Goal: Obtain resource: Download file/media

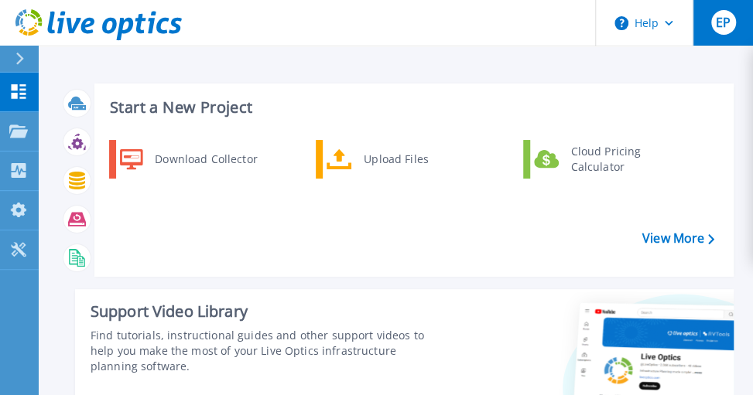
click at [728, 35] on button "EP" at bounding box center [722, 23] width 60 height 46
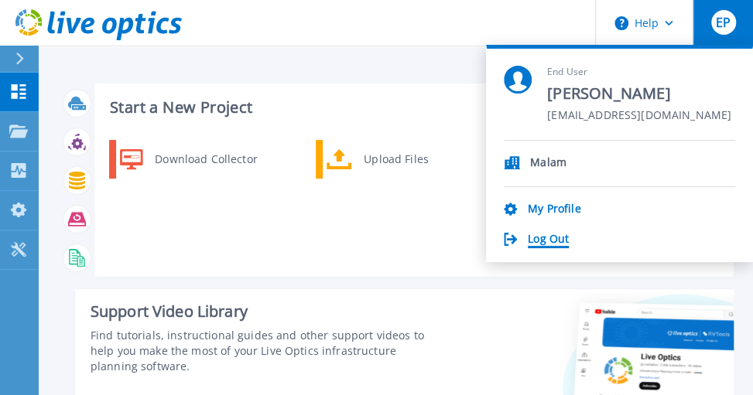
click at [549, 234] on link "Log Out" at bounding box center [548, 240] width 41 height 15
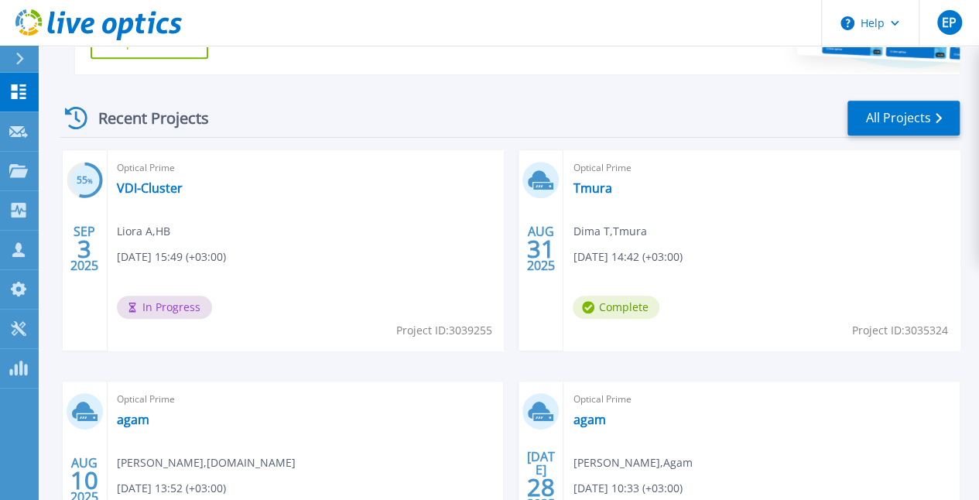
scroll to position [396, 0]
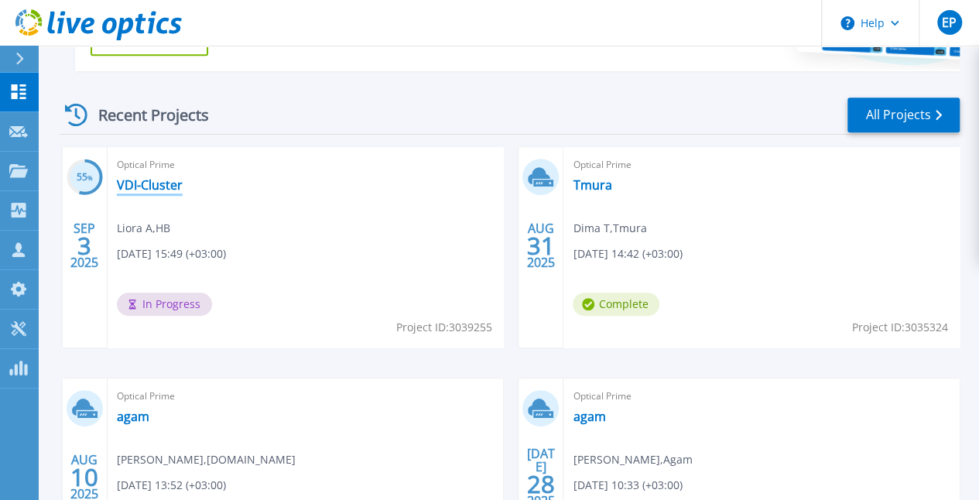
click at [126, 182] on link "VDI-Cluster" at bounding box center [150, 184] width 66 height 15
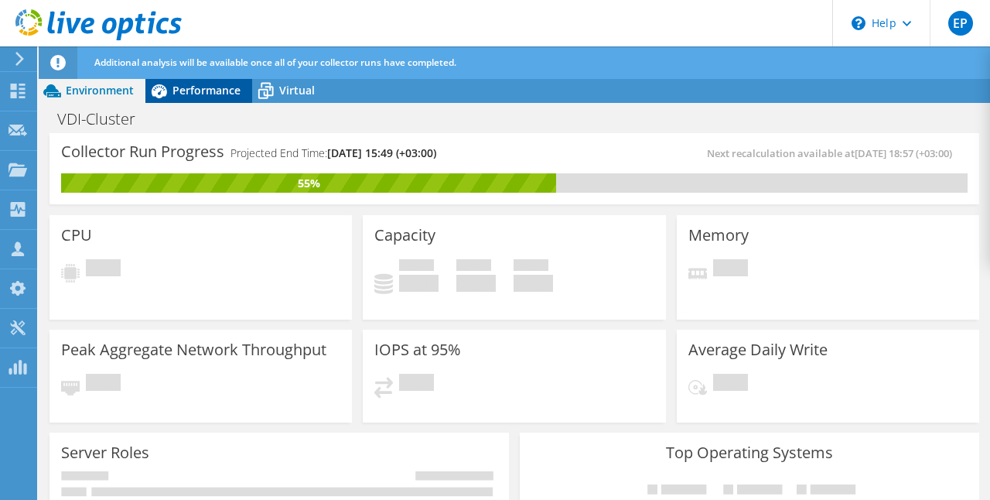
click at [197, 97] on div "Performance" at bounding box center [198, 90] width 107 height 25
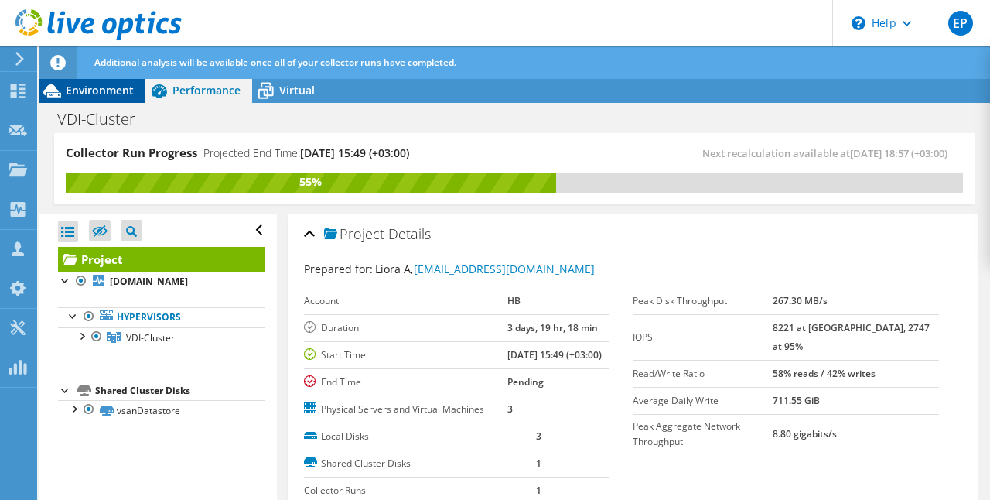
click at [120, 80] on div "Environment" at bounding box center [92, 90] width 107 height 25
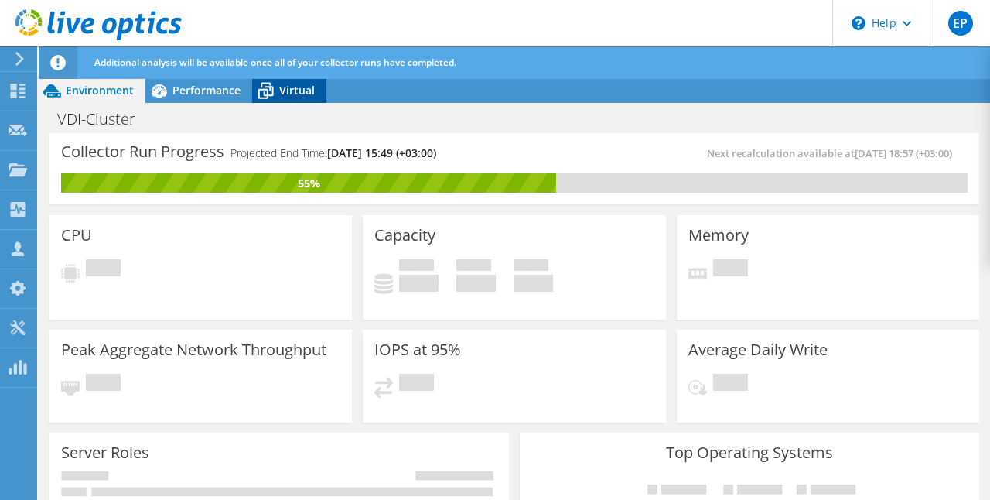
click at [305, 79] on div "Virtual" at bounding box center [289, 90] width 74 height 25
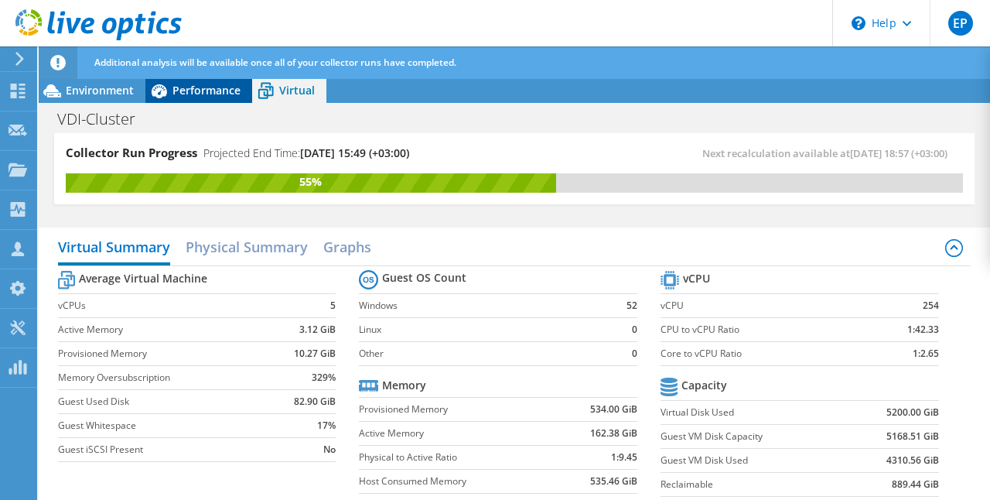
click at [201, 91] on span "Performance" at bounding box center [207, 90] width 68 height 15
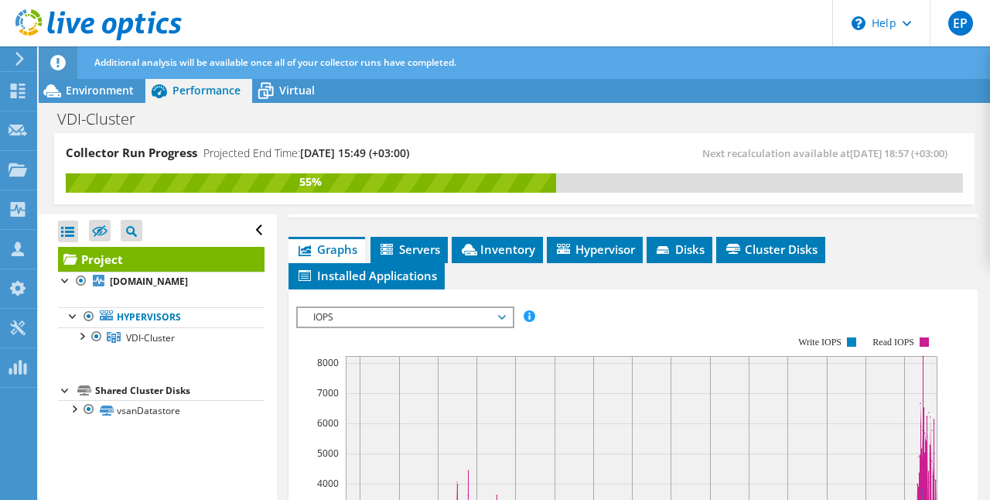
scroll to position [381, 0]
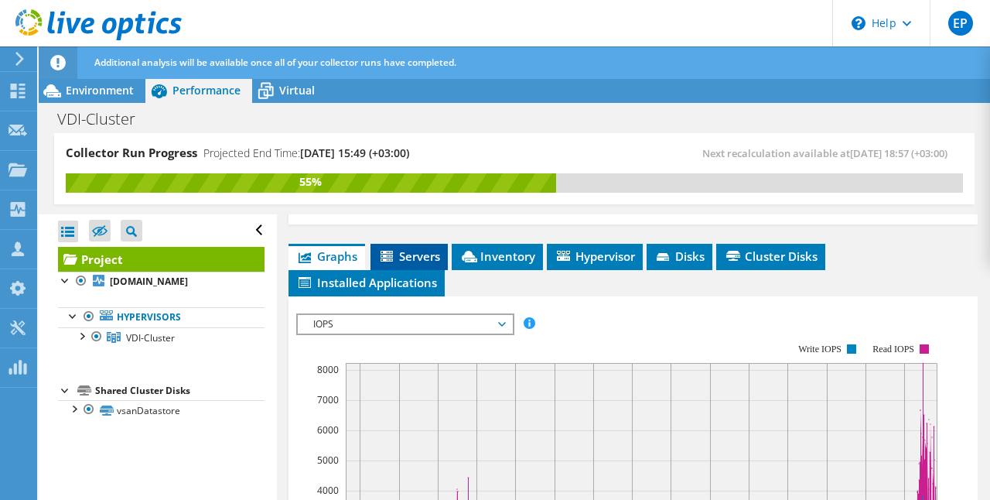
click at [398, 264] on span "Servers" at bounding box center [409, 255] width 62 height 15
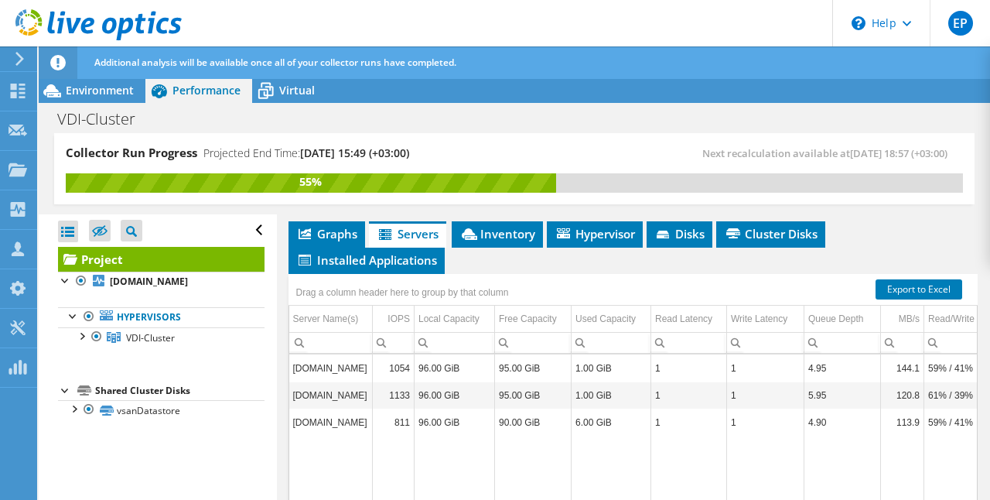
scroll to position [373, 0]
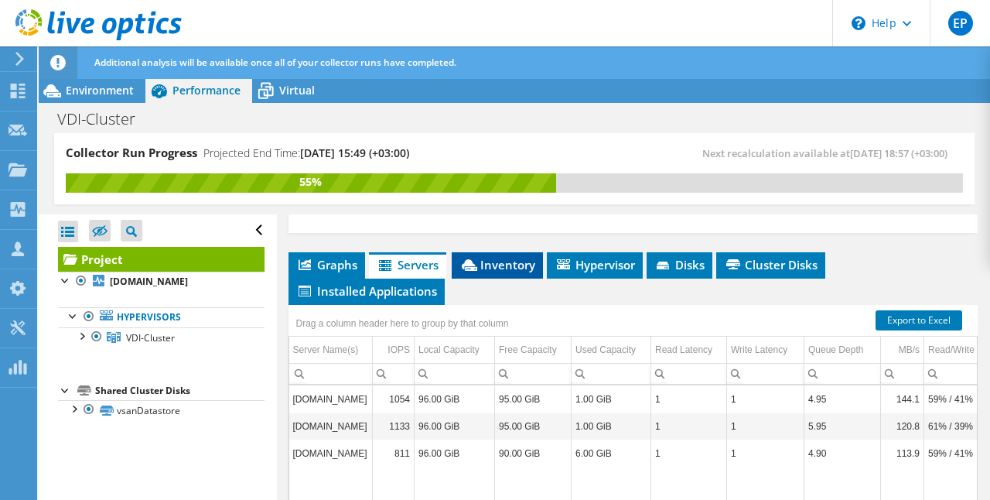
click at [500, 272] on span "Inventory" at bounding box center [498, 264] width 76 height 15
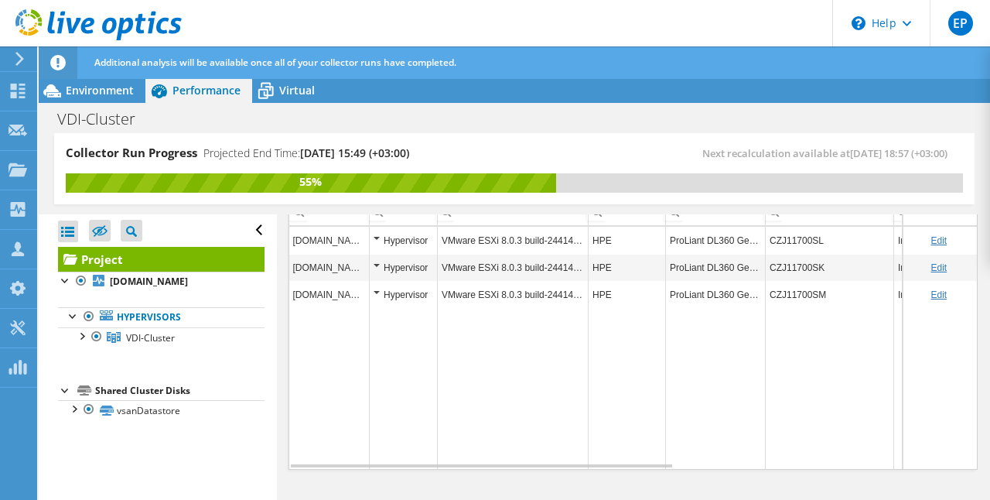
scroll to position [562, 0]
click at [376, 268] on div "Hypervisor" at bounding box center [404, 267] width 60 height 19
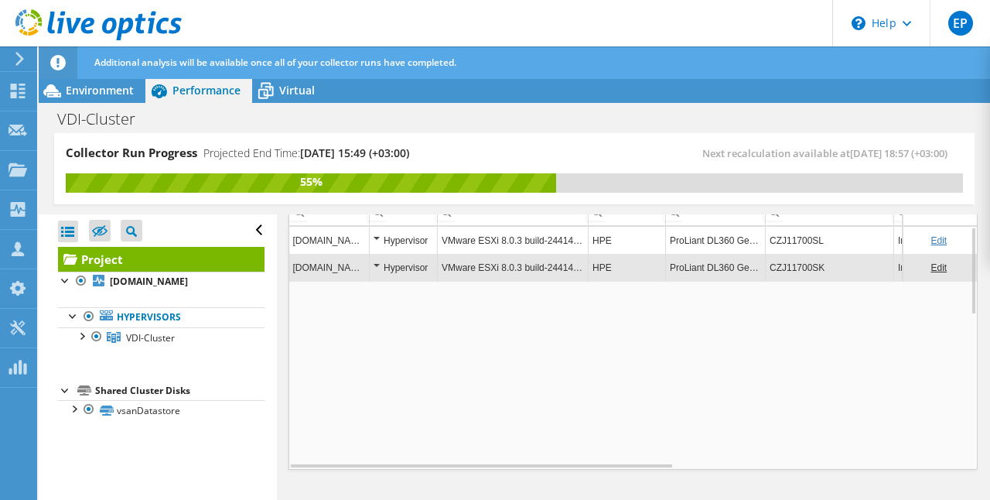
click at [376, 268] on div "Hypervisor" at bounding box center [404, 267] width 60 height 19
drag, startPoint x: 829, startPoint y: 271, endPoint x: 769, endPoint y: 269, distance: 60.4
click at [769, 269] on td "CZJ11700SK" at bounding box center [830, 267] width 128 height 27
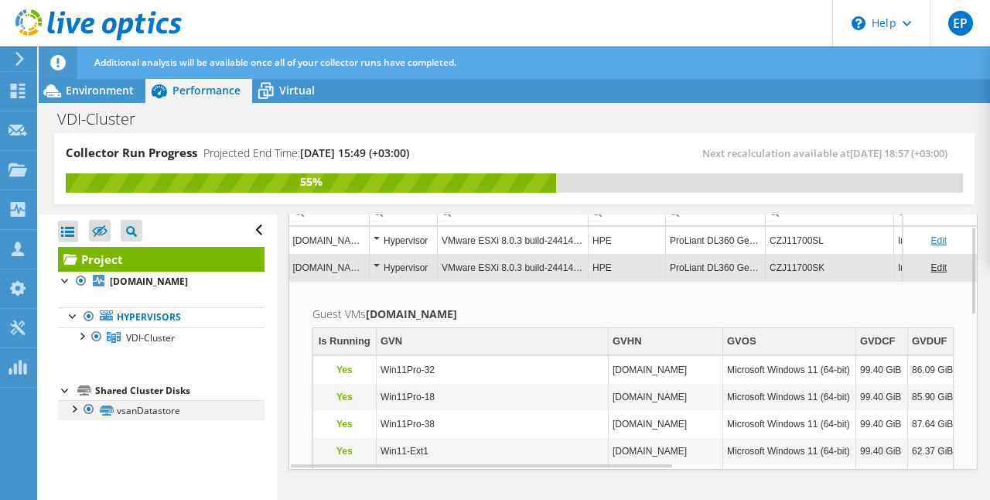
click at [71, 408] on div at bounding box center [73, 407] width 15 height 15
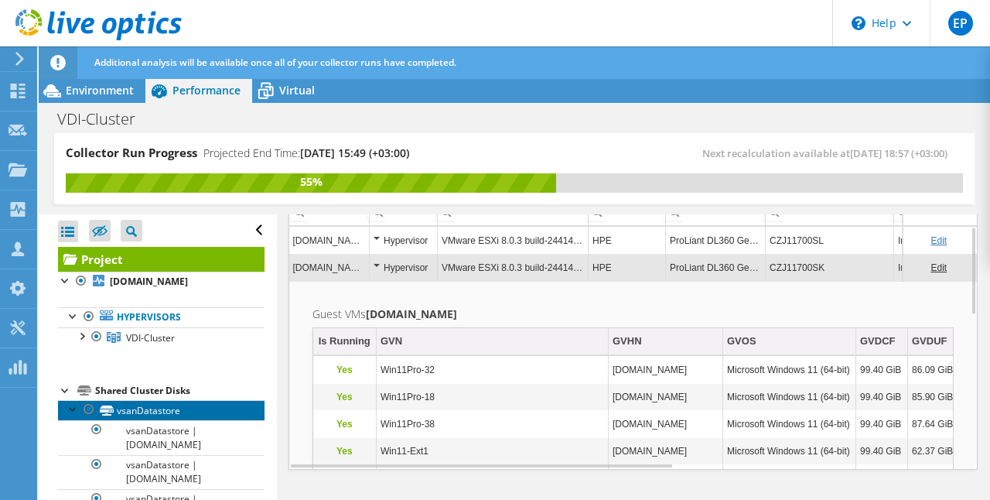
click at [201, 407] on link "vsanDatastore" at bounding box center [161, 410] width 207 height 20
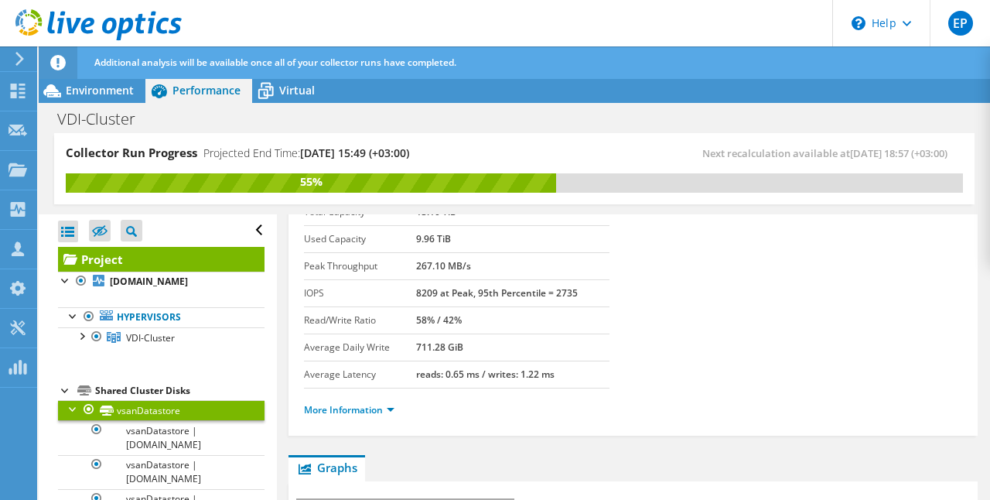
scroll to position [71, 0]
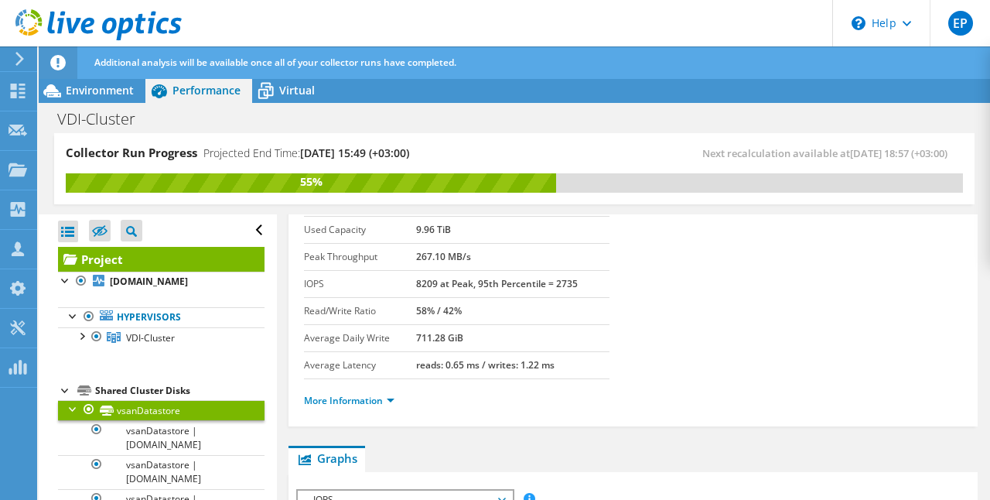
drag, startPoint x: 972, startPoint y: 263, endPoint x: 962, endPoint y: 355, distance: 92.5
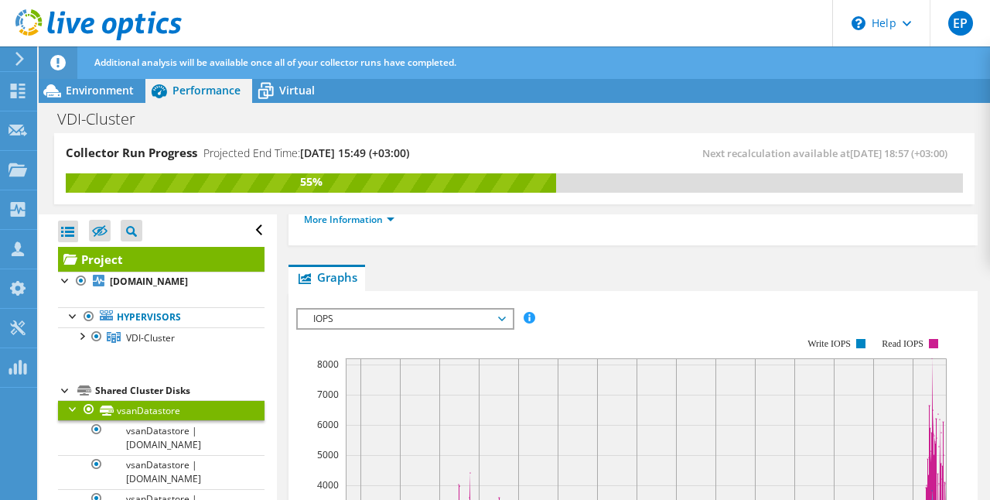
scroll to position [248, 0]
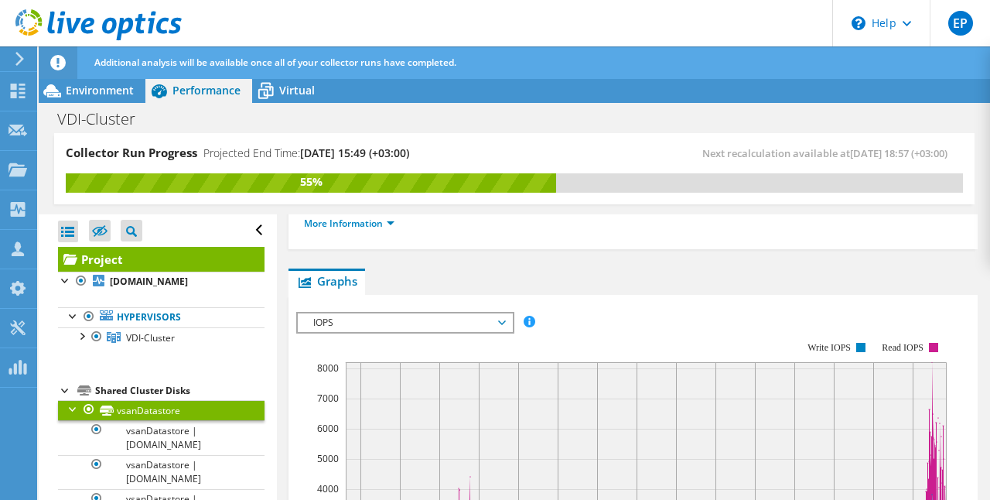
click at [443, 313] on span "IOPS" at bounding box center [405, 322] width 199 height 19
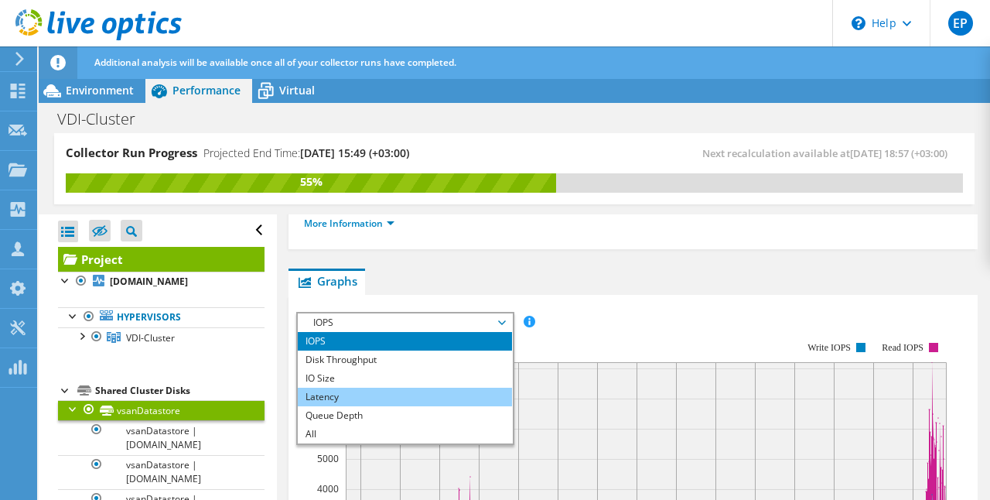
click at [381, 396] on li "Latency" at bounding box center [405, 397] width 214 height 19
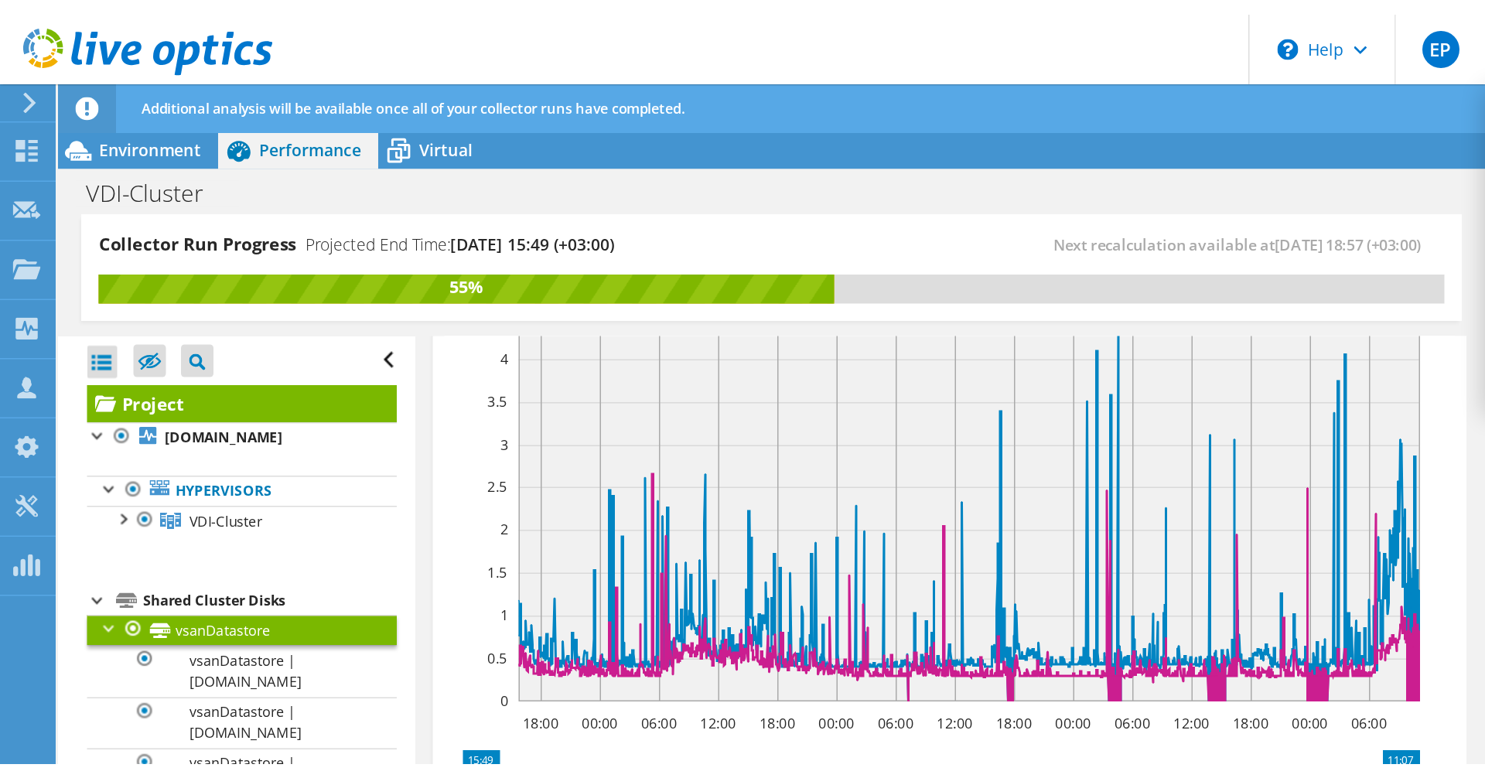
scroll to position [336, 0]
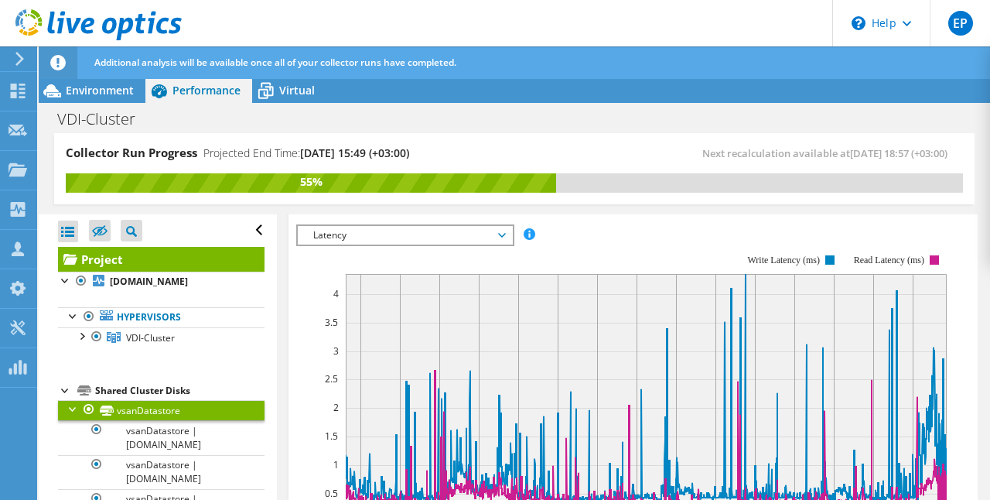
click at [400, 236] on span "Latency" at bounding box center [405, 235] width 199 height 19
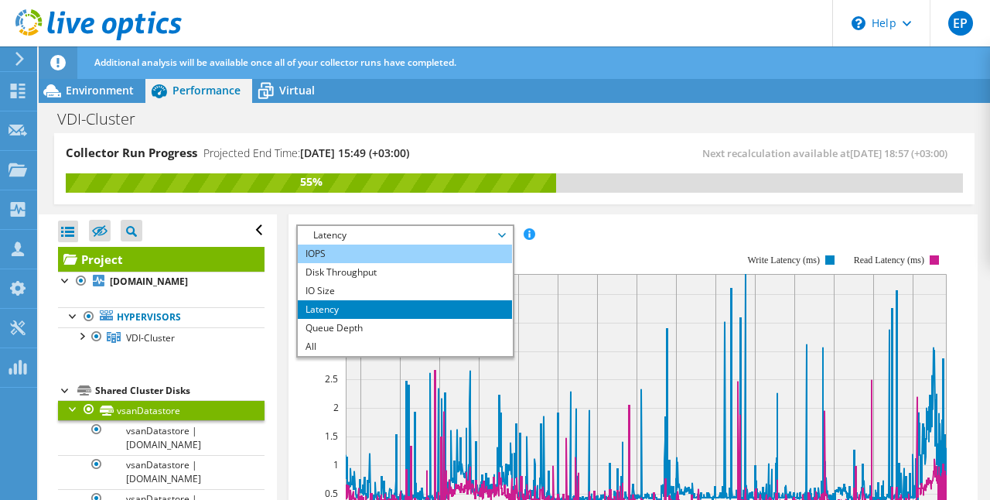
click at [339, 251] on li "IOPS" at bounding box center [405, 253] width 214 height 19
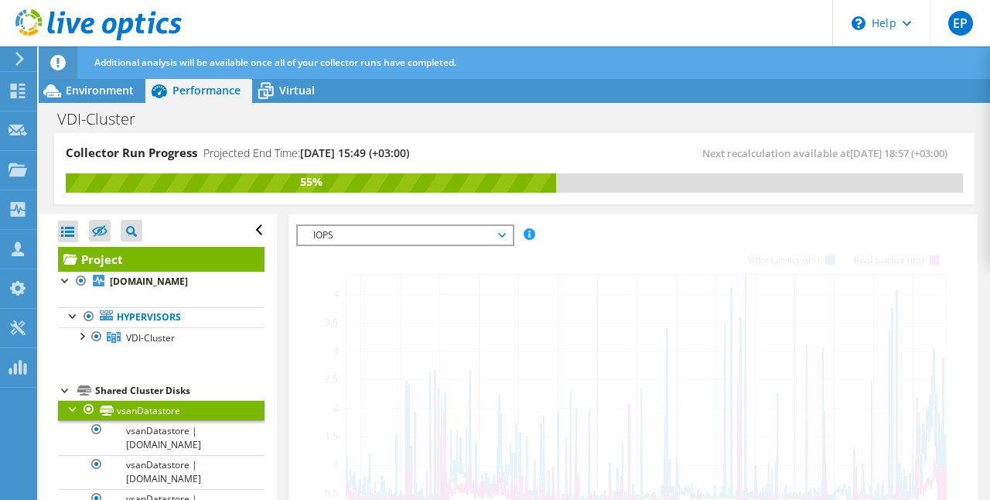
click at [352, 231] on span "IOPS" at bounding box center [405, 235] width 199 height 19
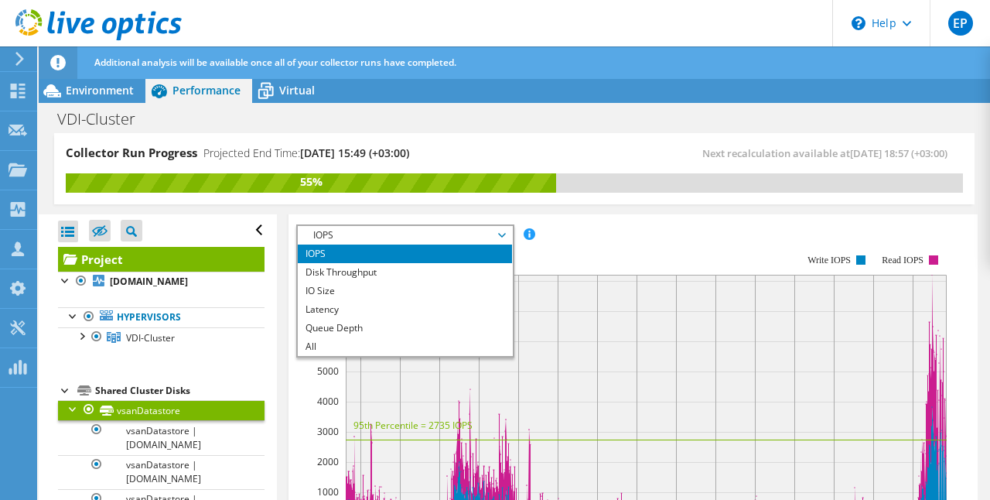
click at [506, 226] on span "IOPS" at bounding box center [405, 235] width 214 height 19
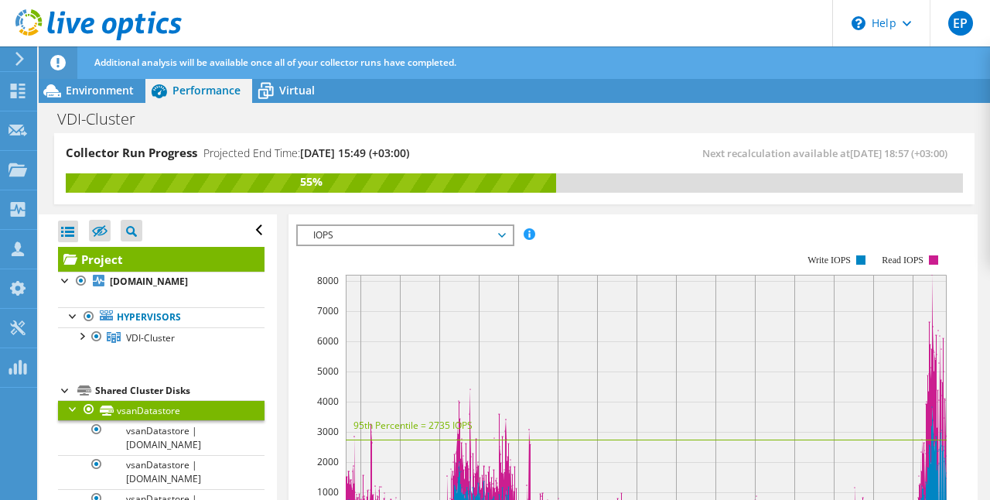
click at [491, 231] on span "IOPS" at bounding box center [405, 235] width 199 height 19
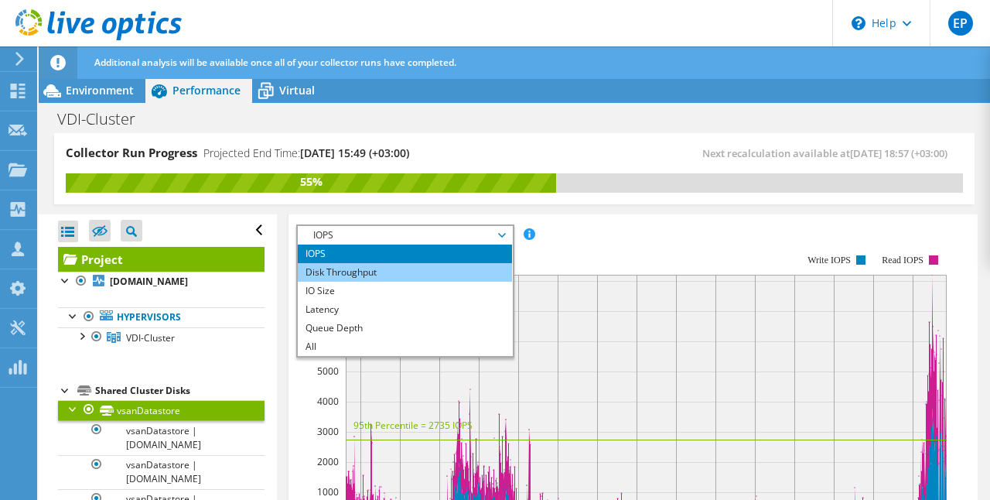
click at [443, 263] on li "Disk Throughput" at bounding box center [405, 272] width 214 height 19
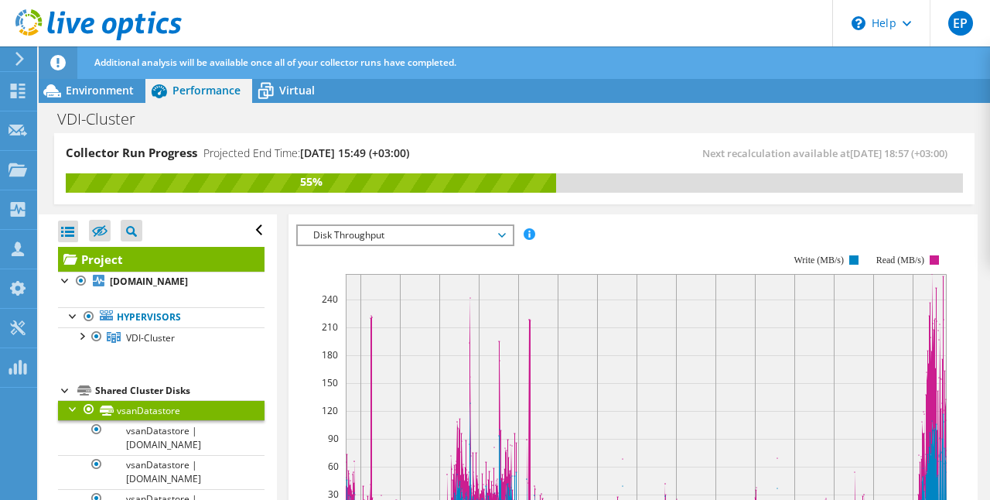
click at [305, 103] on div "VDI-Cluster Print" at bounding box center [515, 118] width 952 height 30
click at [289, 90] on span "Virtual" at bounding box center [297, 90] width 36 height 15
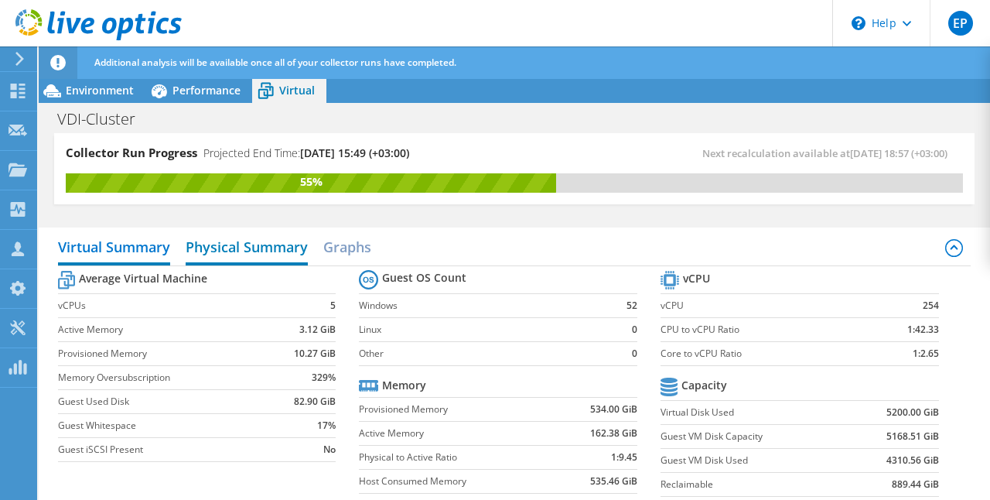
click at [275, 257] on h2 "Physical Summary" at bounding box center [247, 248] width 122 height 34
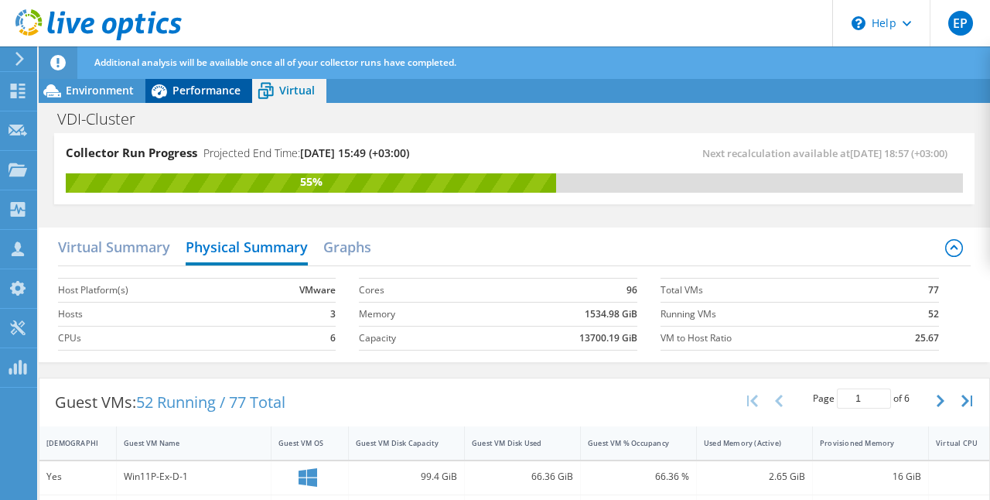
click at [187, 84] on span "Performance" at bounding box center [207, 90] width 68 height 15
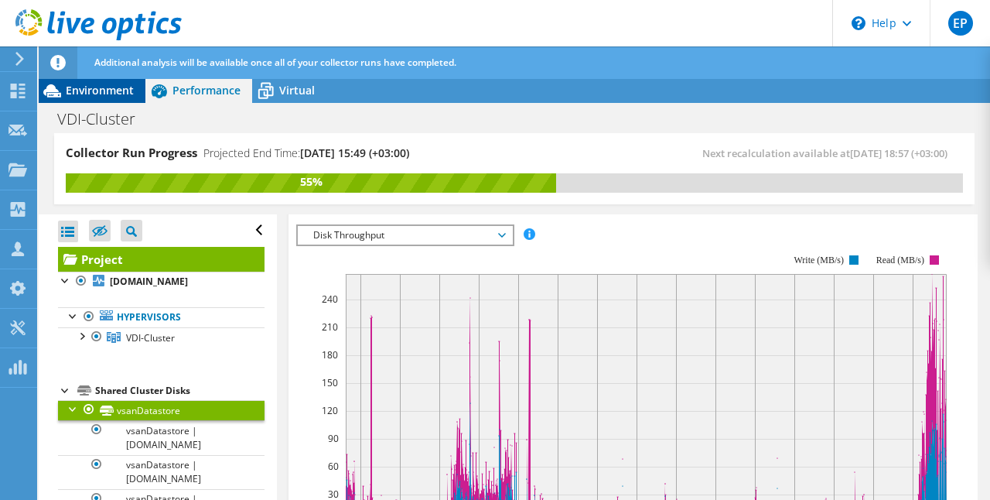
click at [108, 98] on div "Environment" at bounding box center [92, 90] width 107 height 25
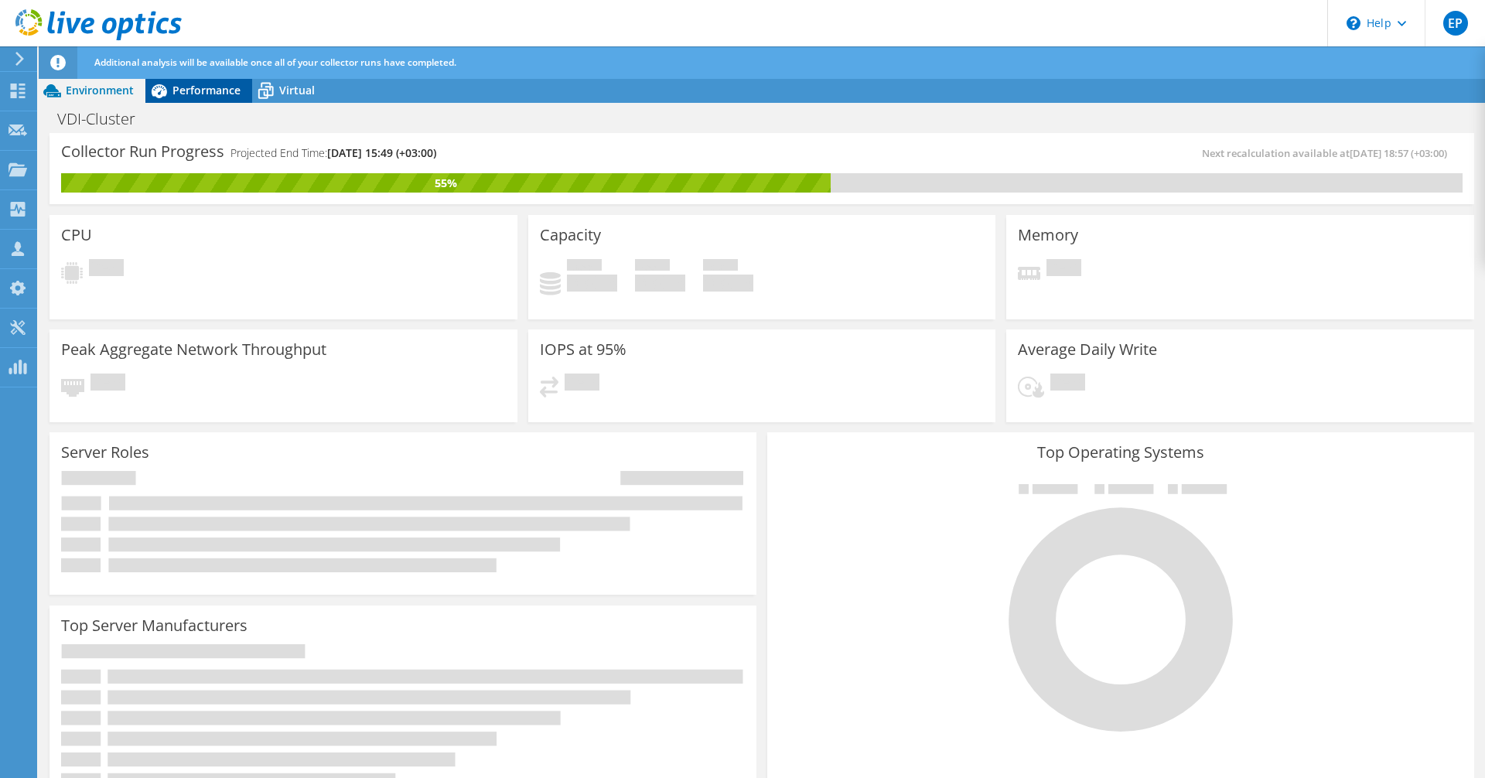
click at [209, 93] on span "Performance" at bounding box center [207, 90] width 68 height 15
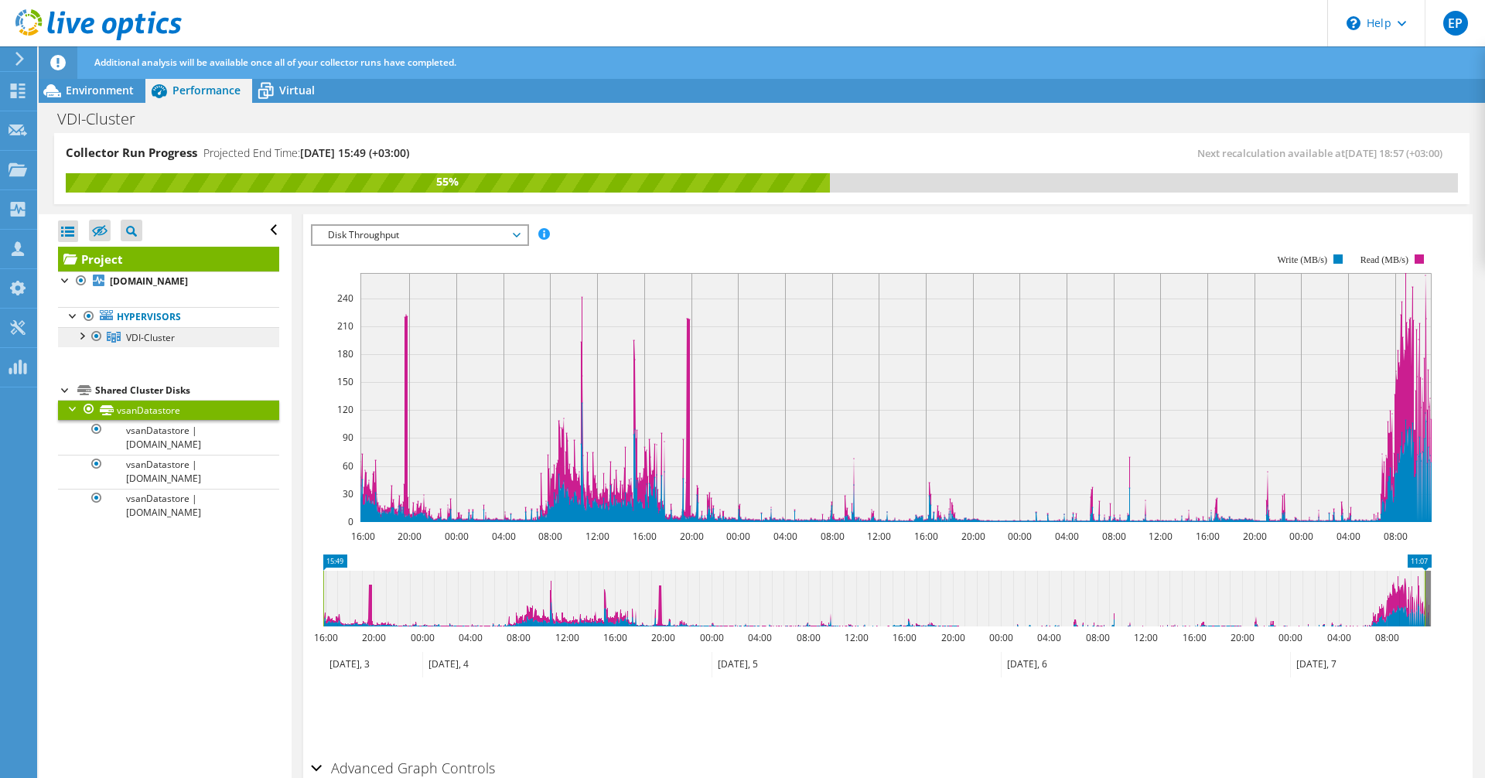
click at [139, 338] on span "VDI-Cluster" at bounding box center [150, 337] width 49 height 13
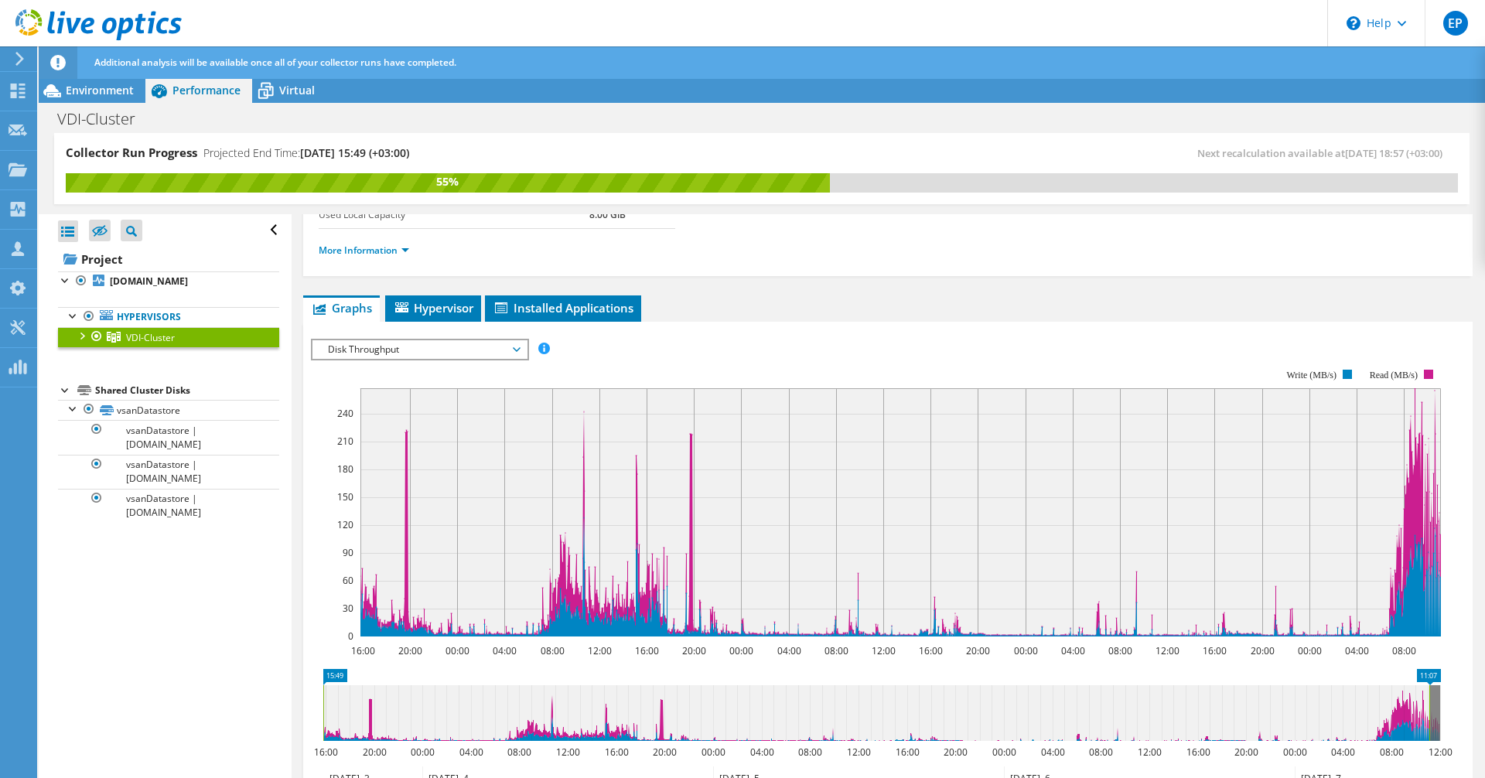
scroll to position [0, 0]
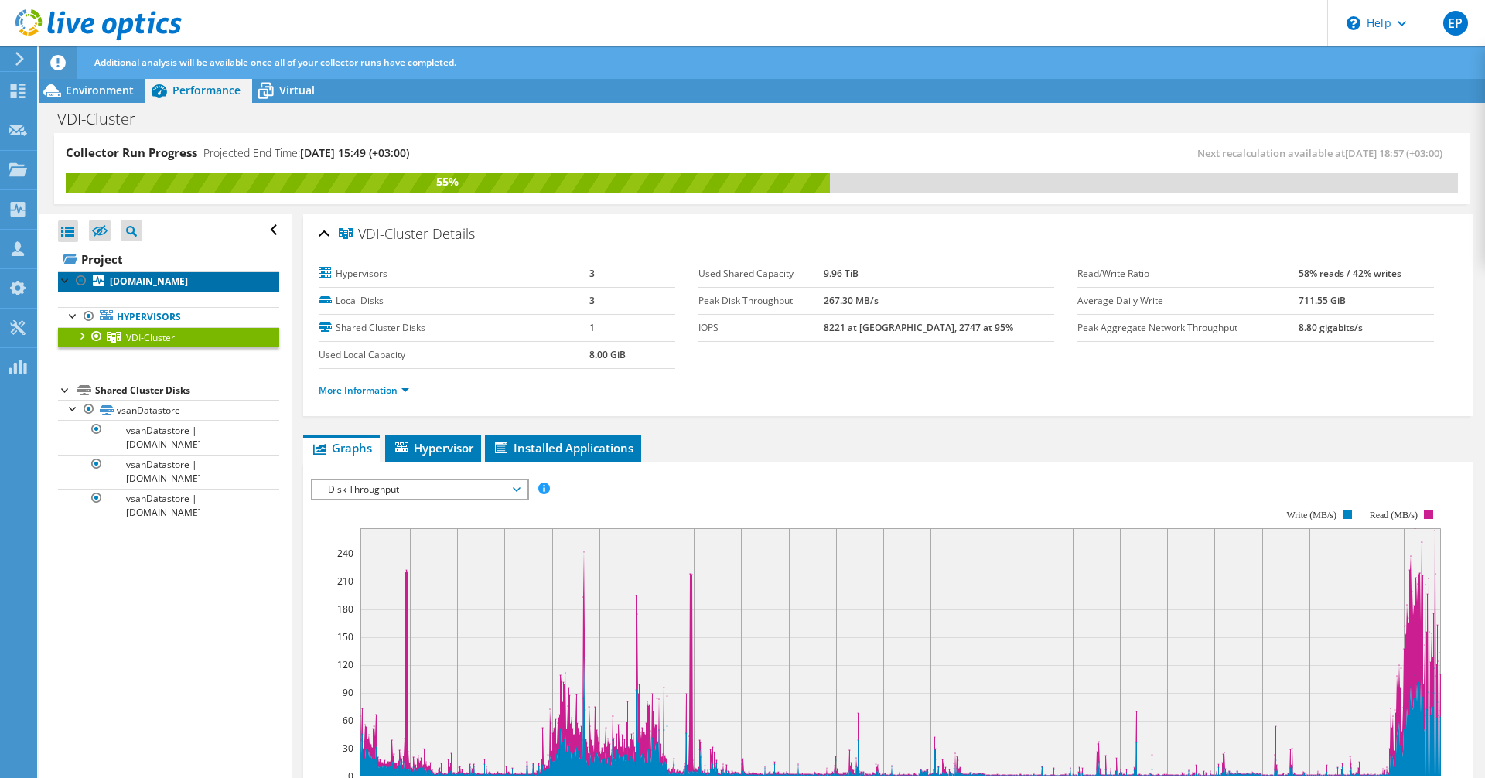
click at [130, 281] on b "esxivdi-03.hb.co.il" at bounding box center [149, 281] width 78 height 13
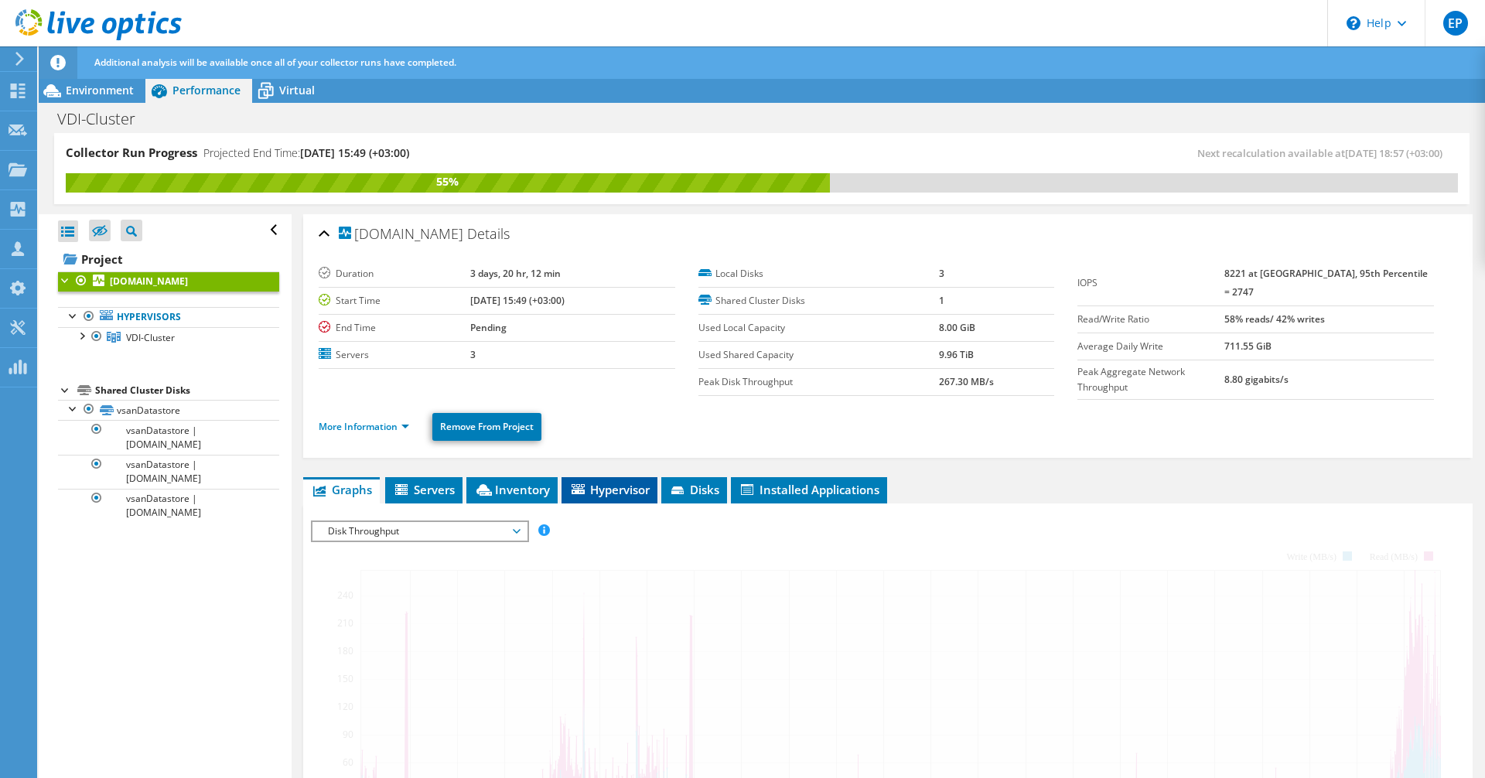
click at [610, 482] on span "Hypervisor" at bounding box center [609, 489] width 80 height 15
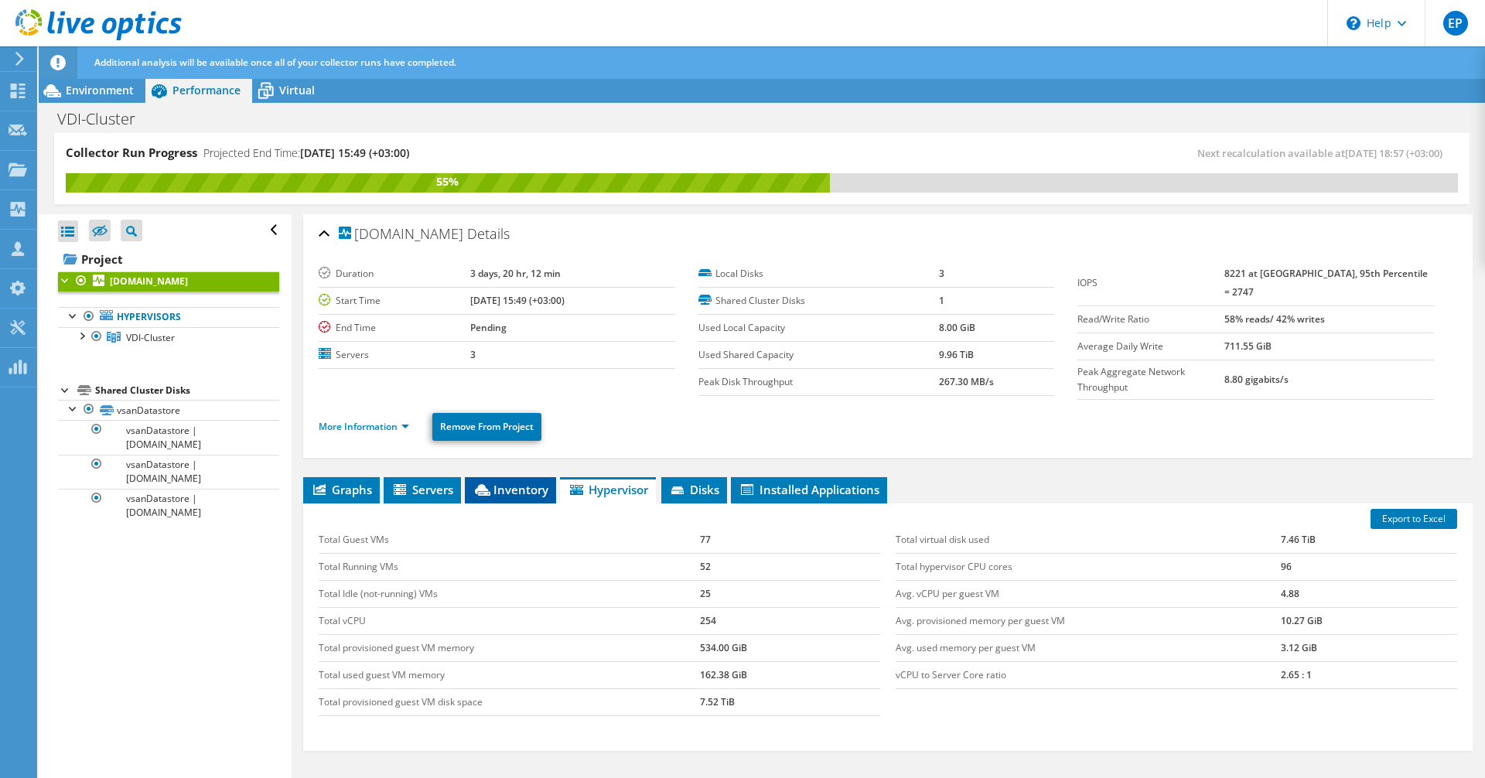
click at [549, 498] on li "Inventory" at bounding box center [510, 490] width 91 height 26
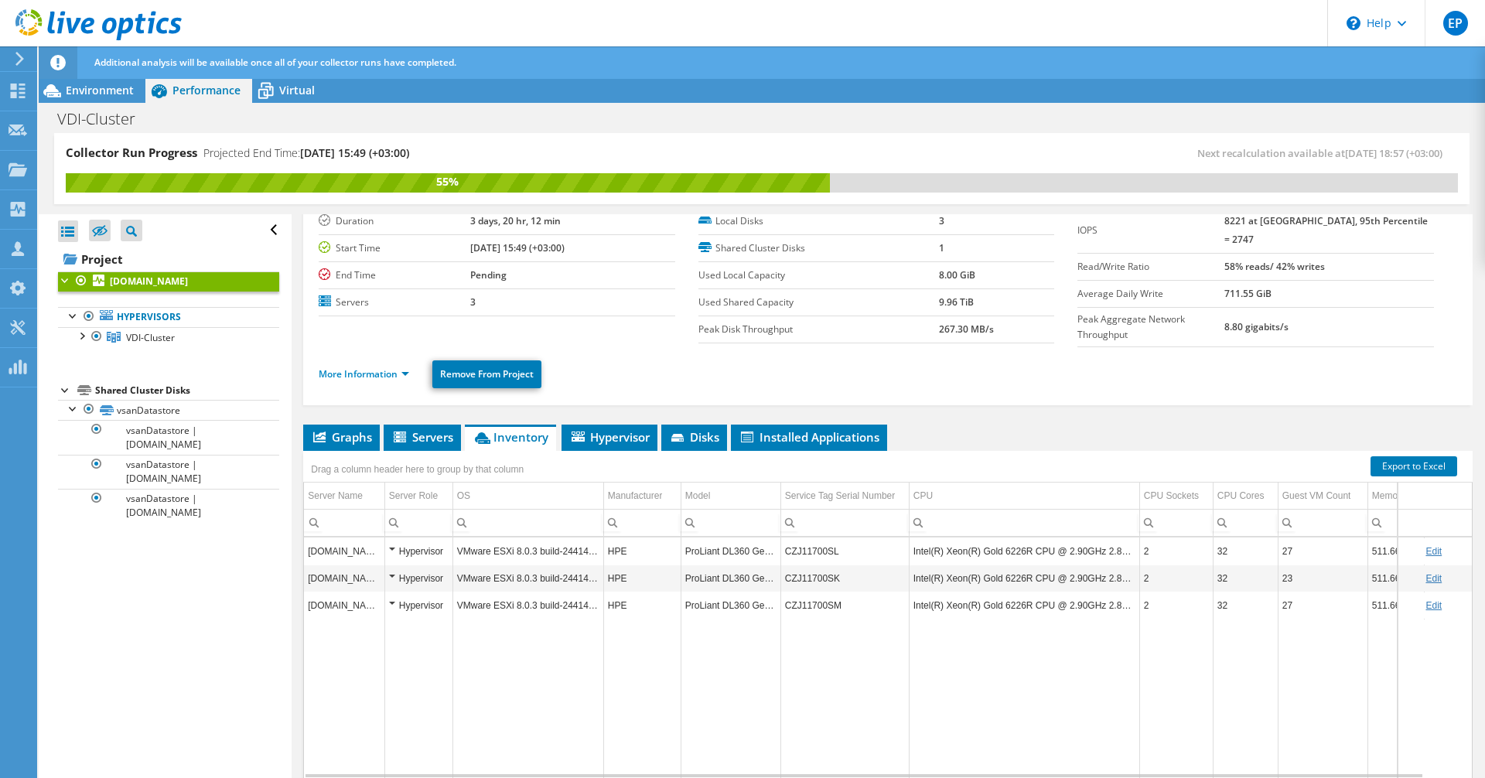
scroll to position [77, 0]
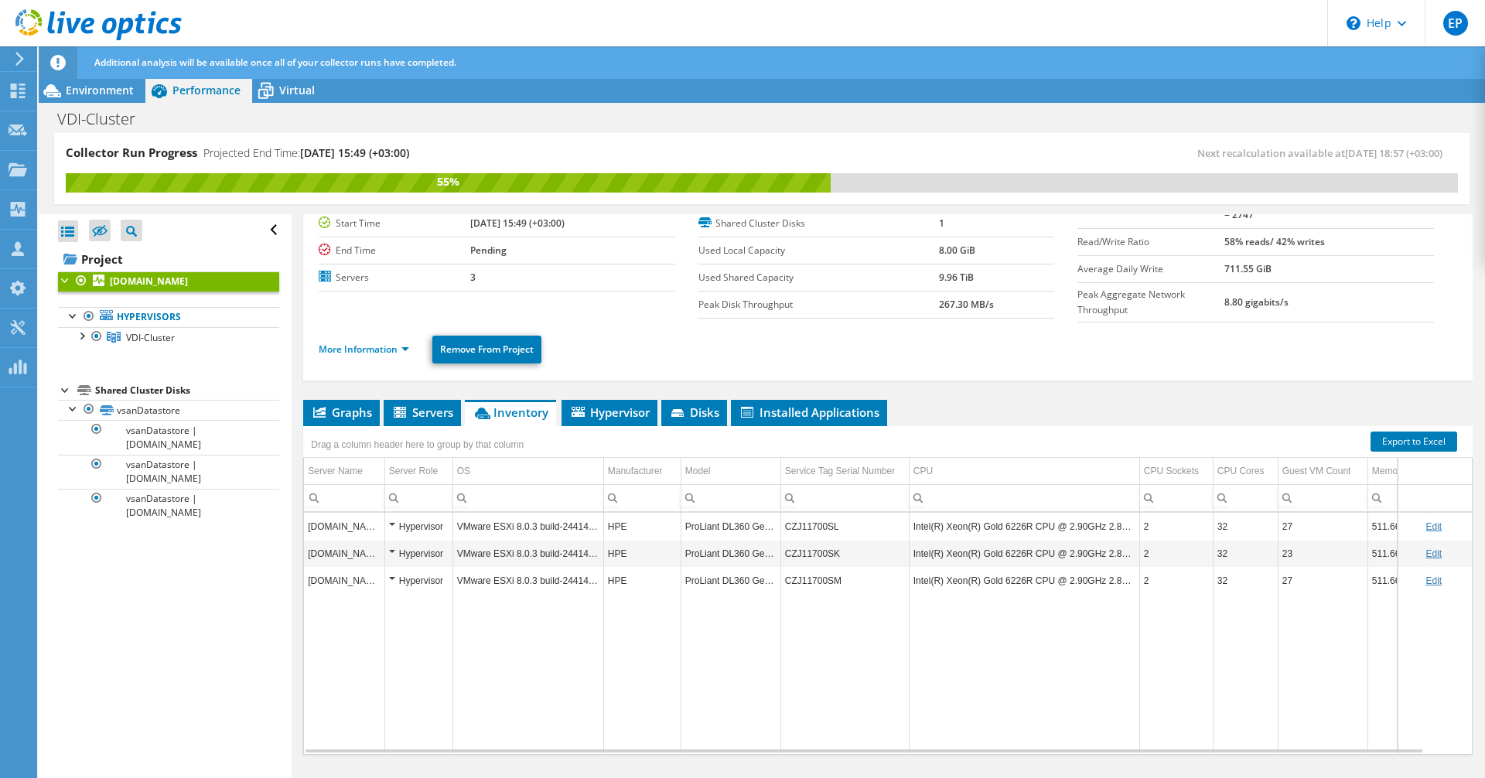
click at [330, 83] on div "Environment Performance Virtual Upgrades" at bounding box center [762, 90] width 1447 height 25
click at [307, 84] on span "Virtual" at bounding box center [297, 90] width 36 height 15
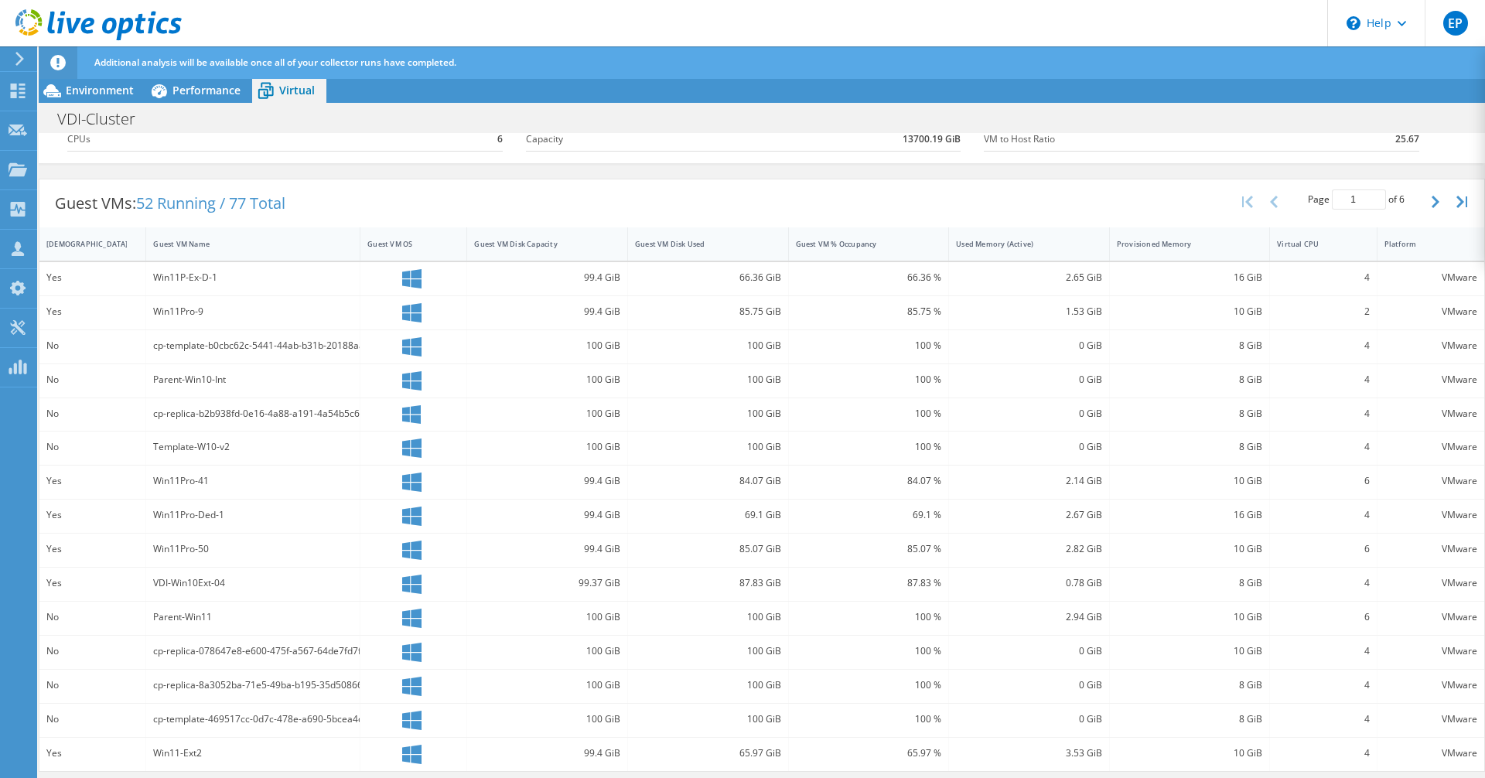
scroll to position [0, 0]
click at [989, 207] on button "button" at bounding box center [1437, 201] width 26 height 29
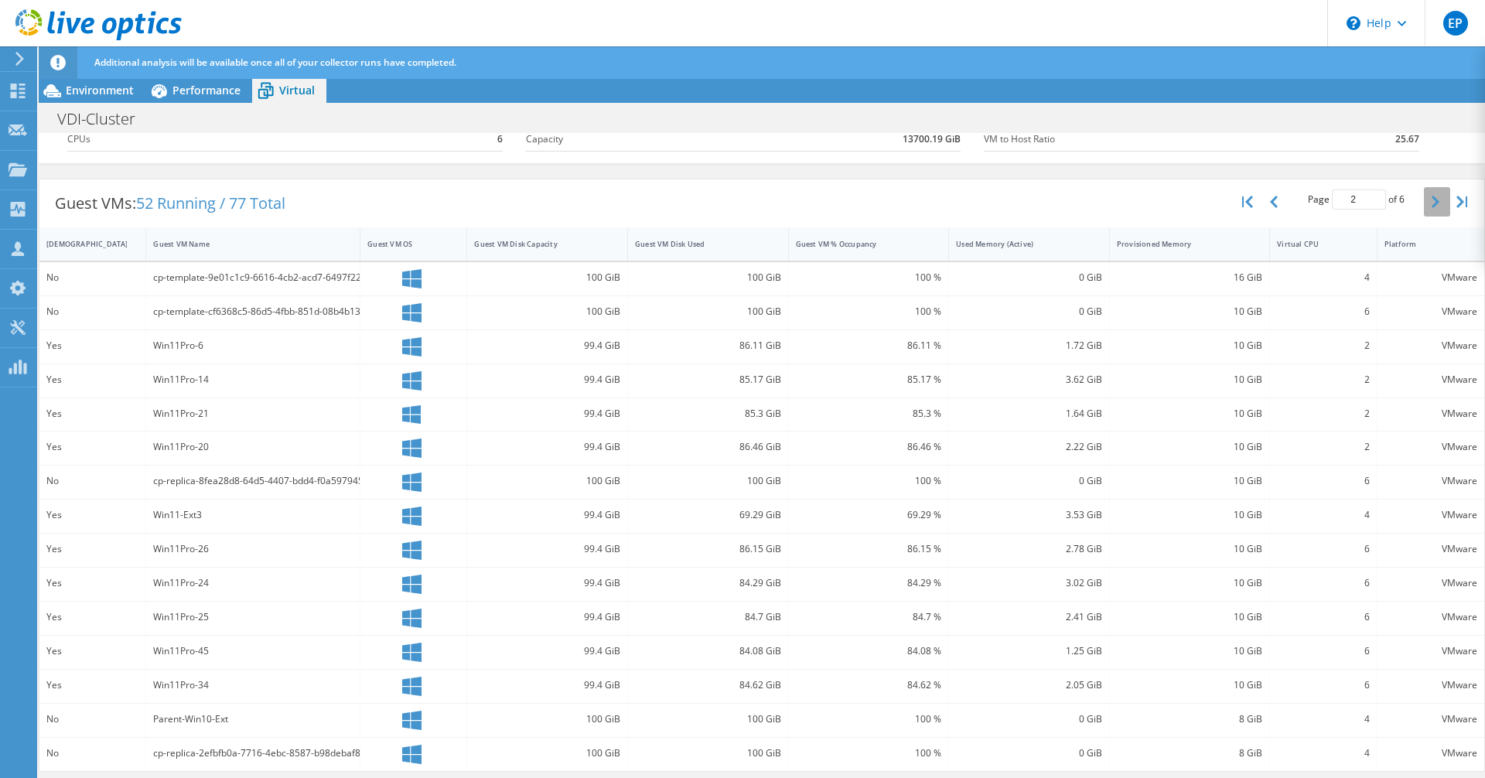
click at [989, 207] on button "button" at bounding box center [1437, 201] width 26 height 29
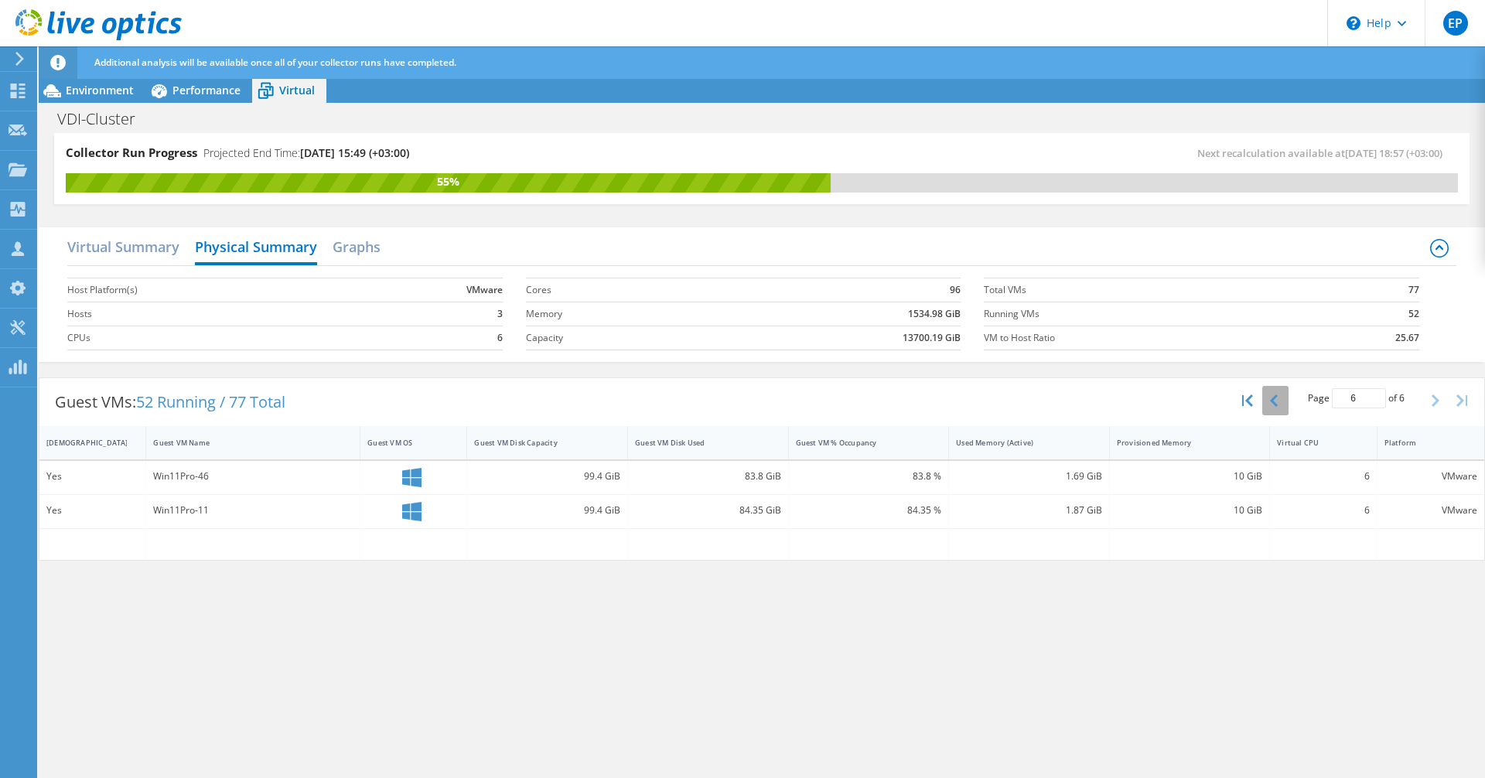
click at [989, 397] on button "button" at bounding box center [1276, 400] width 26 height 29
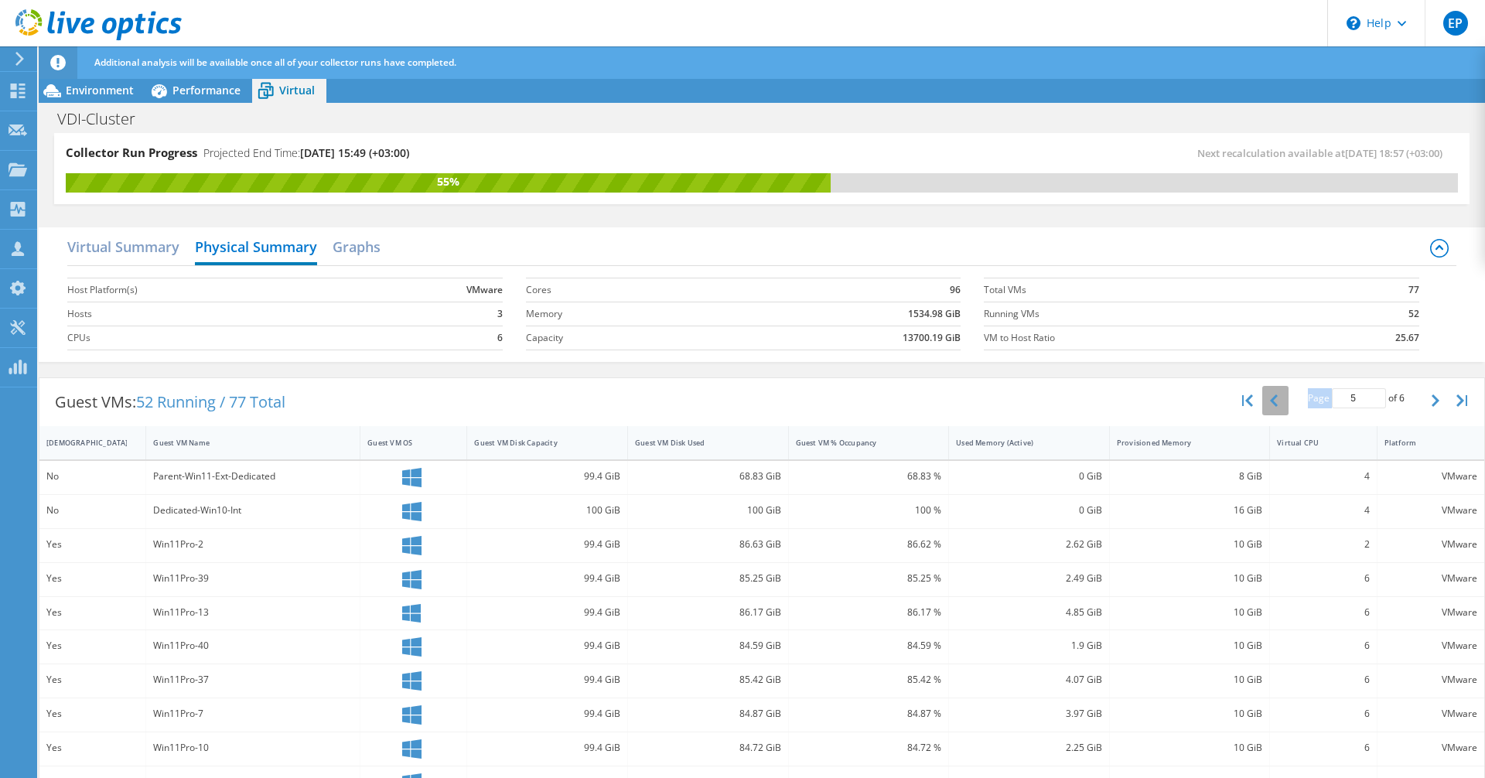
click at [989, 397] on div "Page 5 of 6 5 rows 10 rows 20 rows 25 rows 50 rows 100 rows" at bounding box center [1356, 400] width 135 height 29
click at [989, 399] on button "button" at bounding box center [1276, 400] width 26 height 29
type input "4"
click at [61, 89] on icon at bounding box center [52, 90] width 27 height 27
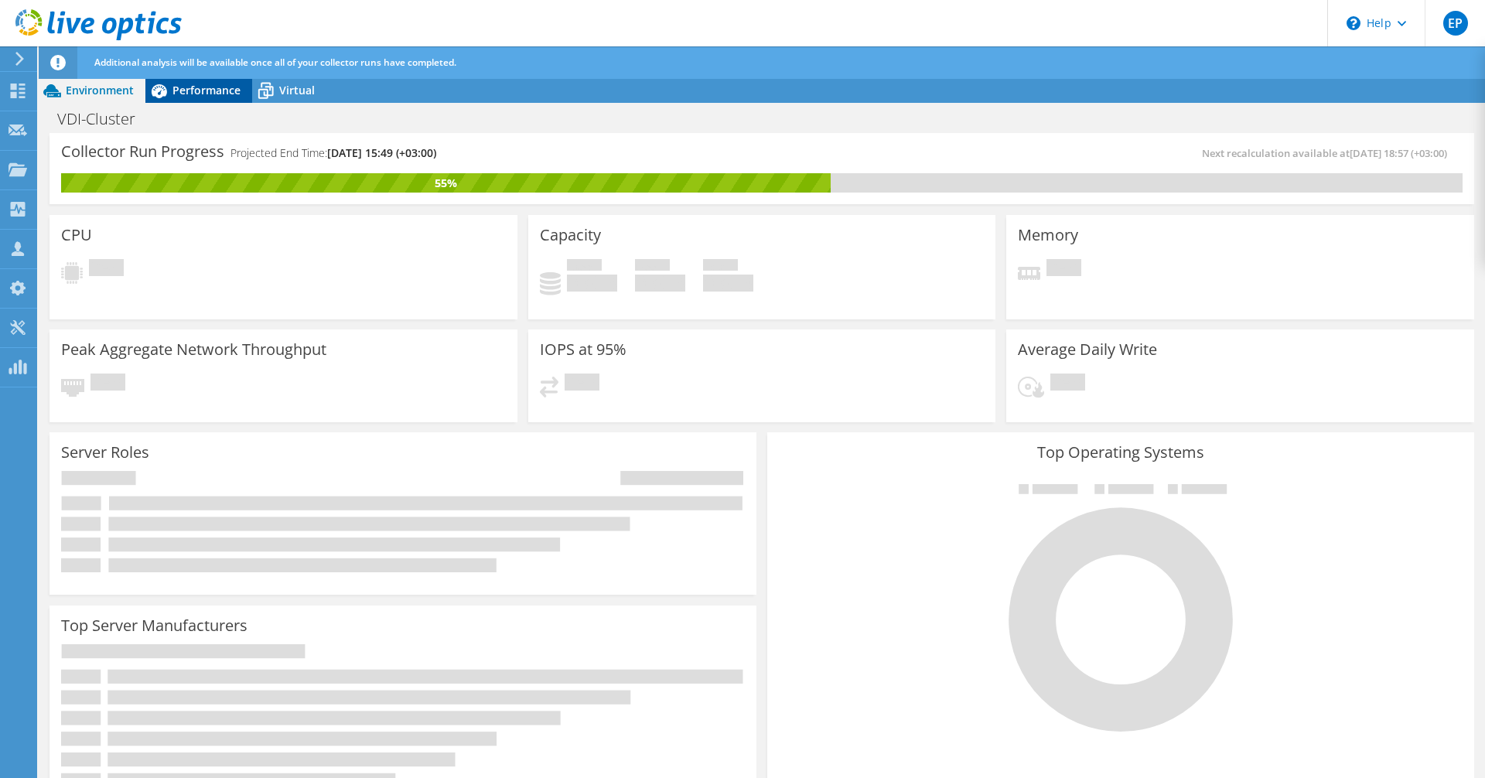
click at [206, 88] on span "Performance" at bounding box center [207, 90] width 68 height 15
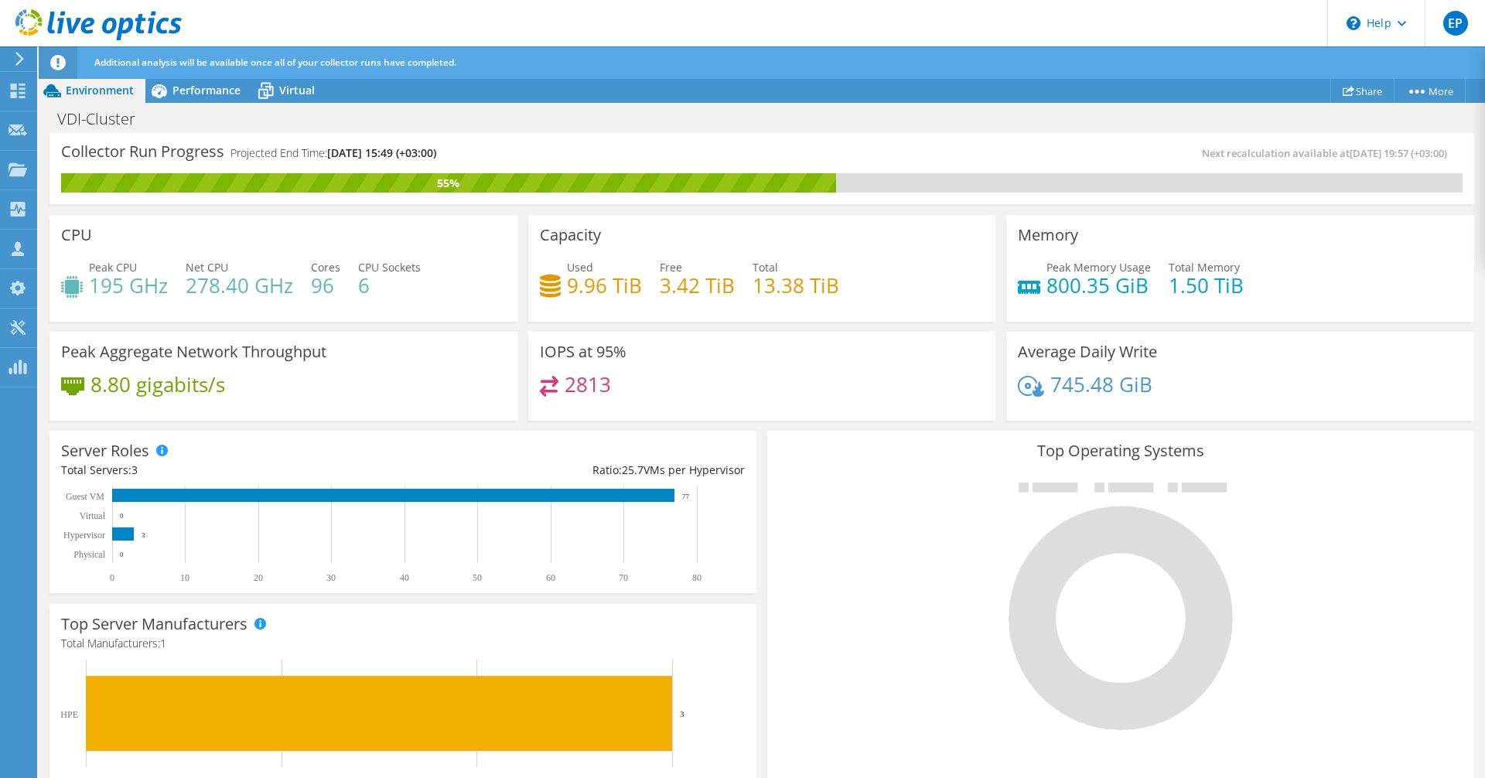
scroll to position [155, 0]
click at [13, 60] on div at bounding box center [17, 59] width 17 height 14
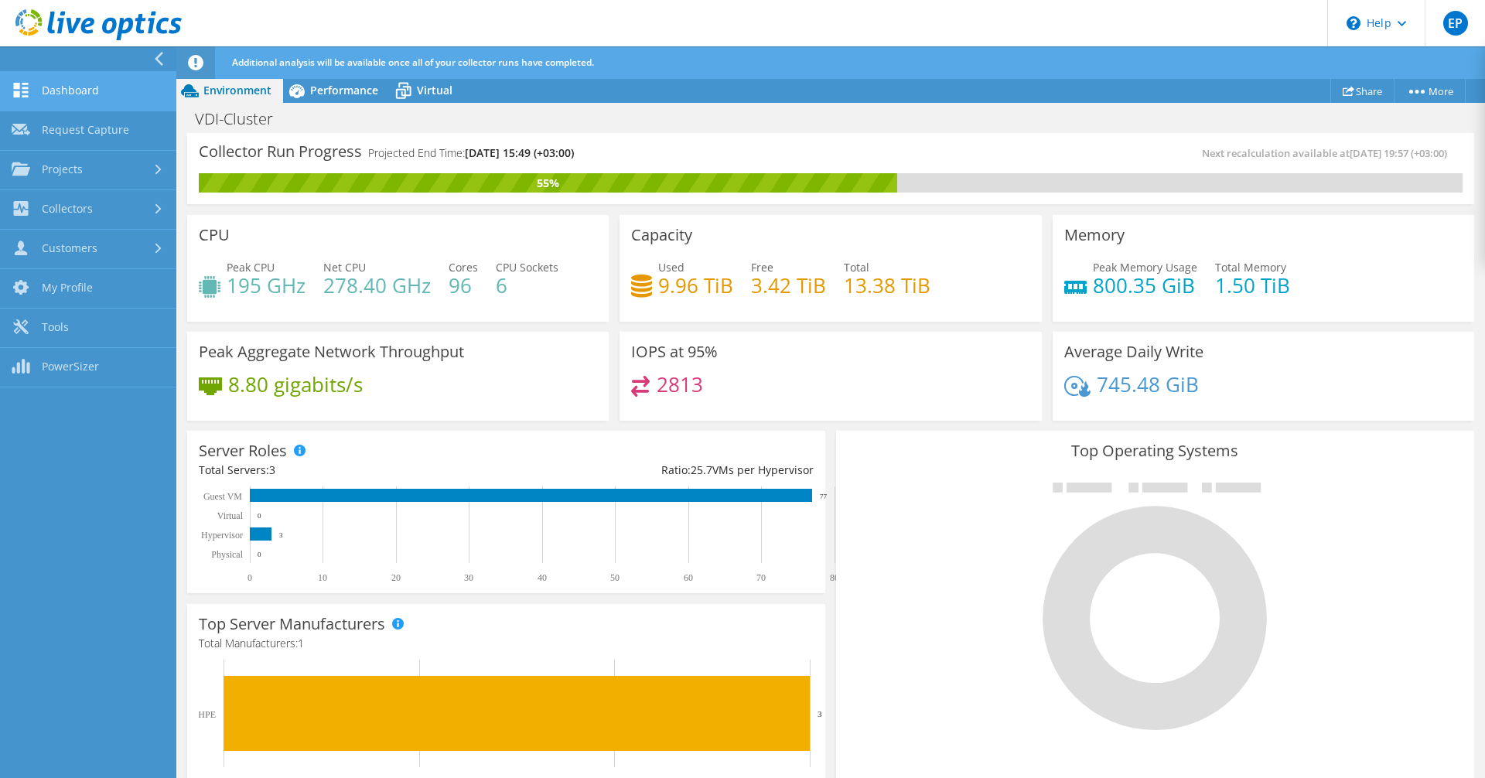
click at [47, 92] on link "Dashboard" at bounding box center [88, 91] width 176 height 39
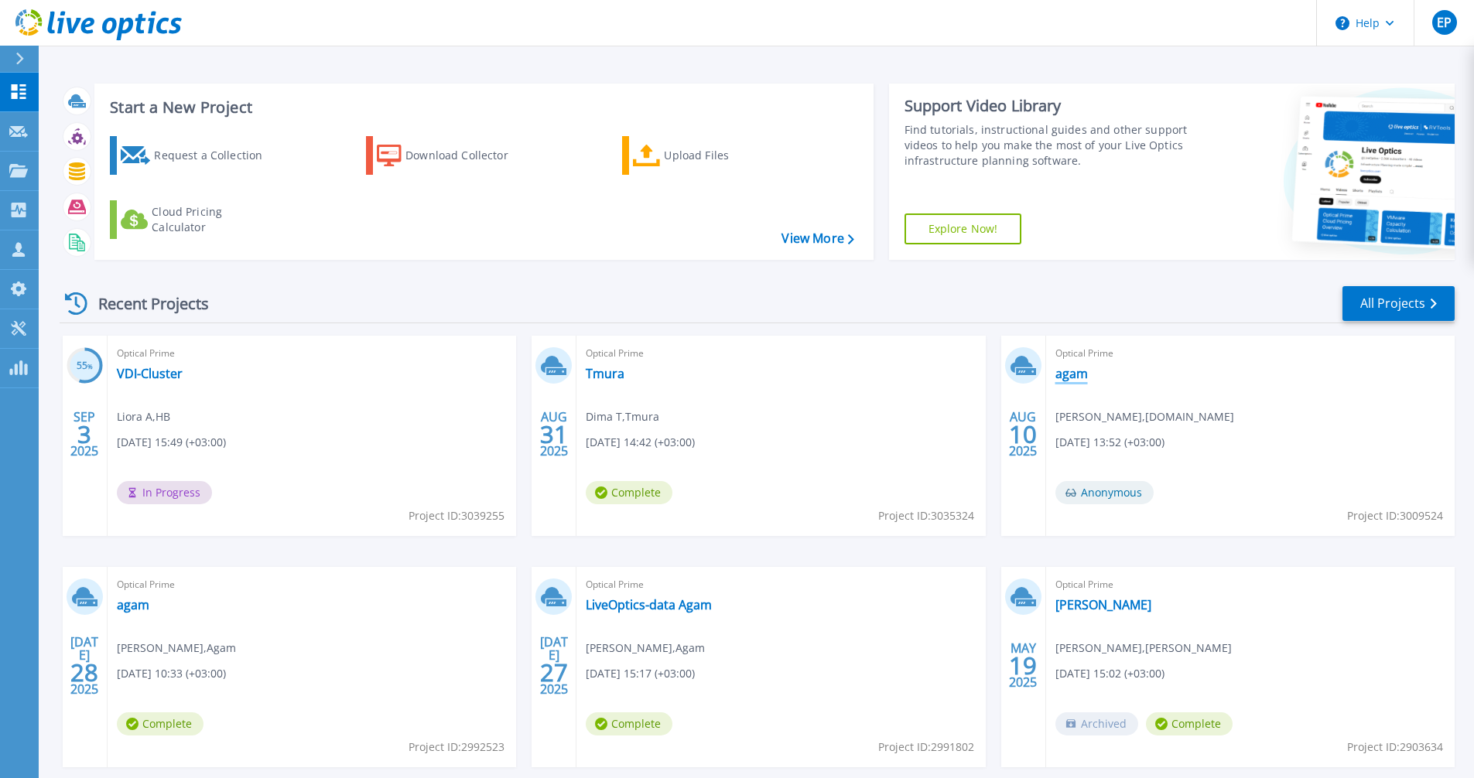
click at [1060, 374] on link "agam" at bounding box center [1071, 373] width 32 height 15
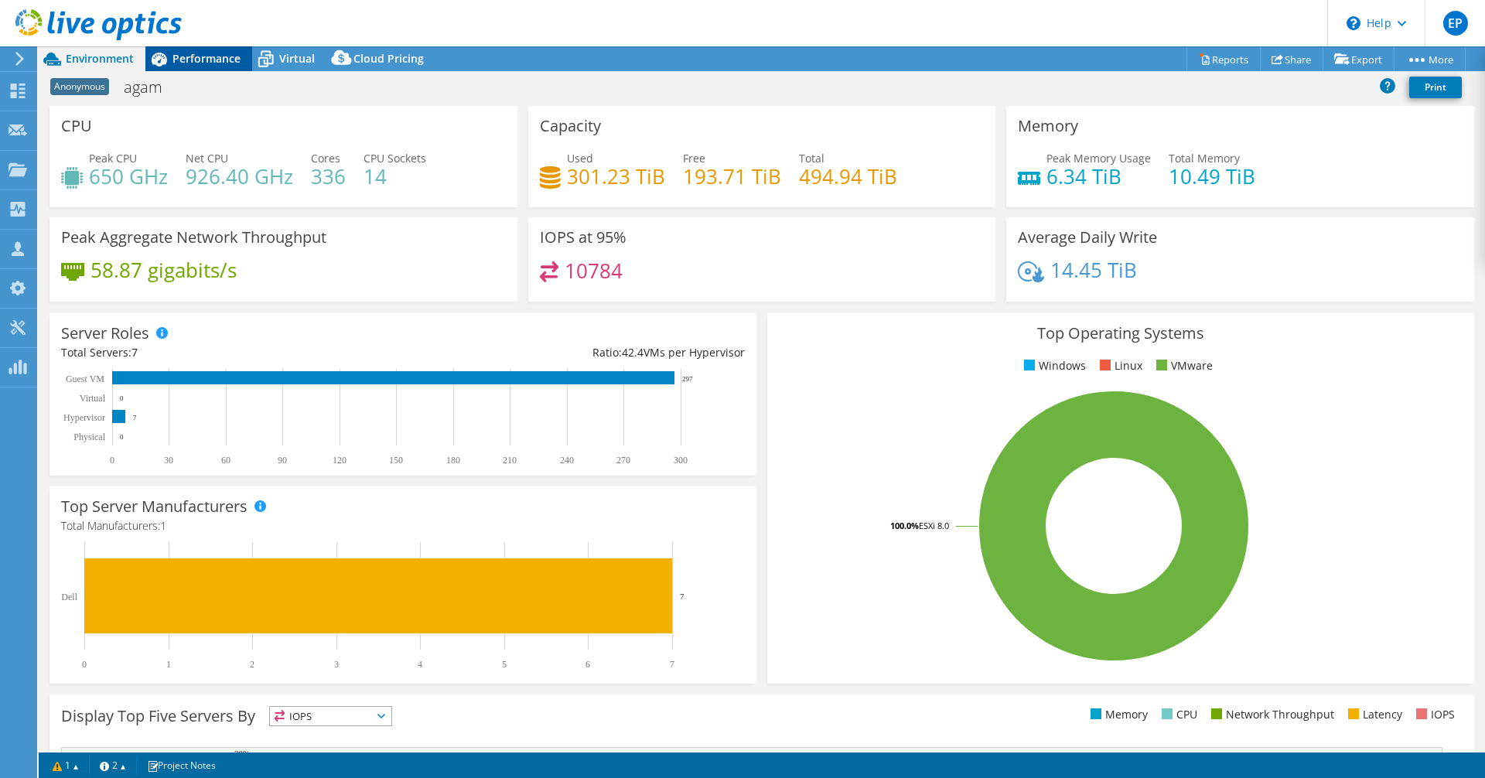
click at [193, 60] on span "Performance" at bounding box center [207, 58] width 68 height 15
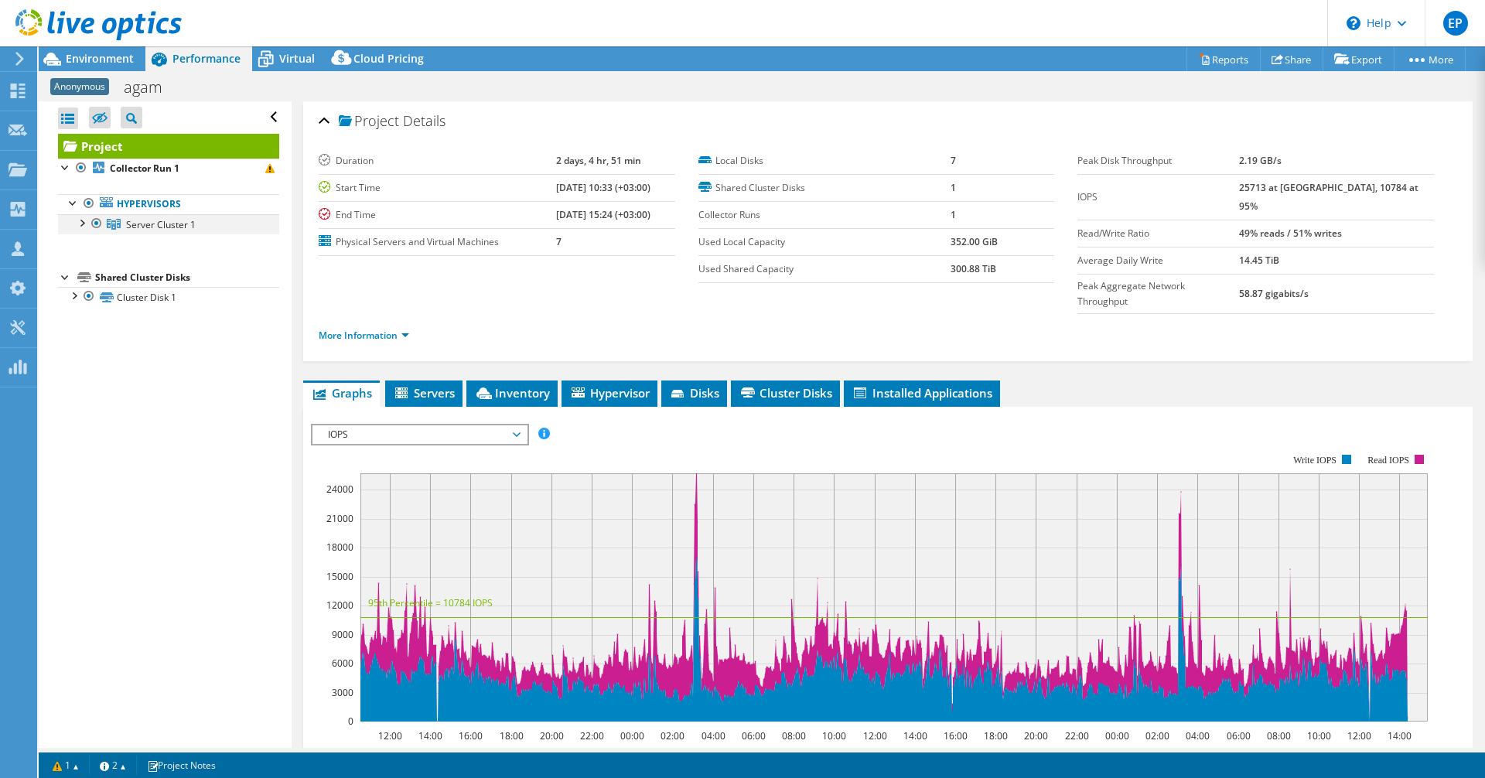
click at [84, 217] on div at bounding box center [80, 221] width 15 height 15
click at [100, 28] on icon at bounding box center [98, 25] width 166 height 32
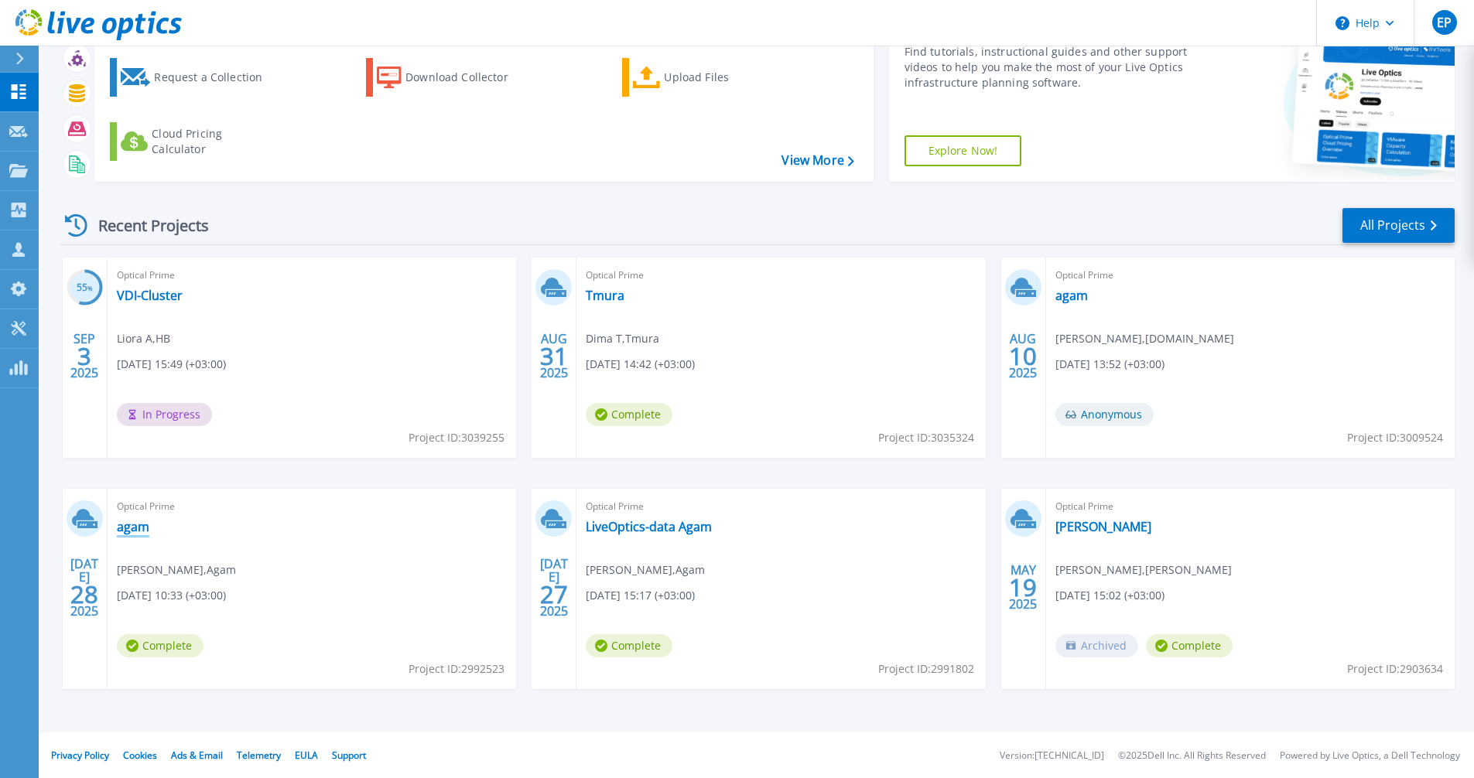
scroll to position [79, 0]
click at [140, 508] on span "Optical Prime" at bounding box center [312, 505] width 390 height 17
click at [111, 528] on div "Optical Prime [PERSON_NAME] , Agam [DATE] 10:33 (+03:00) Complete Project ID: 2…" at bounding box center [312, 588] width 408 height 200
click at [148, 532] on link "agam" at bounding box center [133, 525] width 32 height 15
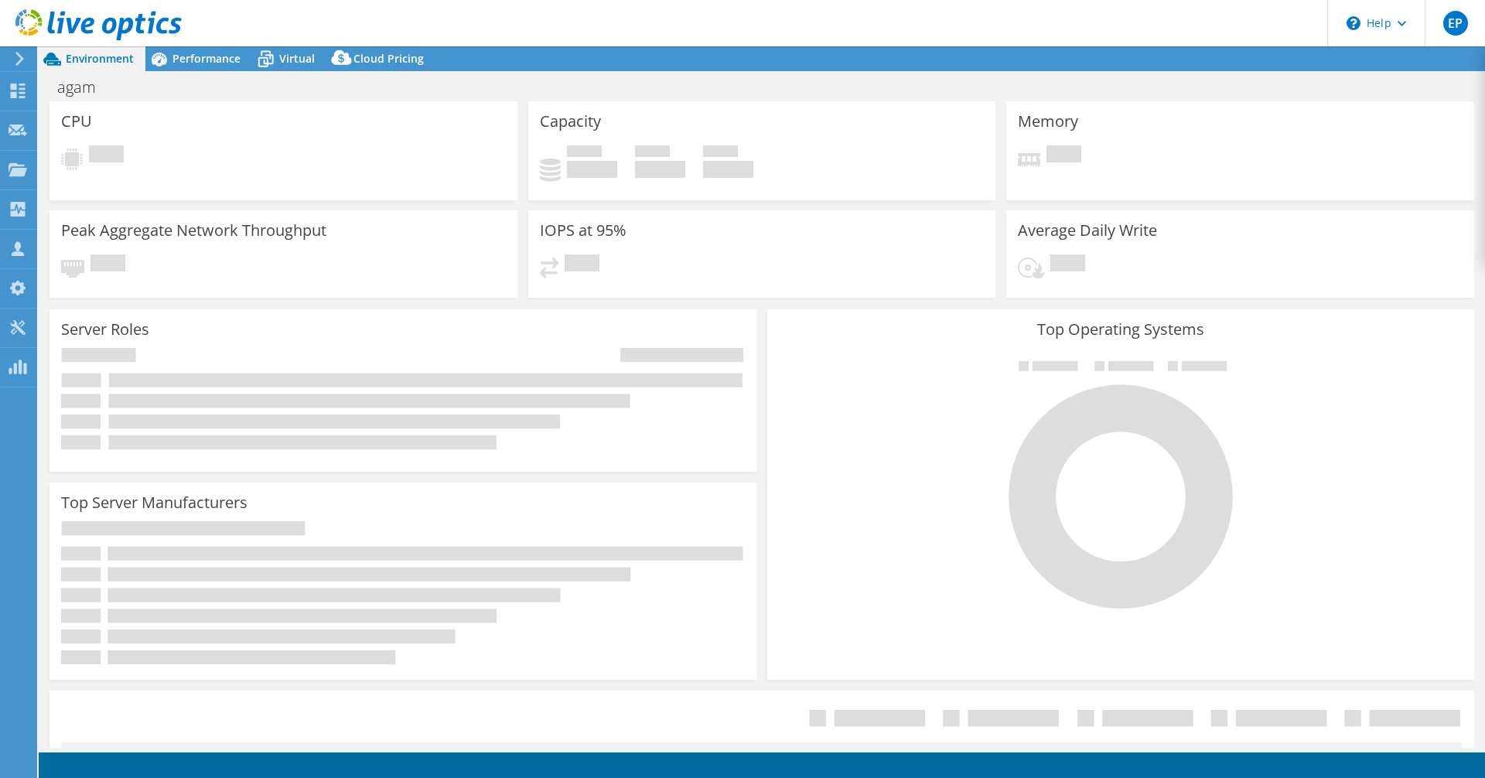
select select "USD"
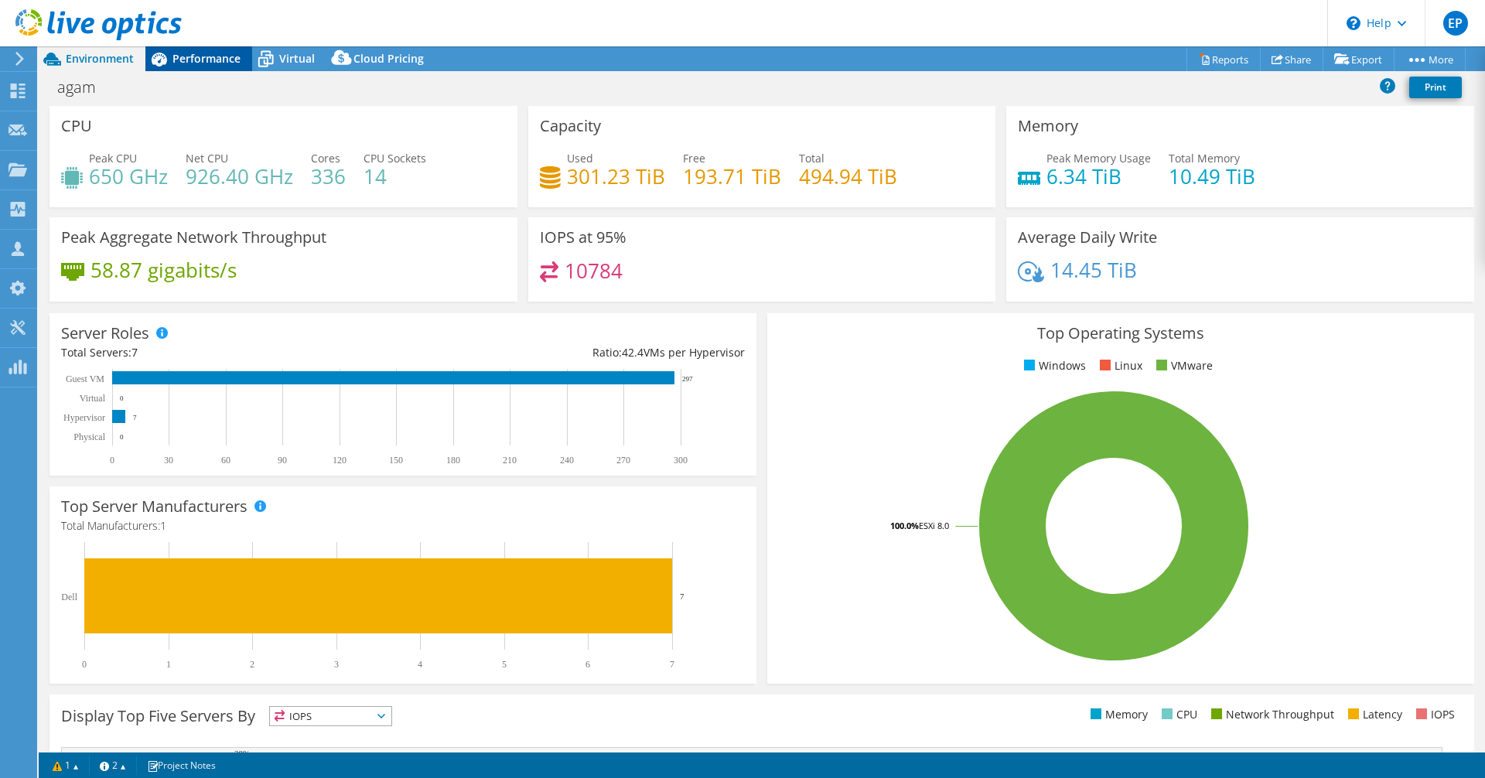
click at [197, 60] on span "Performance" at bounding box center [207, 58] width 68 height 15
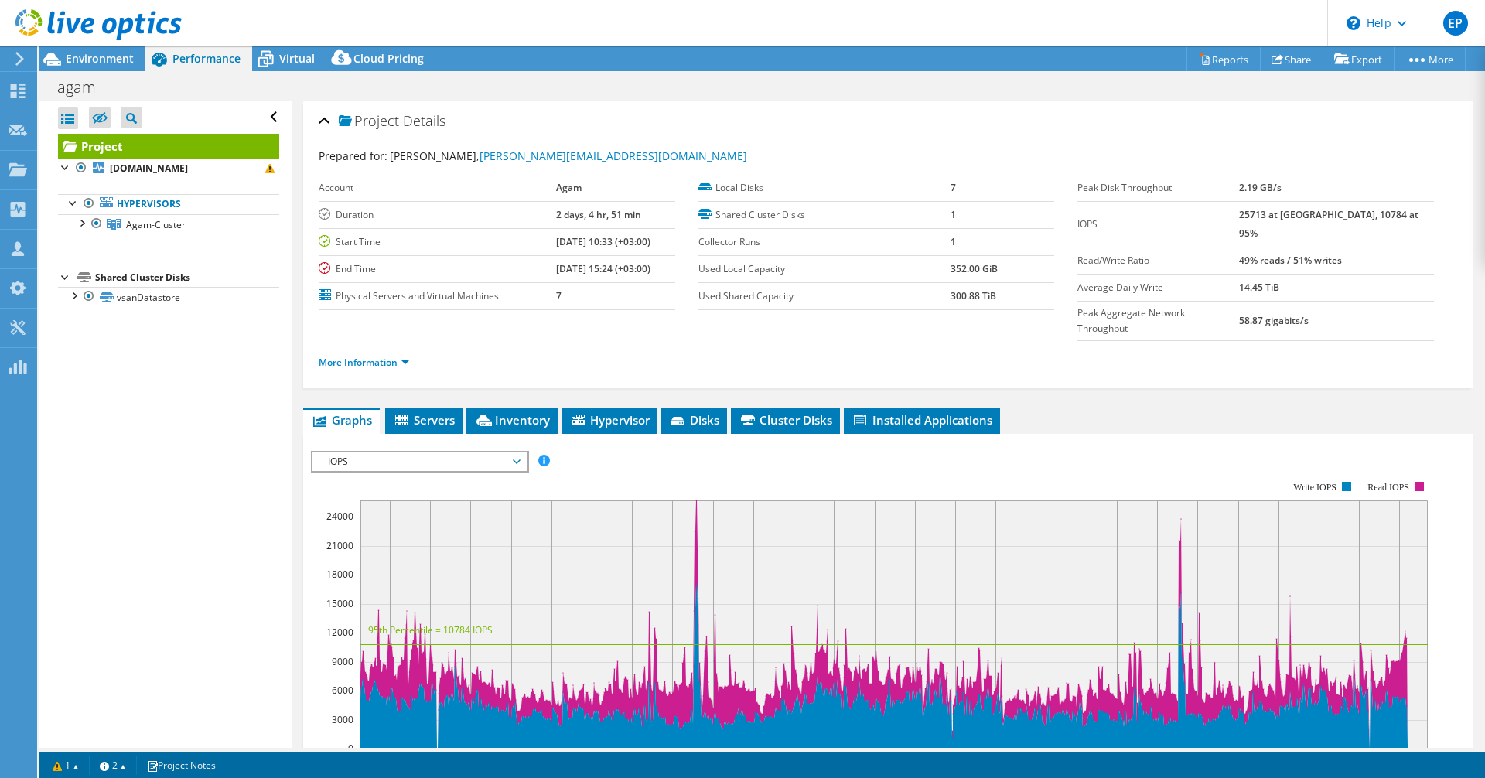
click at [108, 28] on icon at bounding box center [98, 25] width 166 height 32
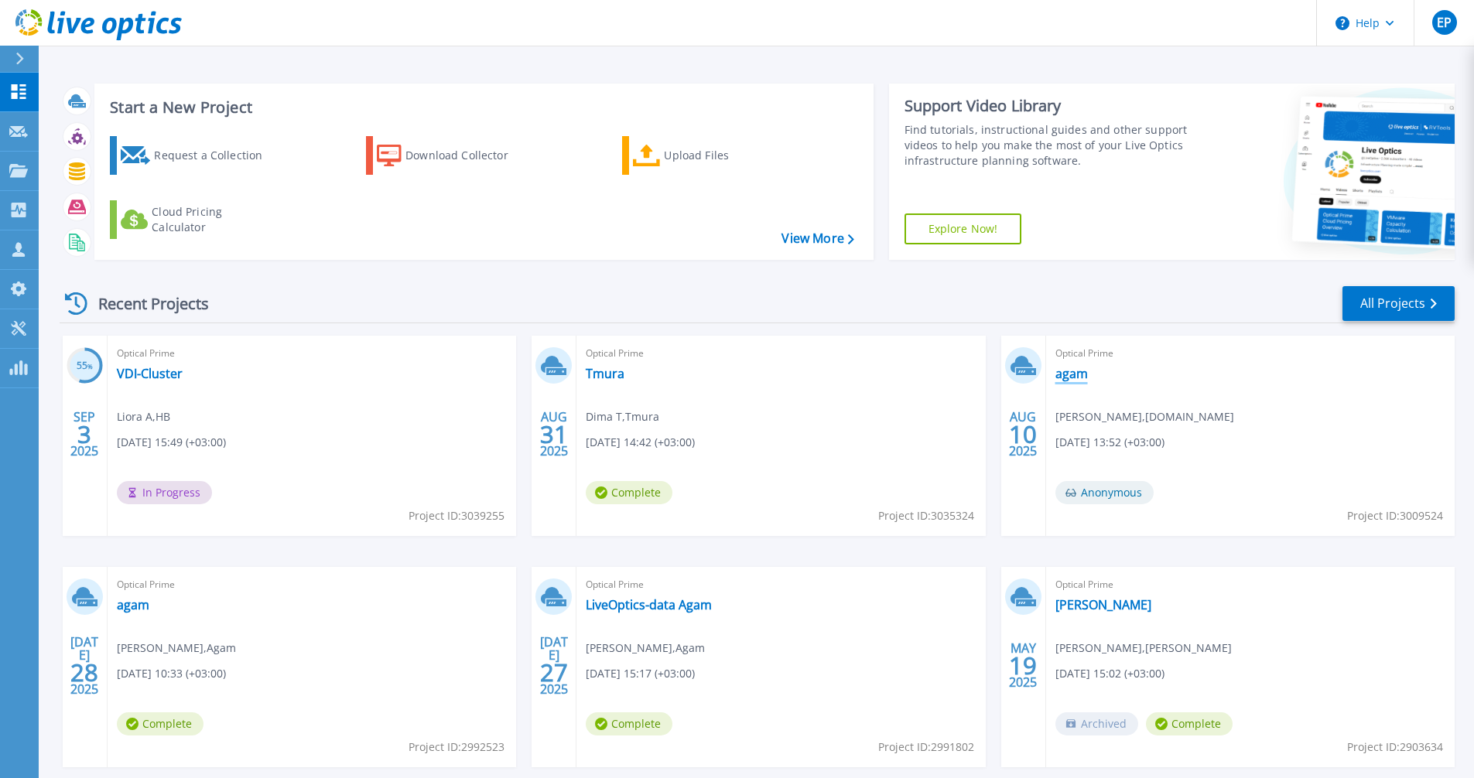
click at [1072, 378] on link "agam" at bounding box center [1071, 373] width 32 height 15
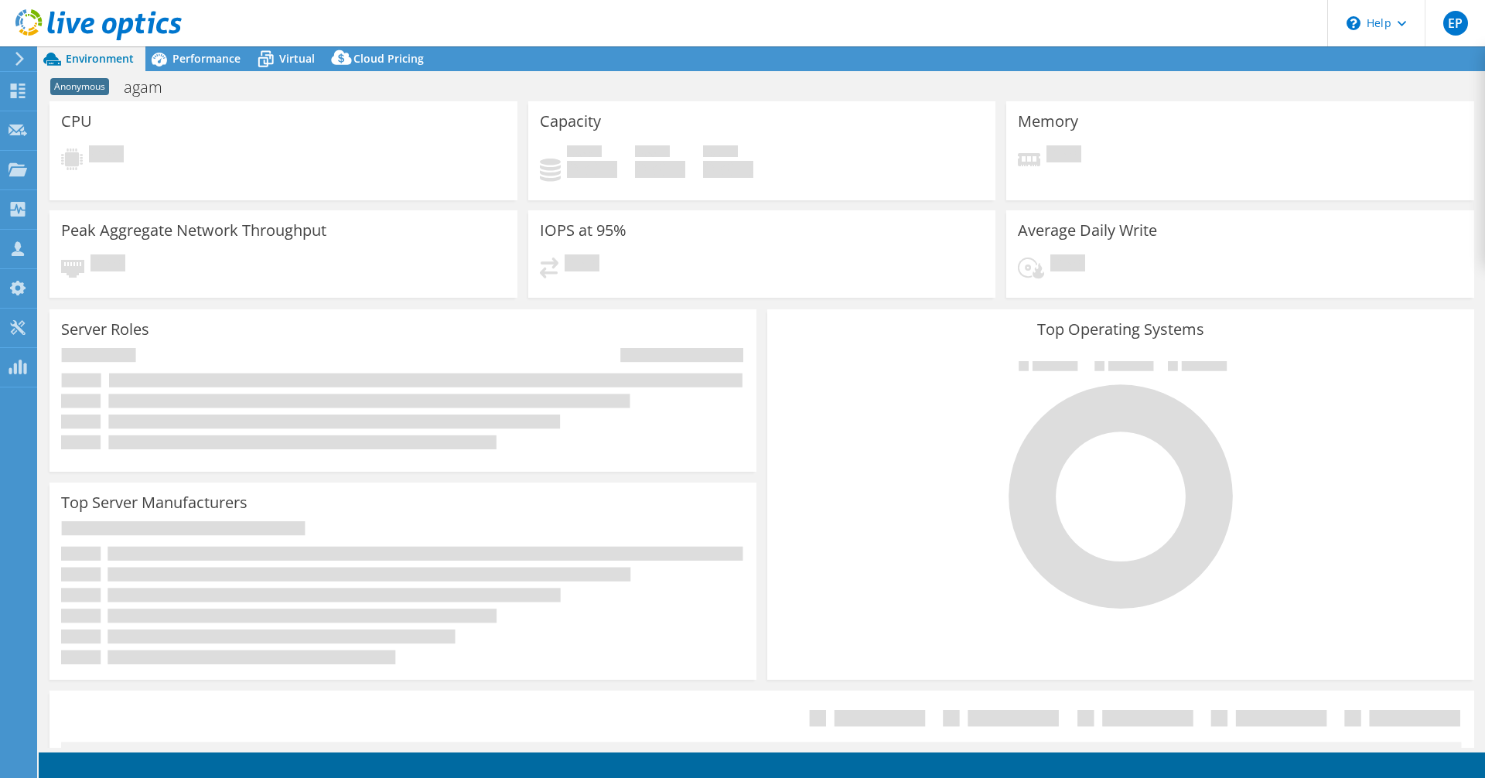
select select "USD"
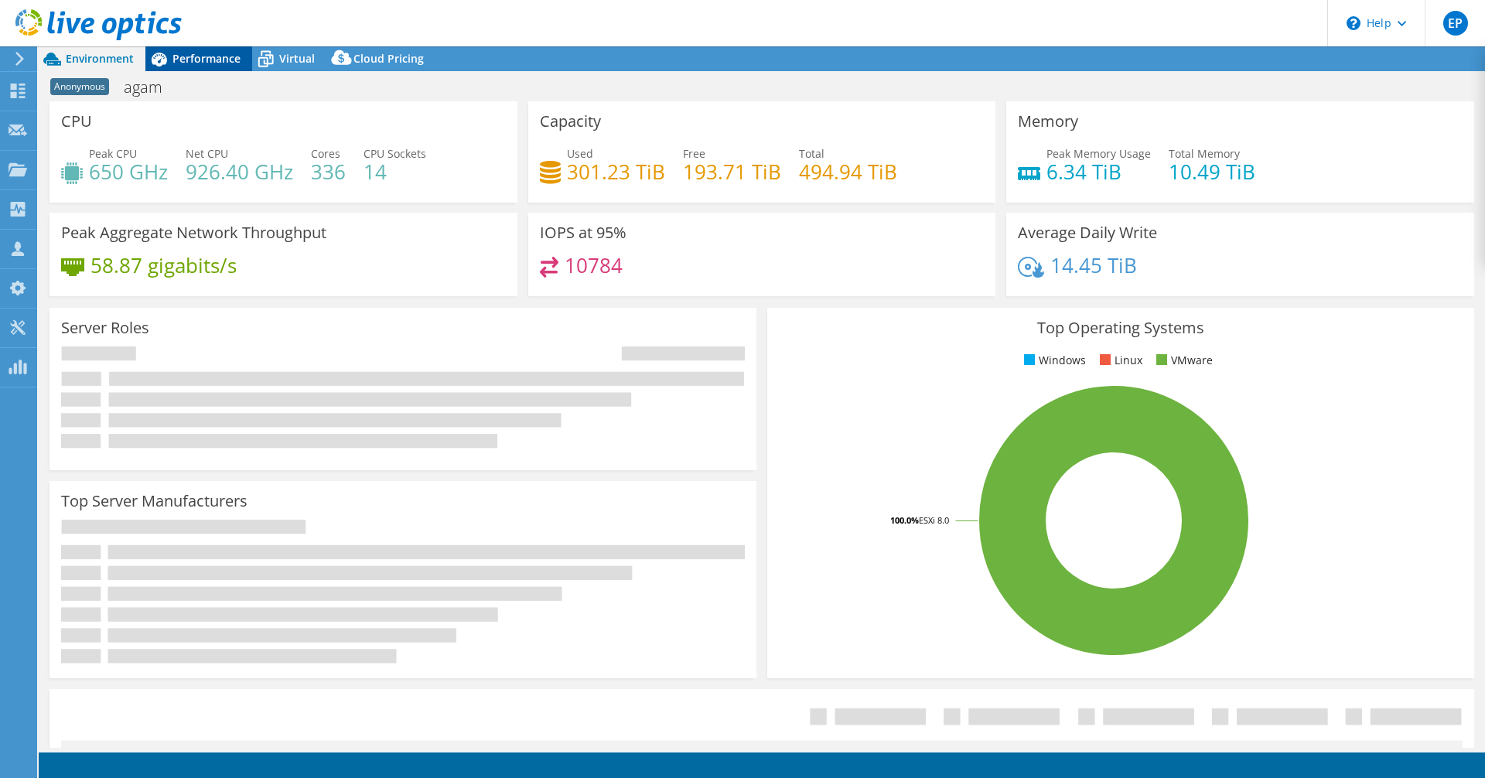
click at [215, 46] on div "Performance" at bounding box center [198, 58] width 107 height 25
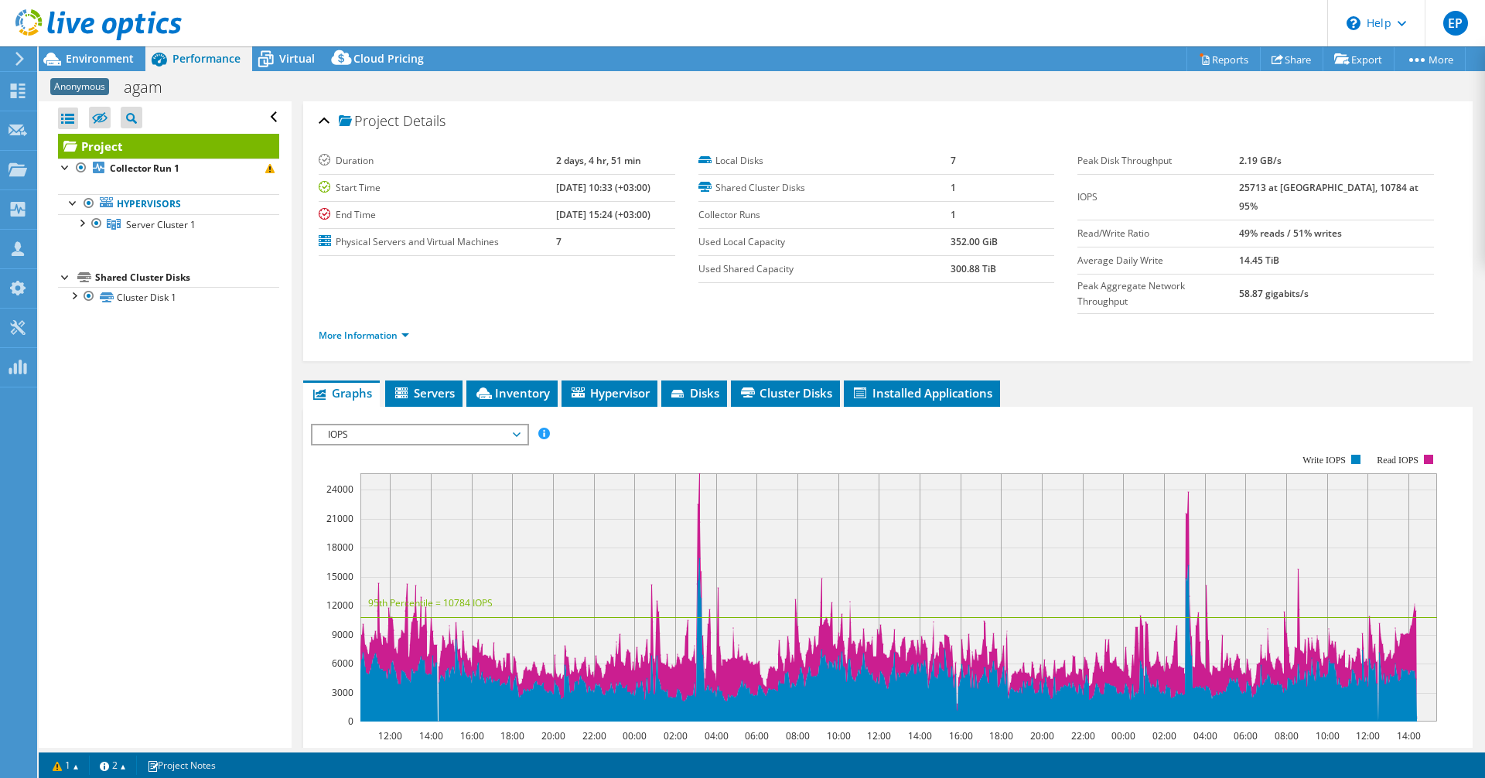
click at [58, 15] on icon at bounding box center [98, 25] width 166 height 32
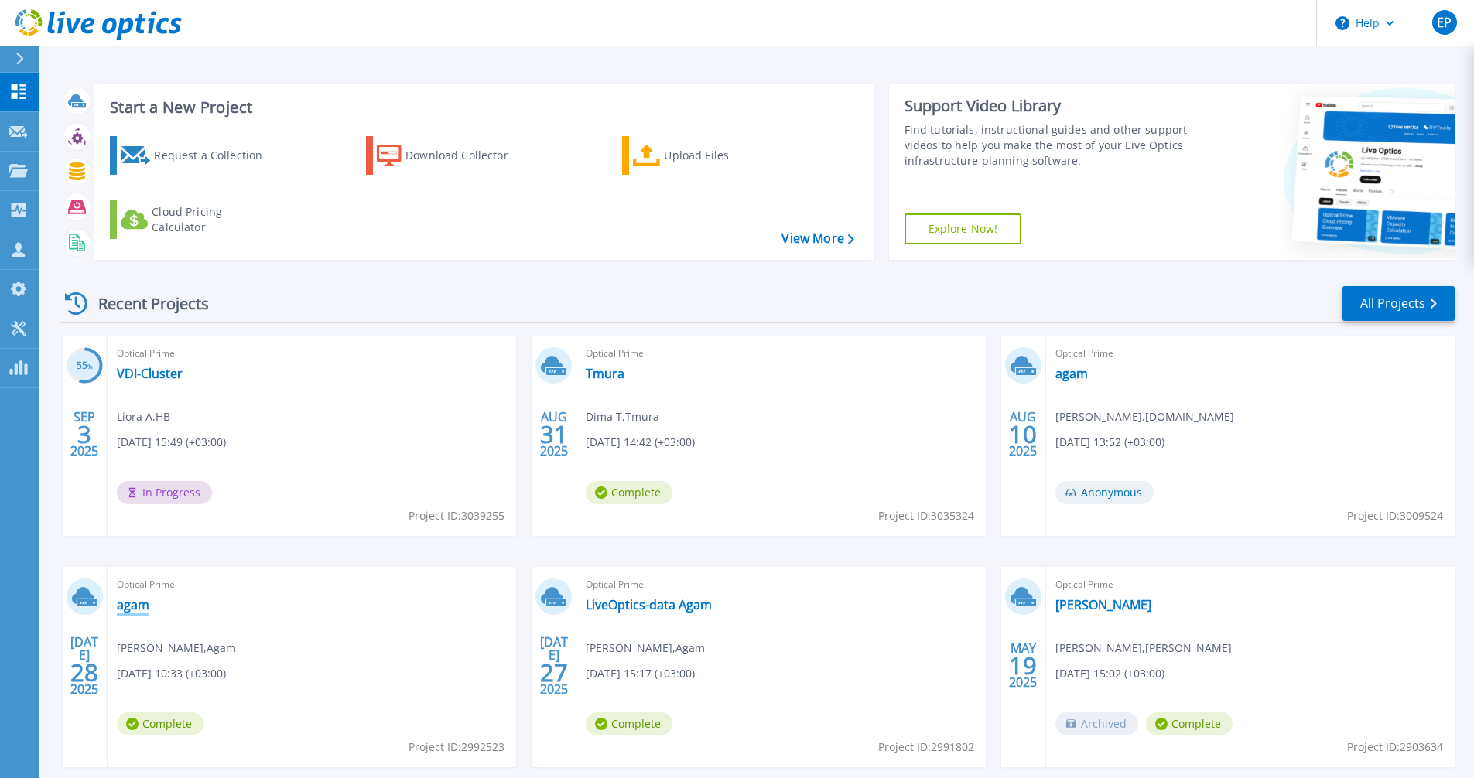
click at [131, 607] on link "agam" at bounding box center [133, 604] width 32 height 15
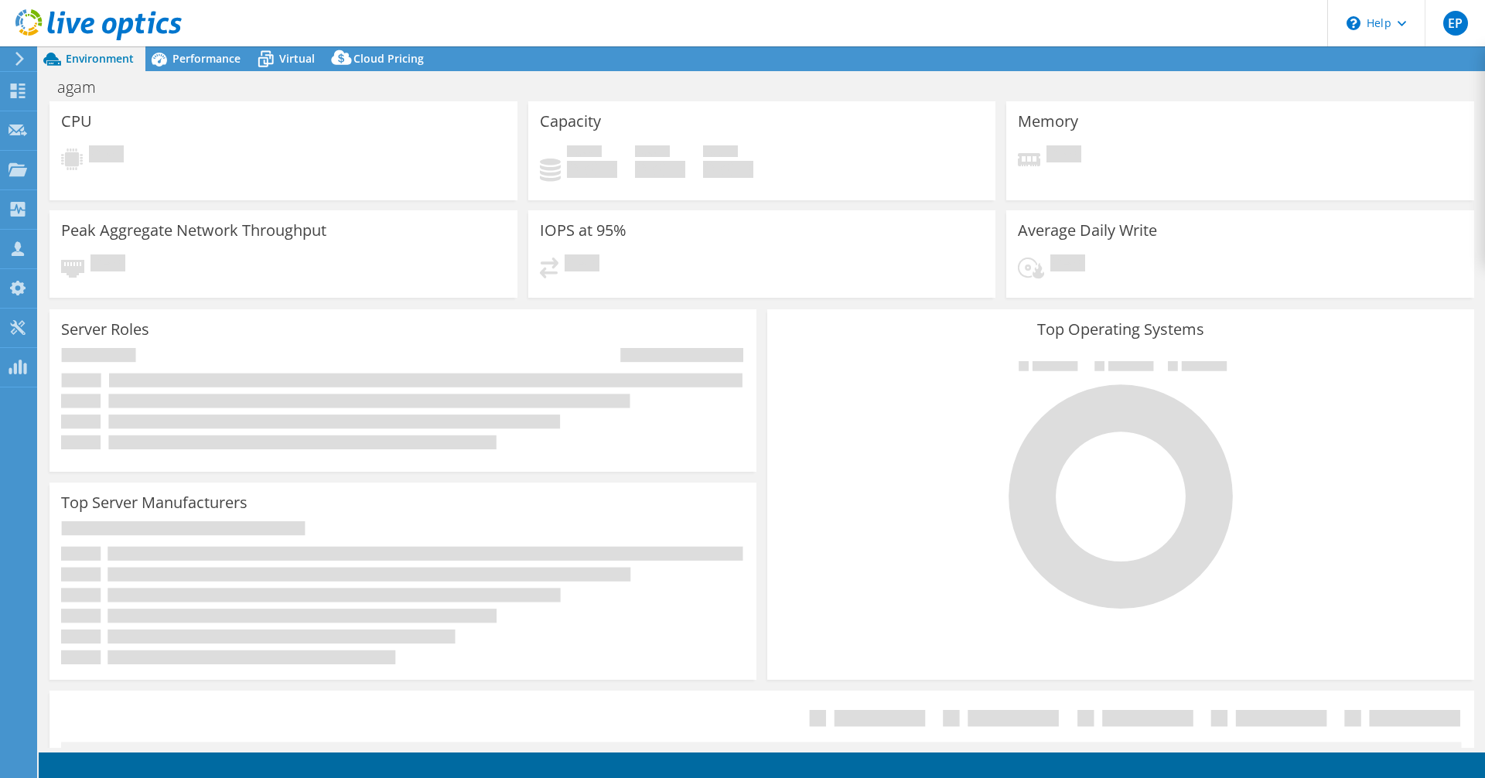
select select "USD"
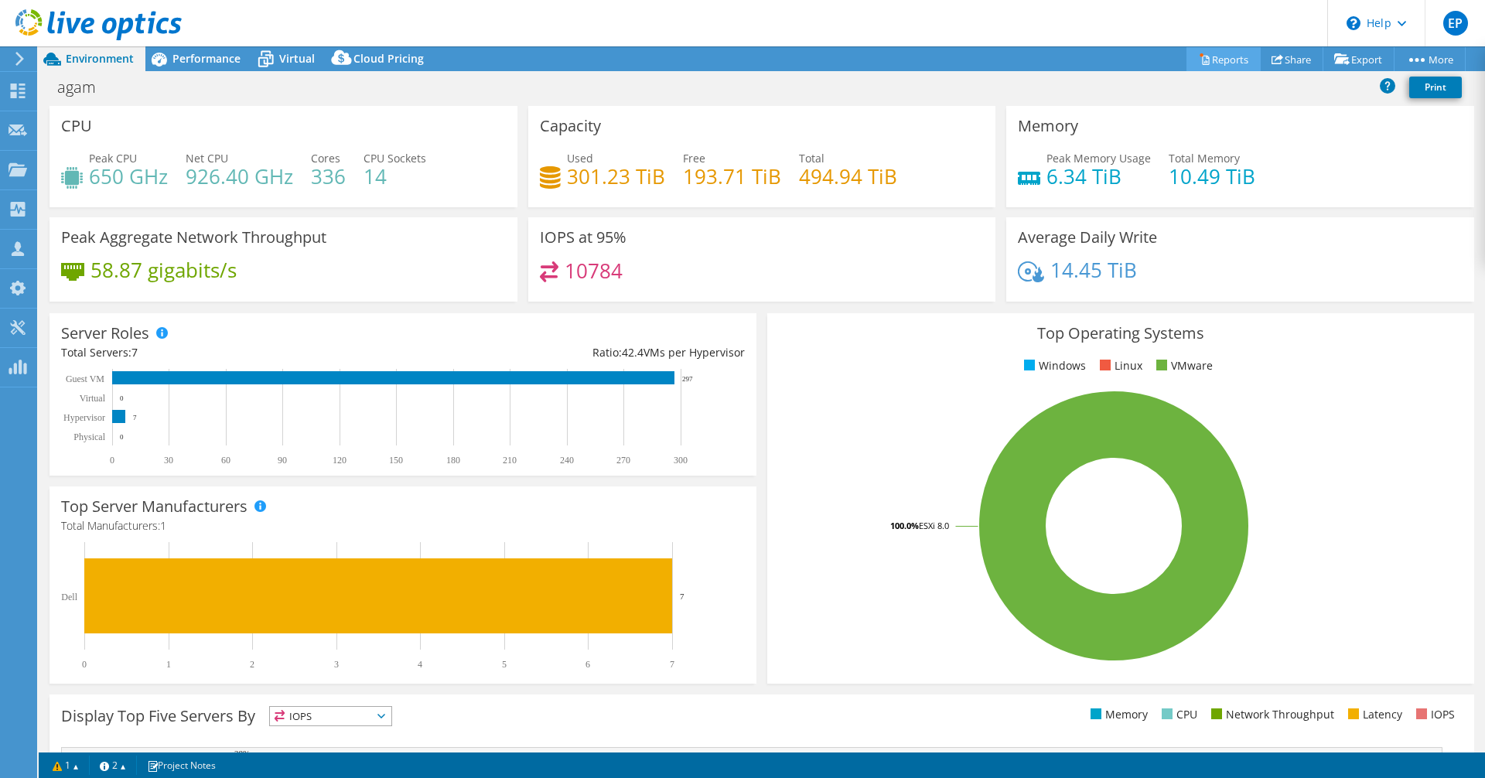
click at [1227, 60] on link "Reports" at bounding box center [1224, 59] width 74 height 24
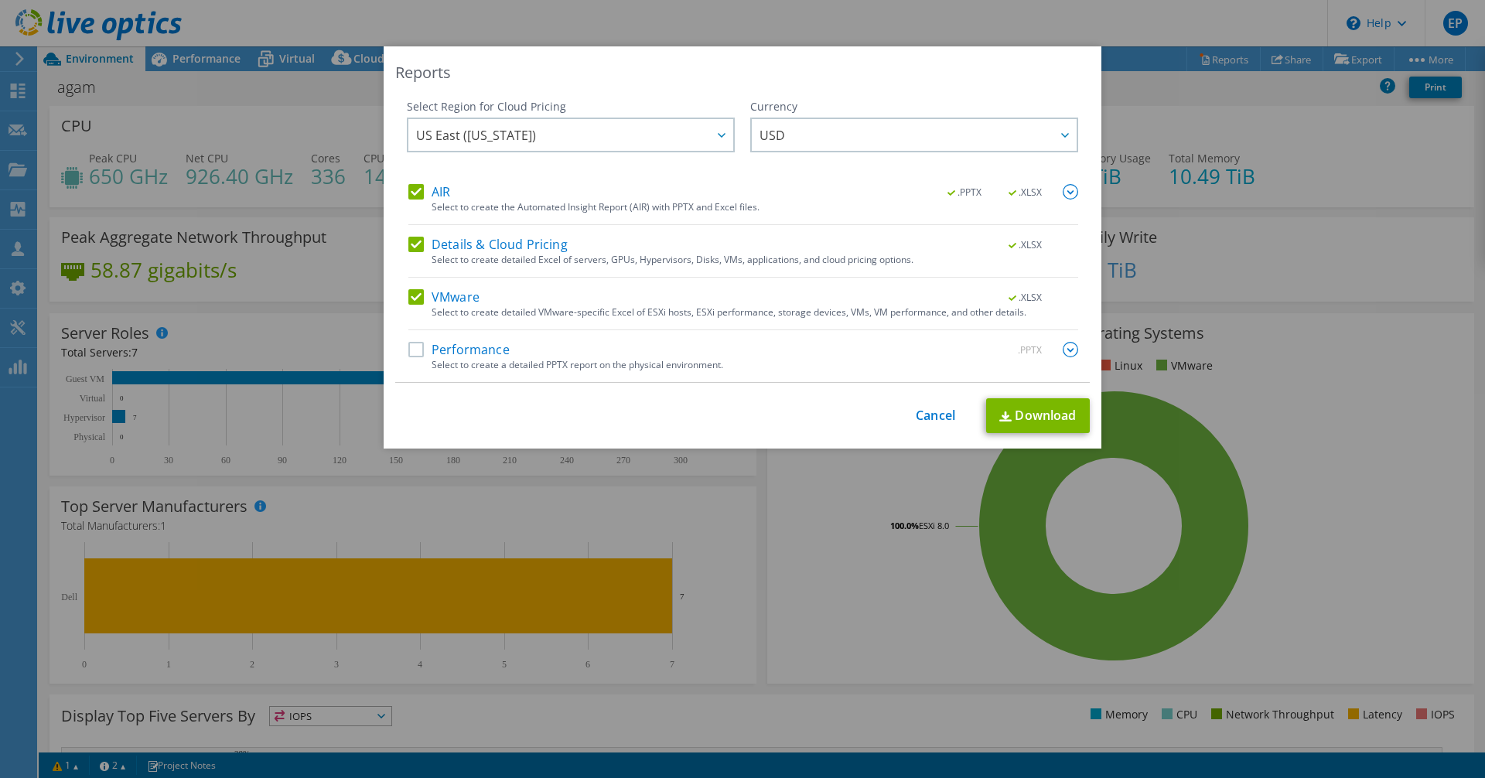
click at [435, 355] on label "Performance" at bounding box center [458, 349] width 101 height 15
click at [0, 0] on input "Performance" at bounding box center [0, 0] width 0 height 0
click at [1034, 418] on link "Download" at bounding box center [1038, 415] width 104 height 35
drag, startPoint x: 938, startPoint y: 423, endPoint x: 937, endPoint y: 415, distance: 7.9
click at [938, 423] on link "Cancel" at bounding box center [935, 415] width 39 height 15
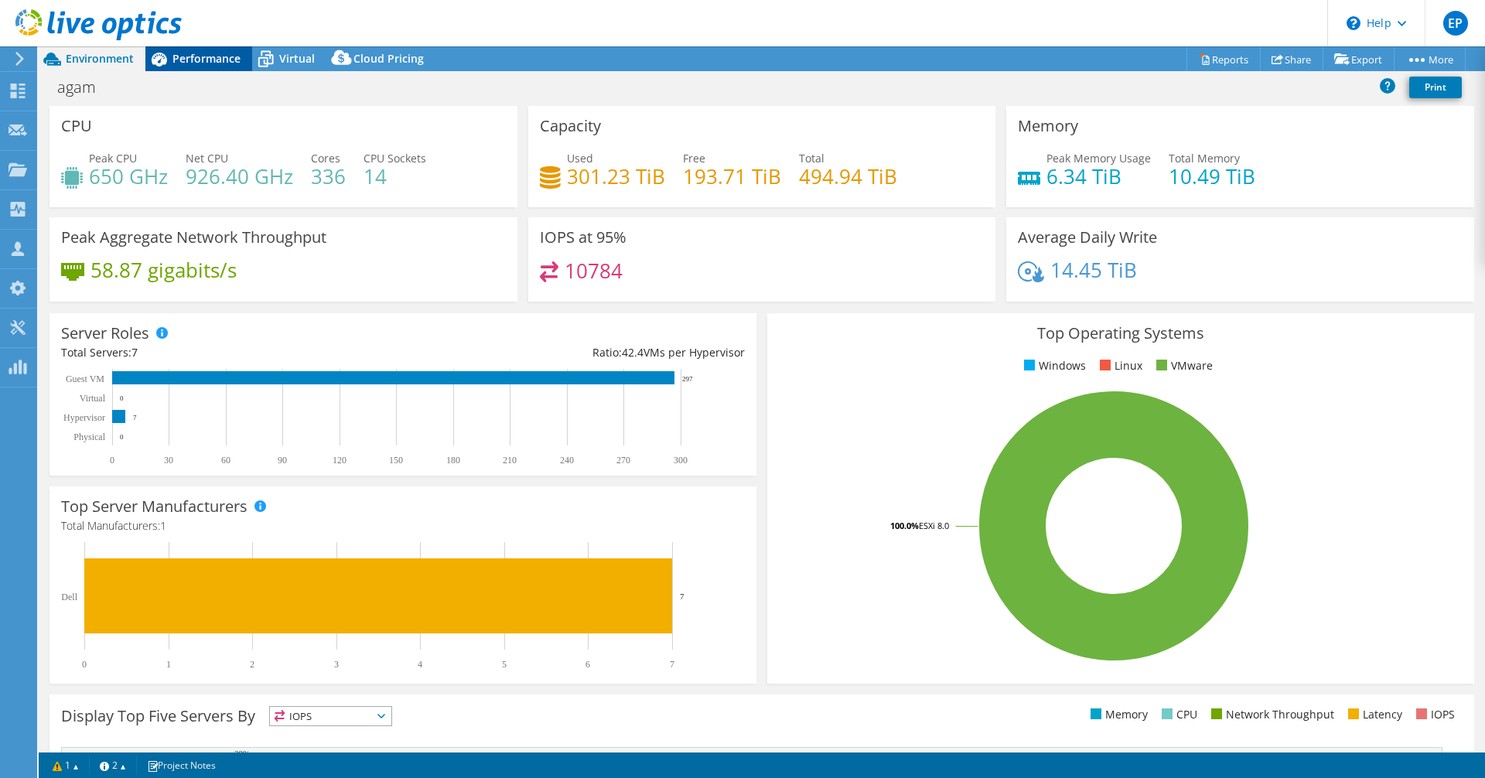
click at [173, 63] on div "Performance" at bounding box center [198, 58] width 107 height 25
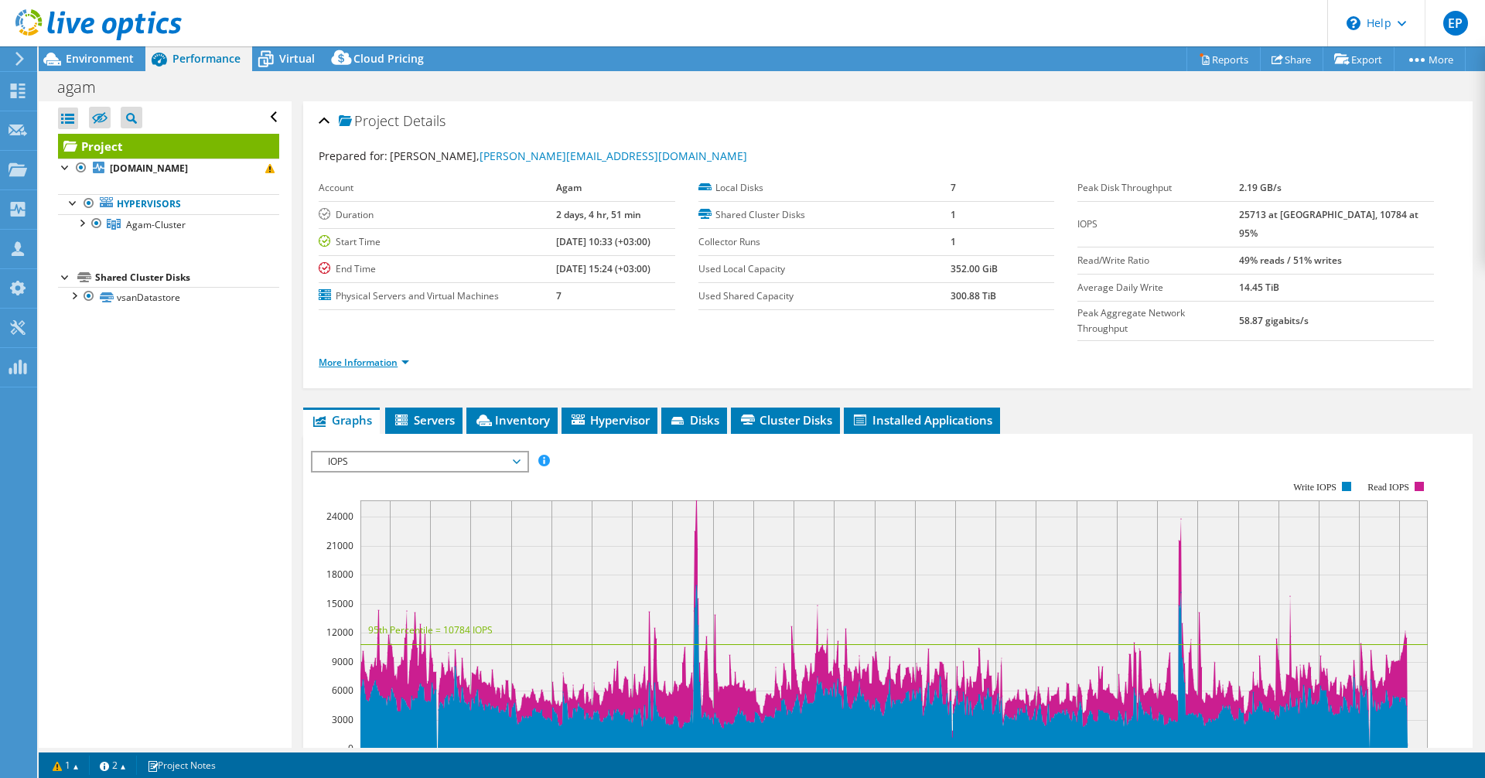
click at [402, 356] on link "More Information" at bounding box center [364, 362] width 91 height 13
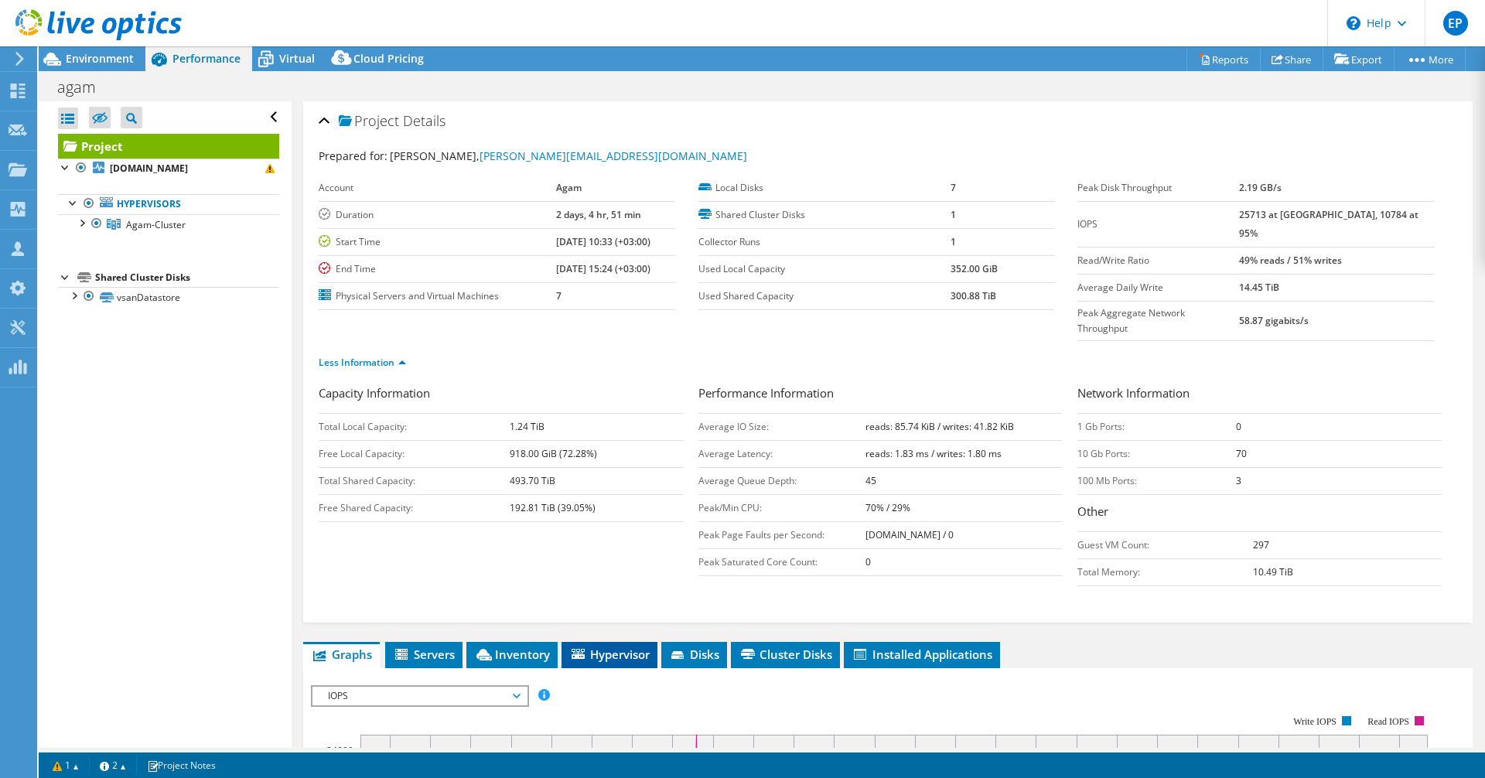
click at [617, 647] on span "Hypervisor" at bounding box center [609, 654] width 80 height 15
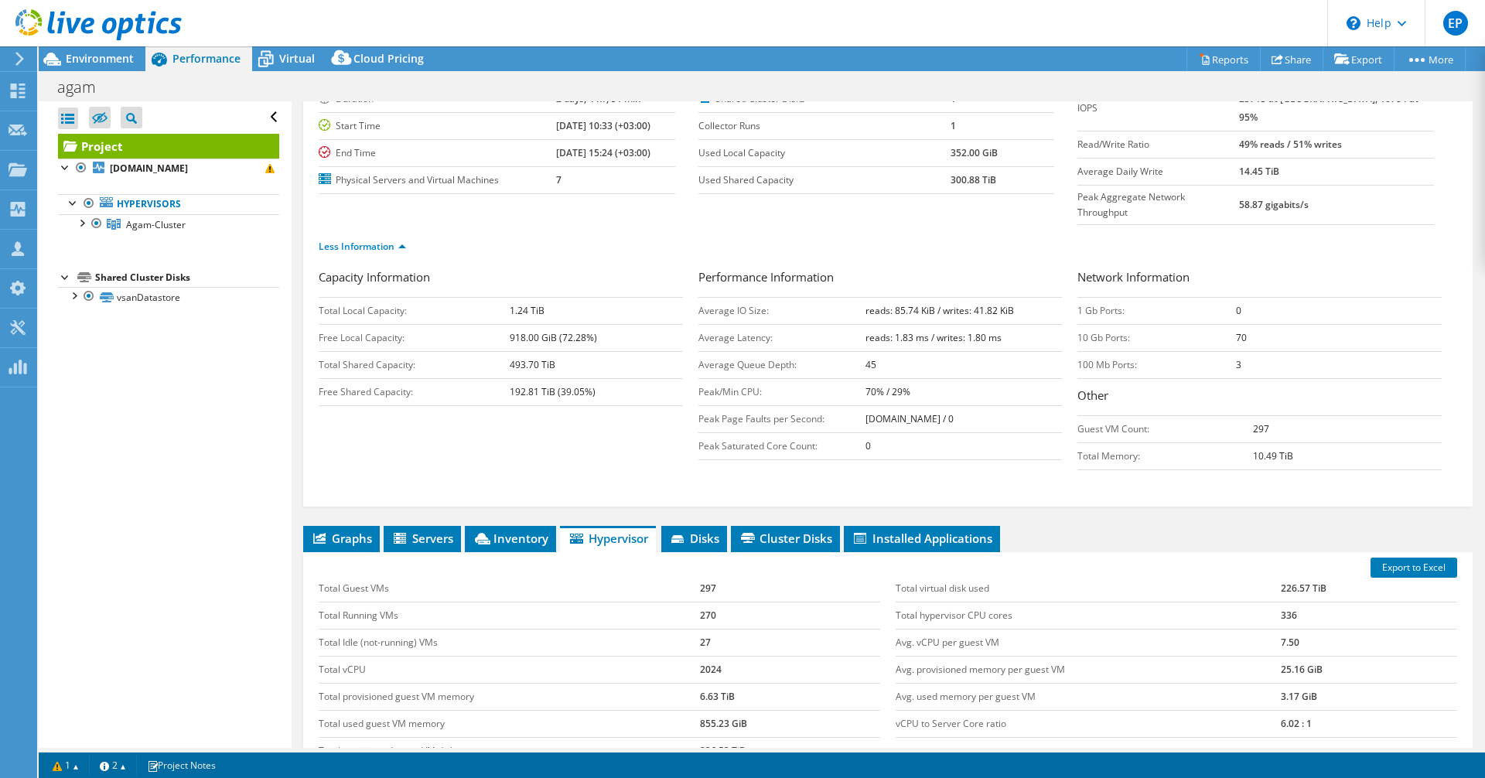
scroll to position [277, 0]
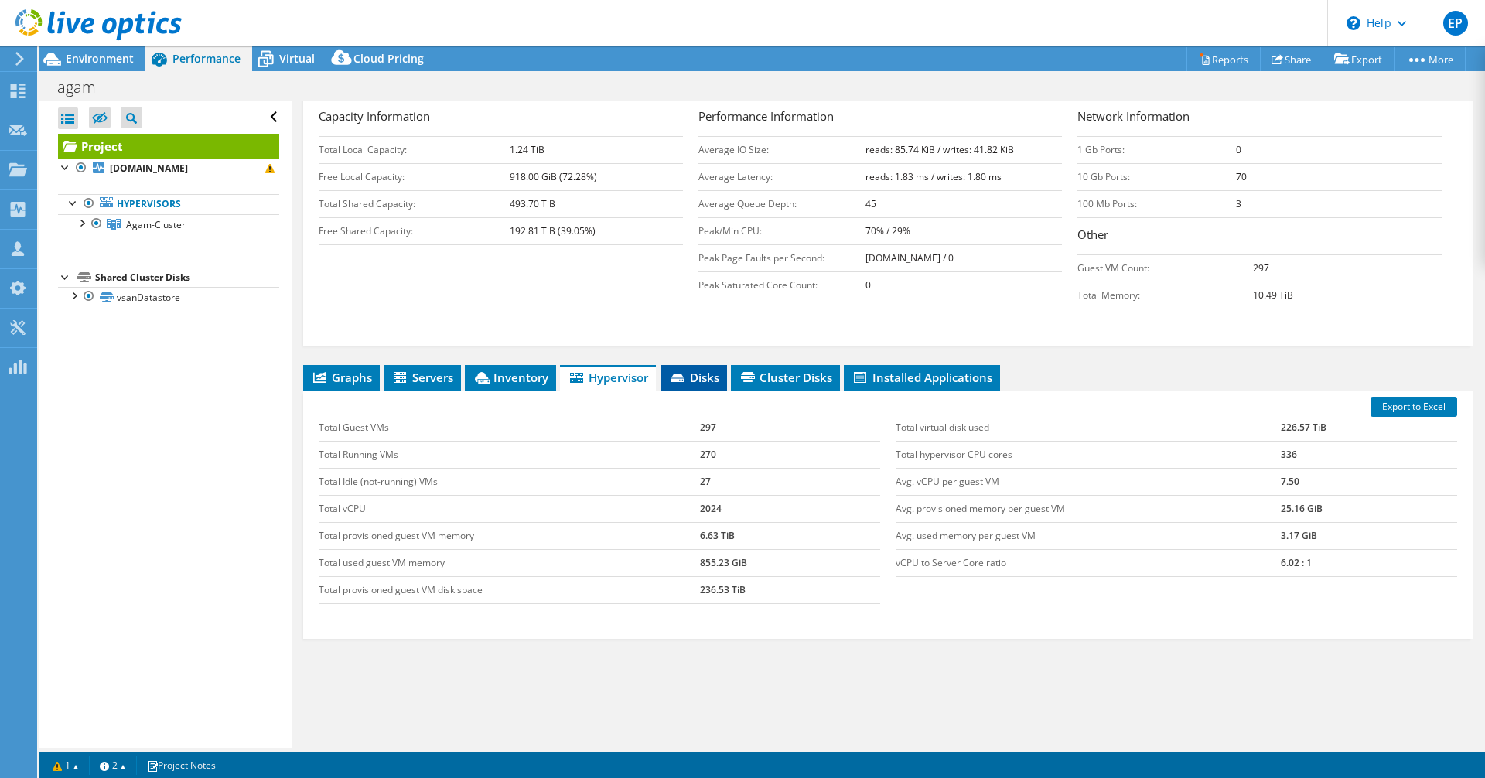
click at [689, 365] on li "Disks" at bounding box center [694, 378] width 66 height 26
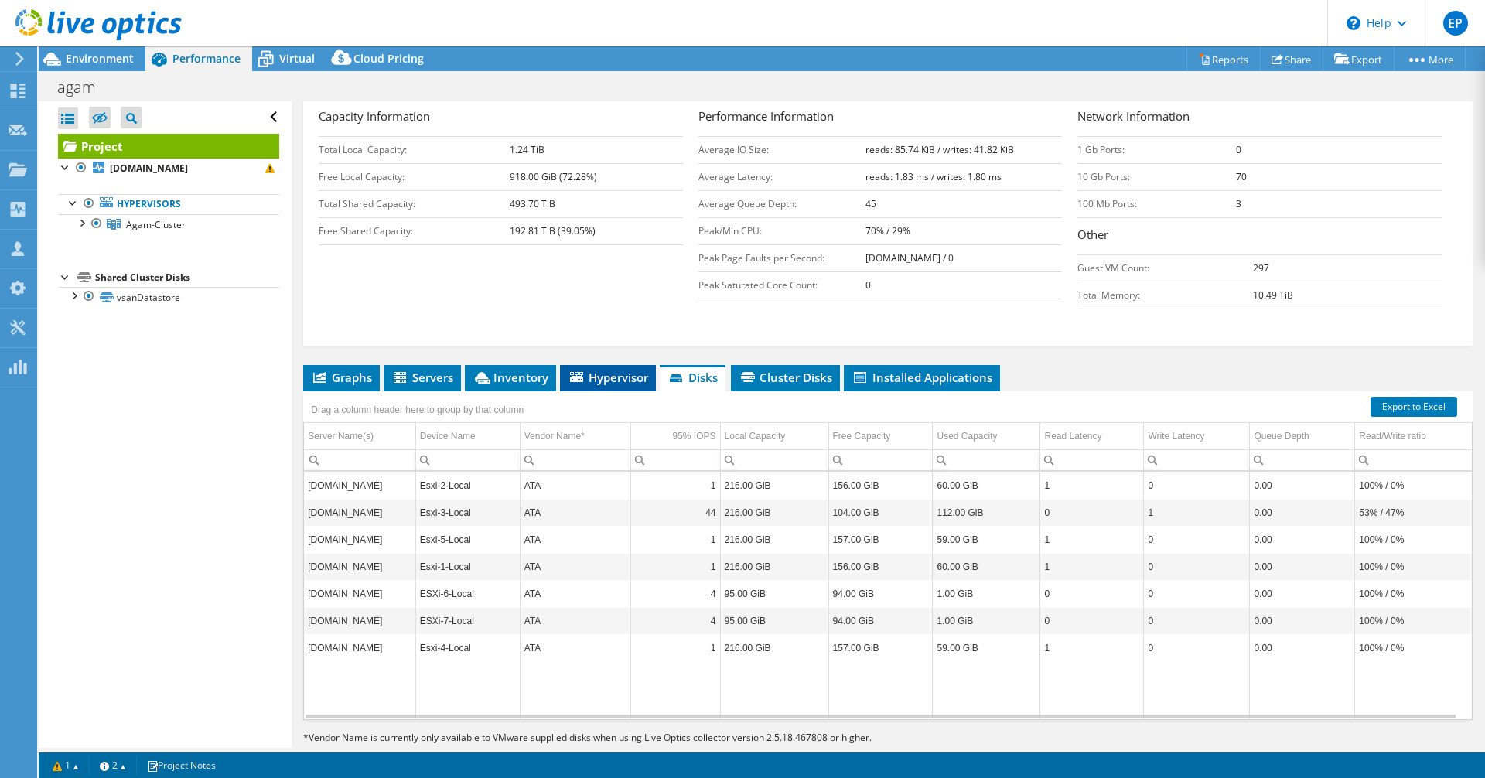
click at [607, 370] on span "Hypervisor" at bounding box center [608, 377] width 80 height 15
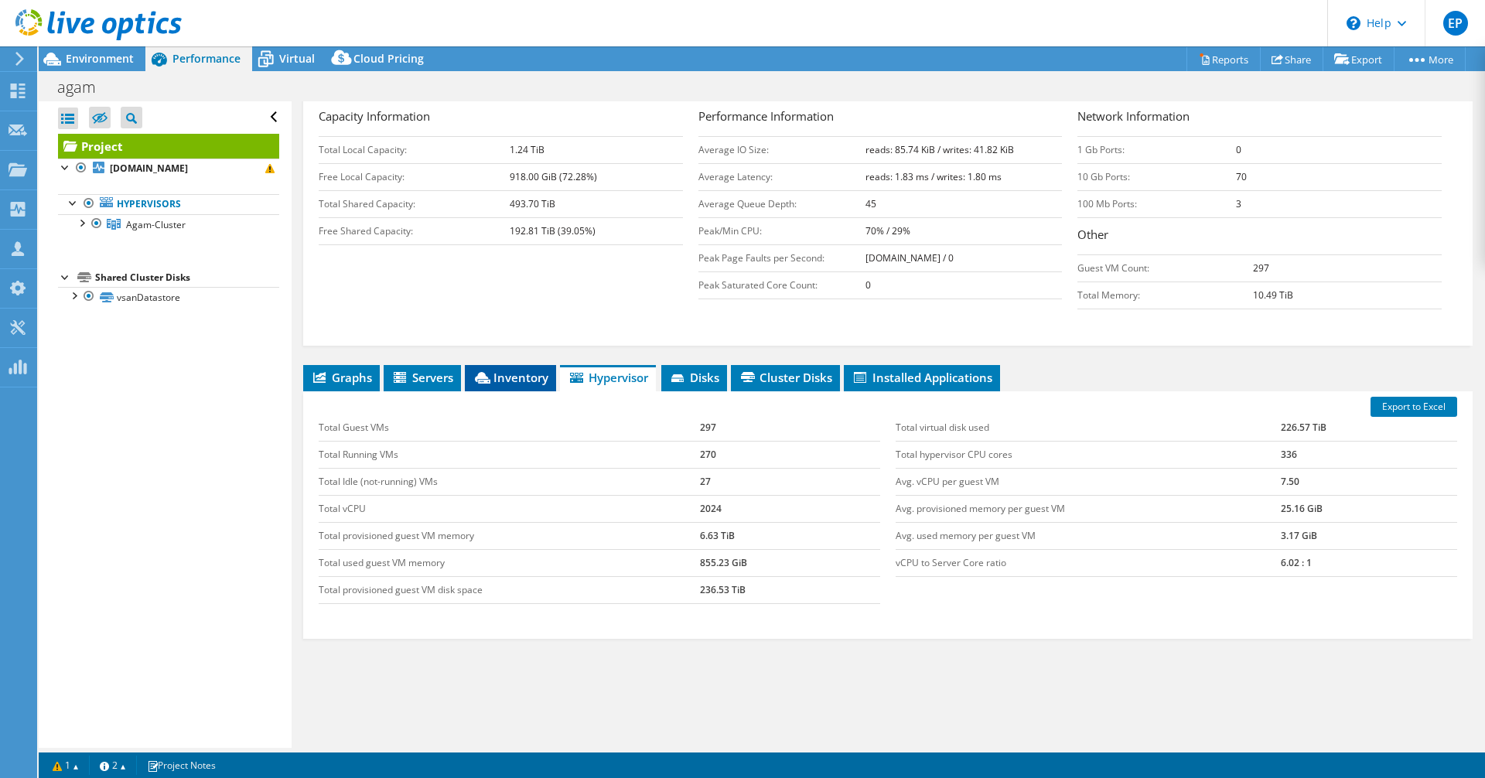
click at [540, 370] on span "Inventory" at bounding box center [511, 377] width 76 height 15
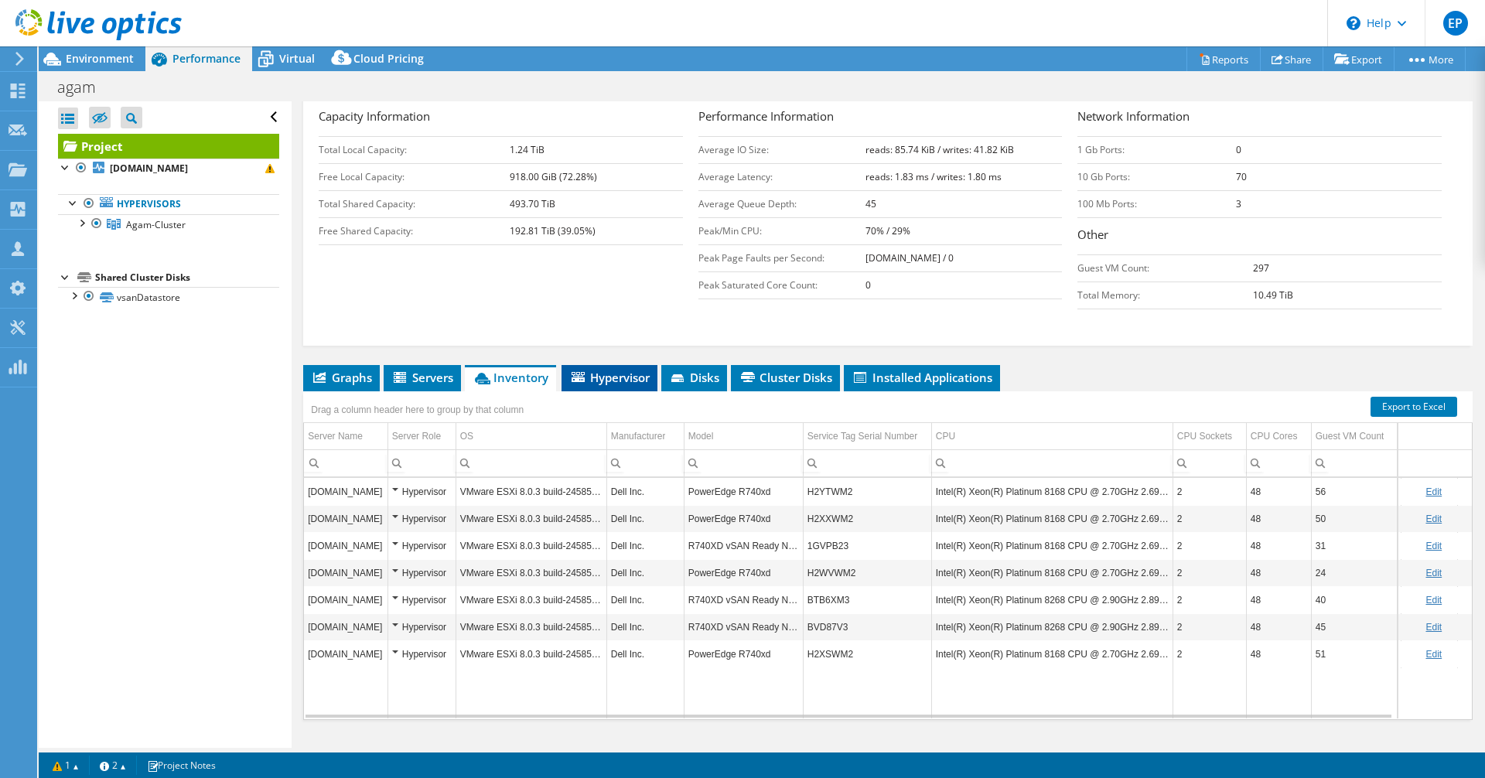
click at [628, 370] on span "Hypervisor" at bounding box center [609, 377] width 80 height 15
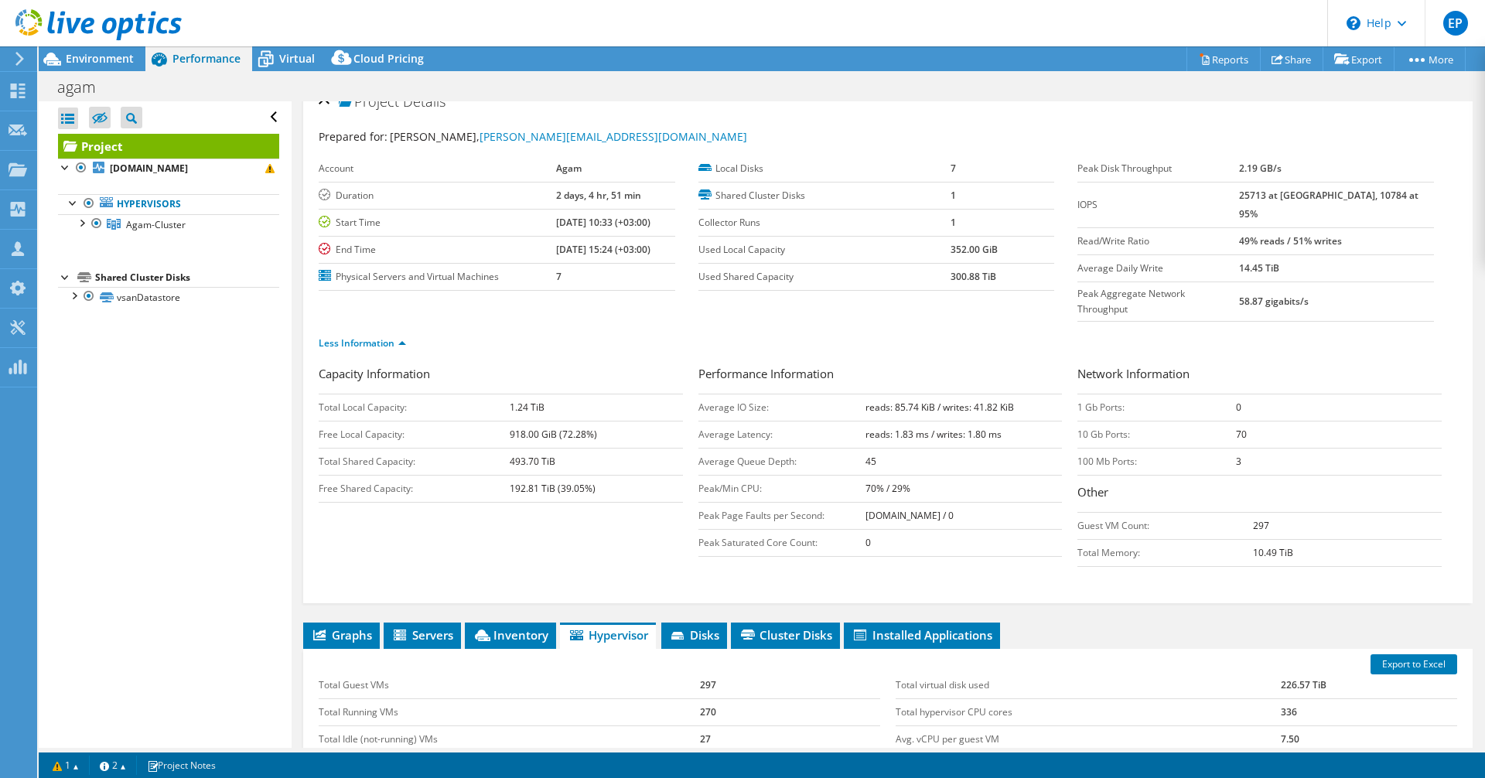
scroll to position [0, 0]
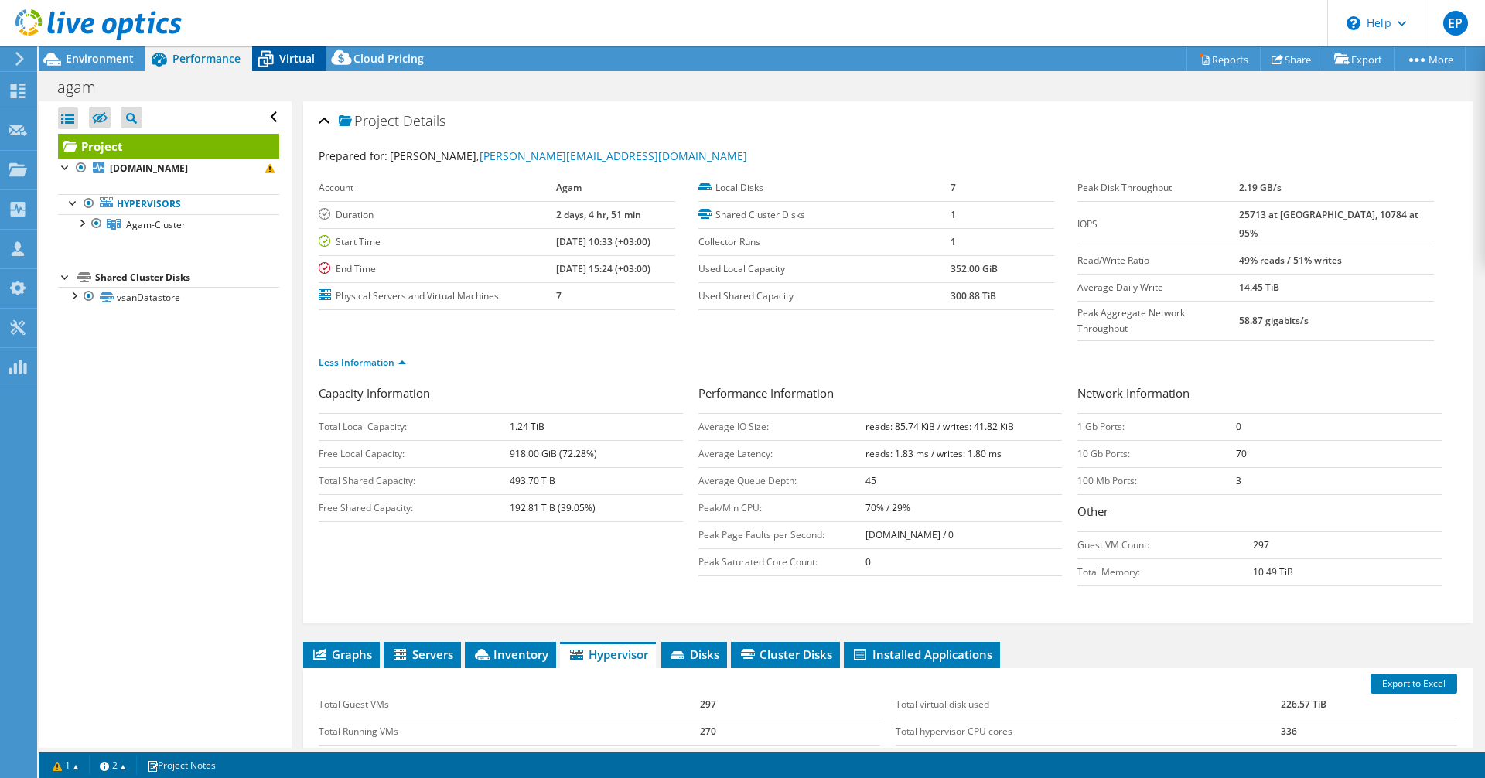
click at [293, 53] on span "Virtual" at bounding box center [297, 58] width 36 height 15
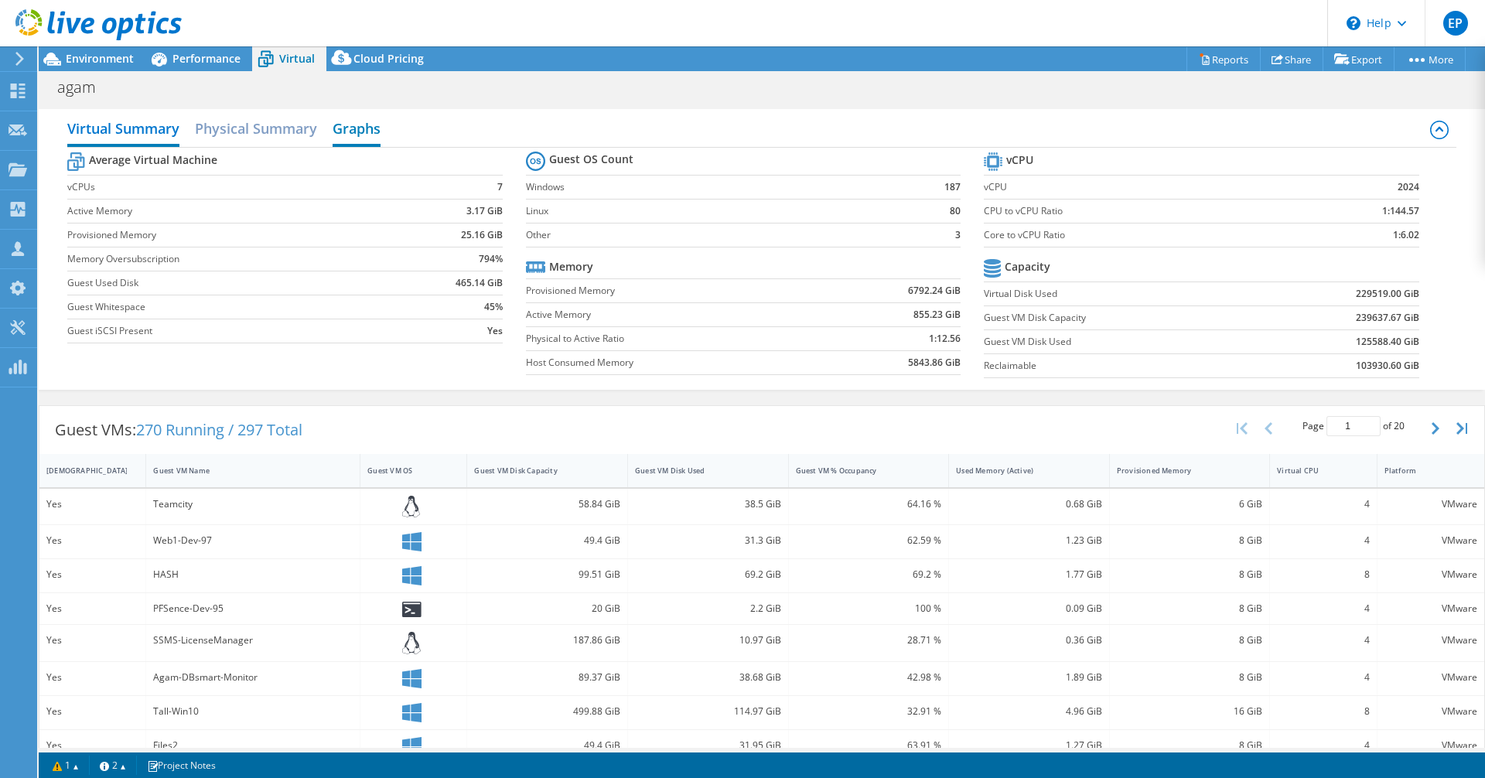
click at [343, 131] on h2 "Graphs" at bounding box center [357, 130] width 48 height 34
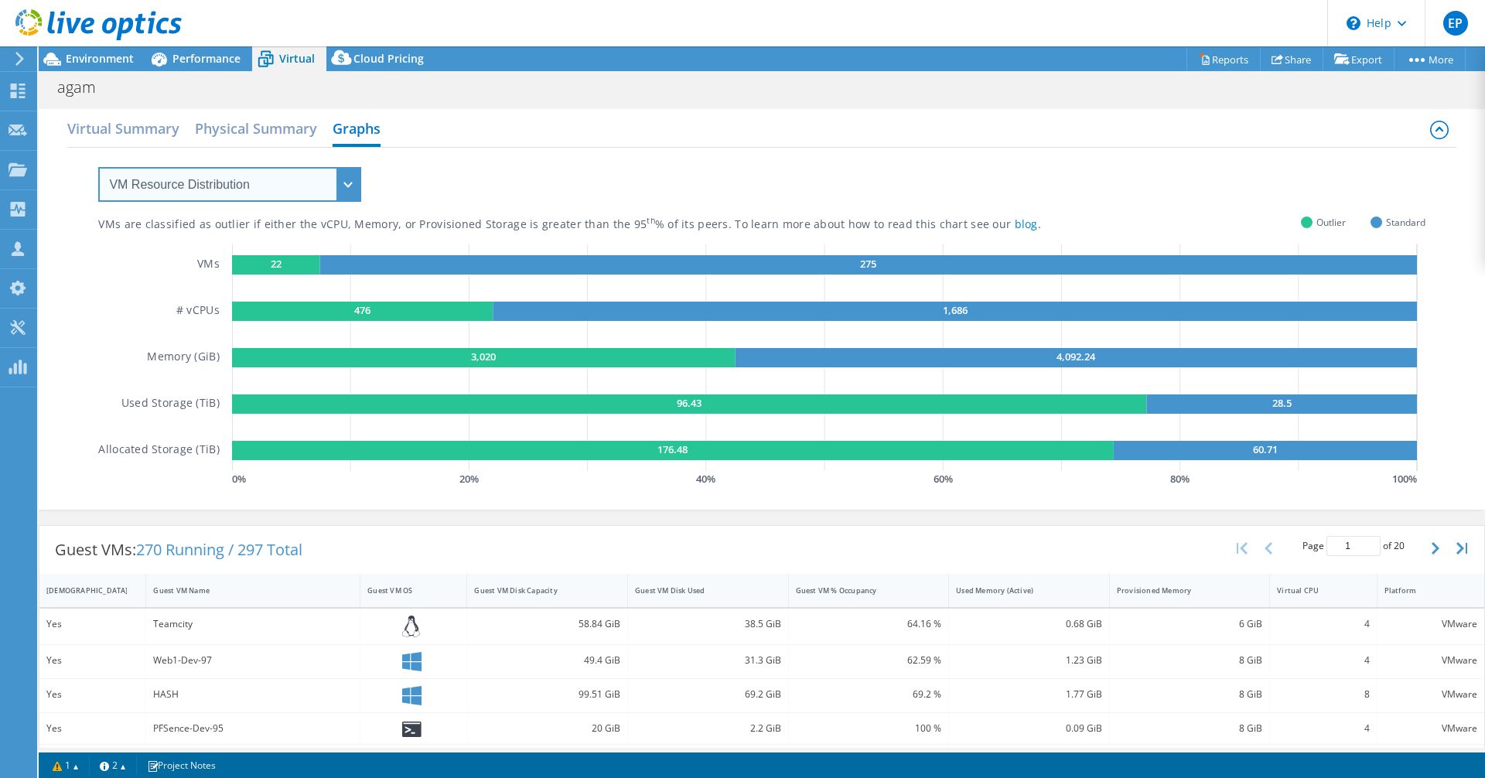
click at [265, 182] on select "VM Resource Distribution Provisioning Contrast Over Provisioning" at bounding box center [229, 184] width 263 height 35
click at [98, 167] on select "VM Resource Distribution Provisioning Contrast Over Provisioning" at bounding box center [229, 184] width 263 height 35
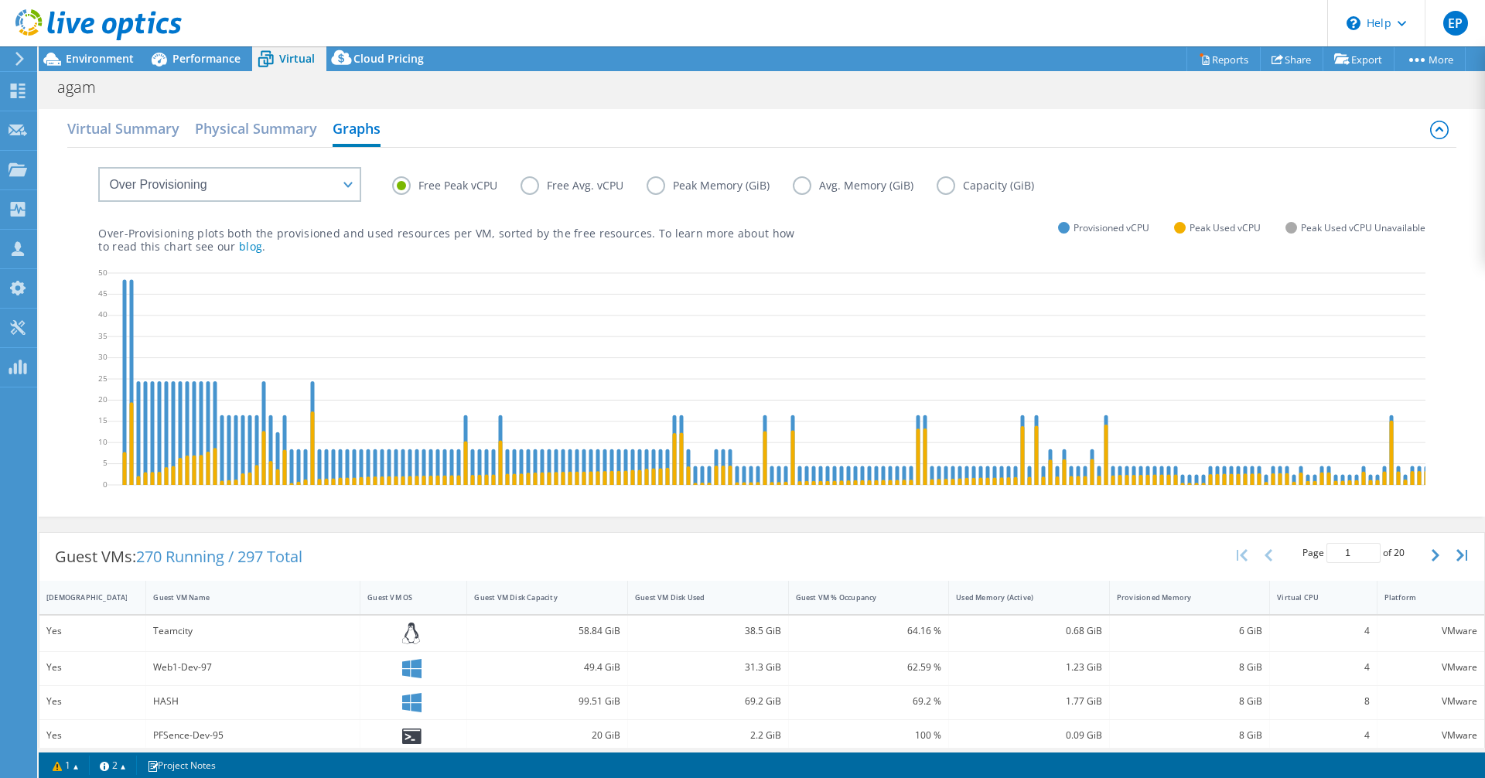
click at [979, 185] on label "Capacity (GiB)" at bounding box center [997, 185] width 121 height 19
click at [0, 0] on input "Capacity (GiB)" at bounding box center [0, 0] width 0 height 0
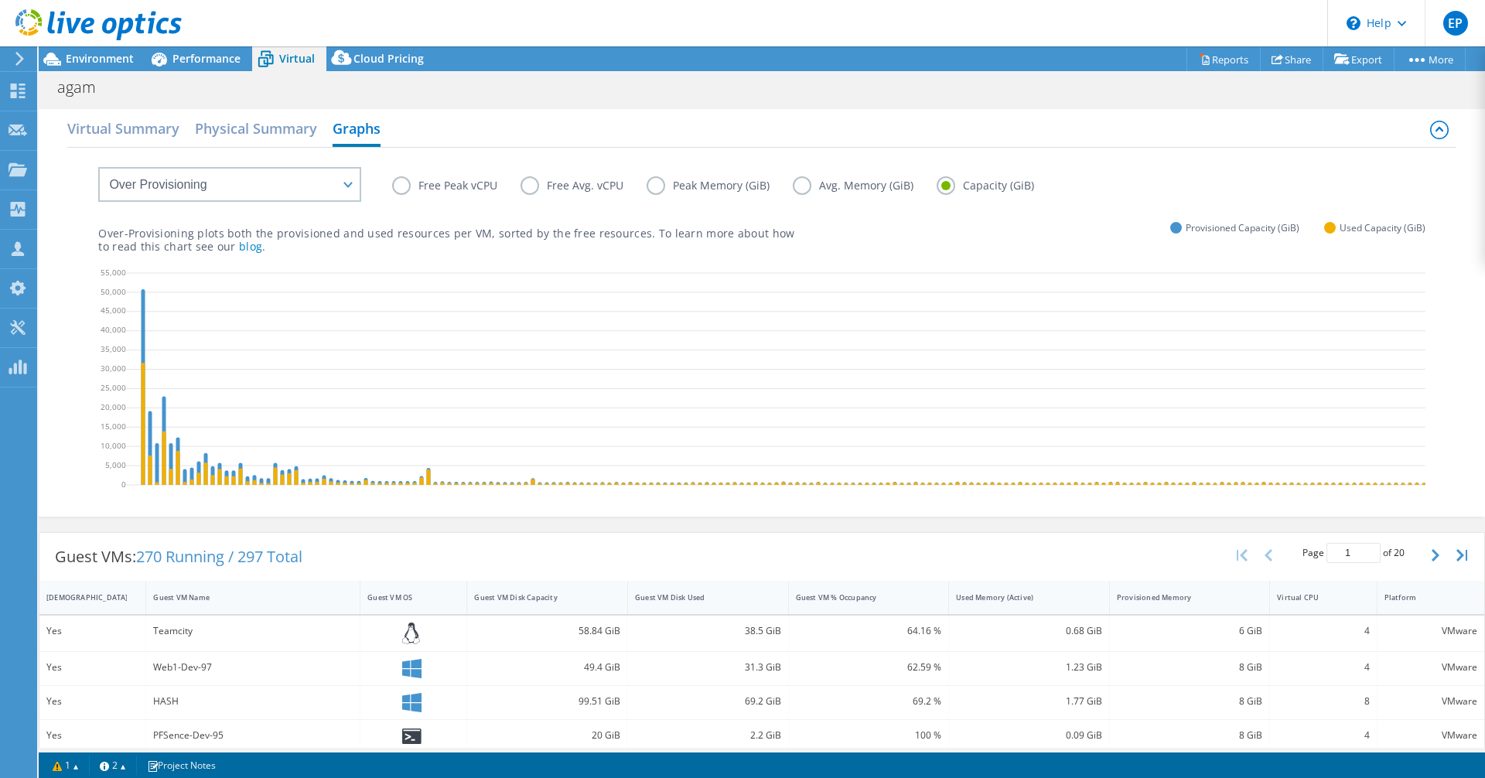
click at [241, 163] on div "VM Resource Distribution Provisioning Contrast Over Provisioning" at bounding box center [214, 175] width 294 height 54
click at [254, 182] on select "VM Resource Distribution Provisioning Contrast Over Provisioning" at bounding box center [229, 184] width 263 height 35
select select "VM Resource Distribution"
click at [98, 167] on select "VM Resource Distribution Provisioning Contrast Over Provisioning" at bounding box center [229, 184] width 263 height 35
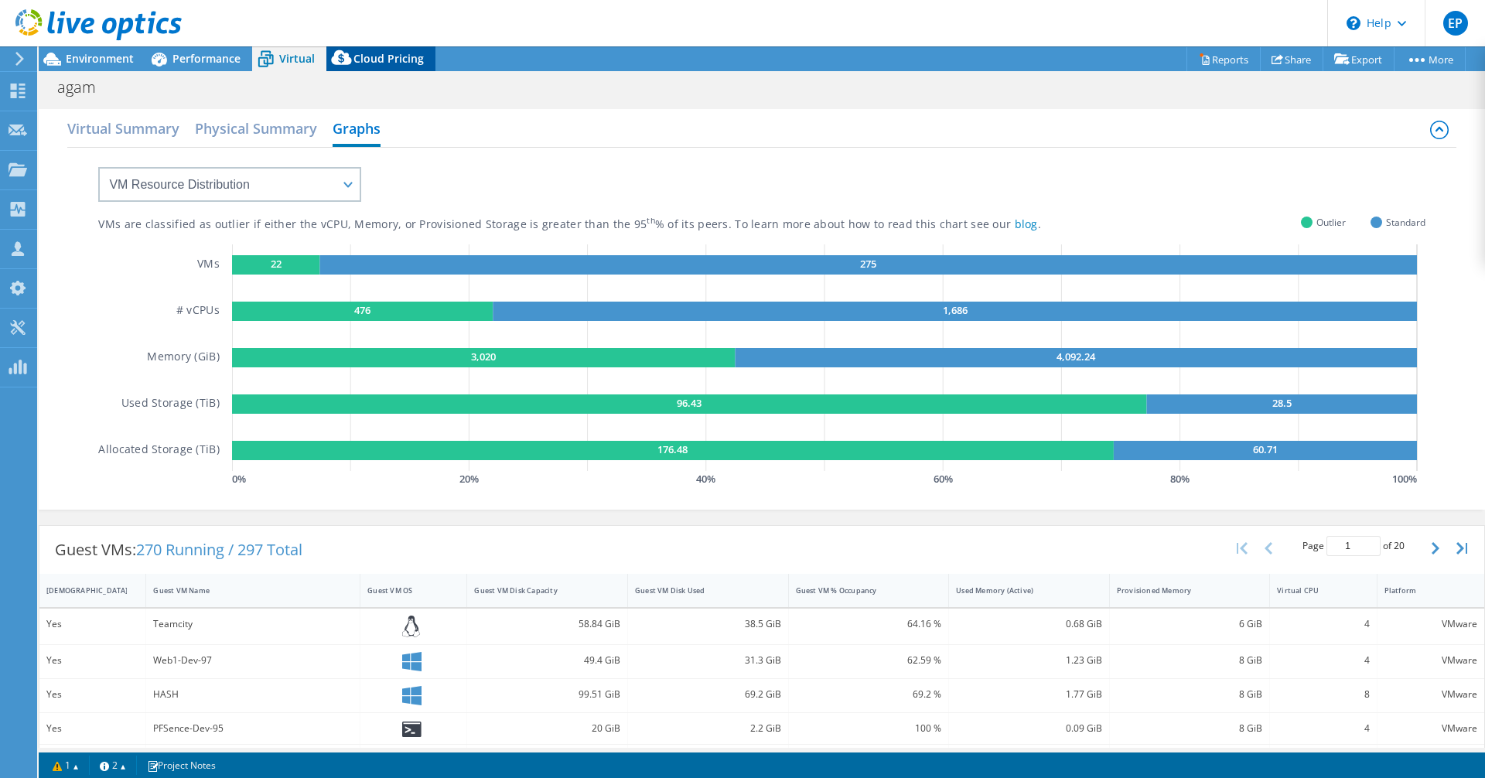
click at [397, 50] on div "Cloud Pricing" at bounding box center [380, 58] width 109 height 25
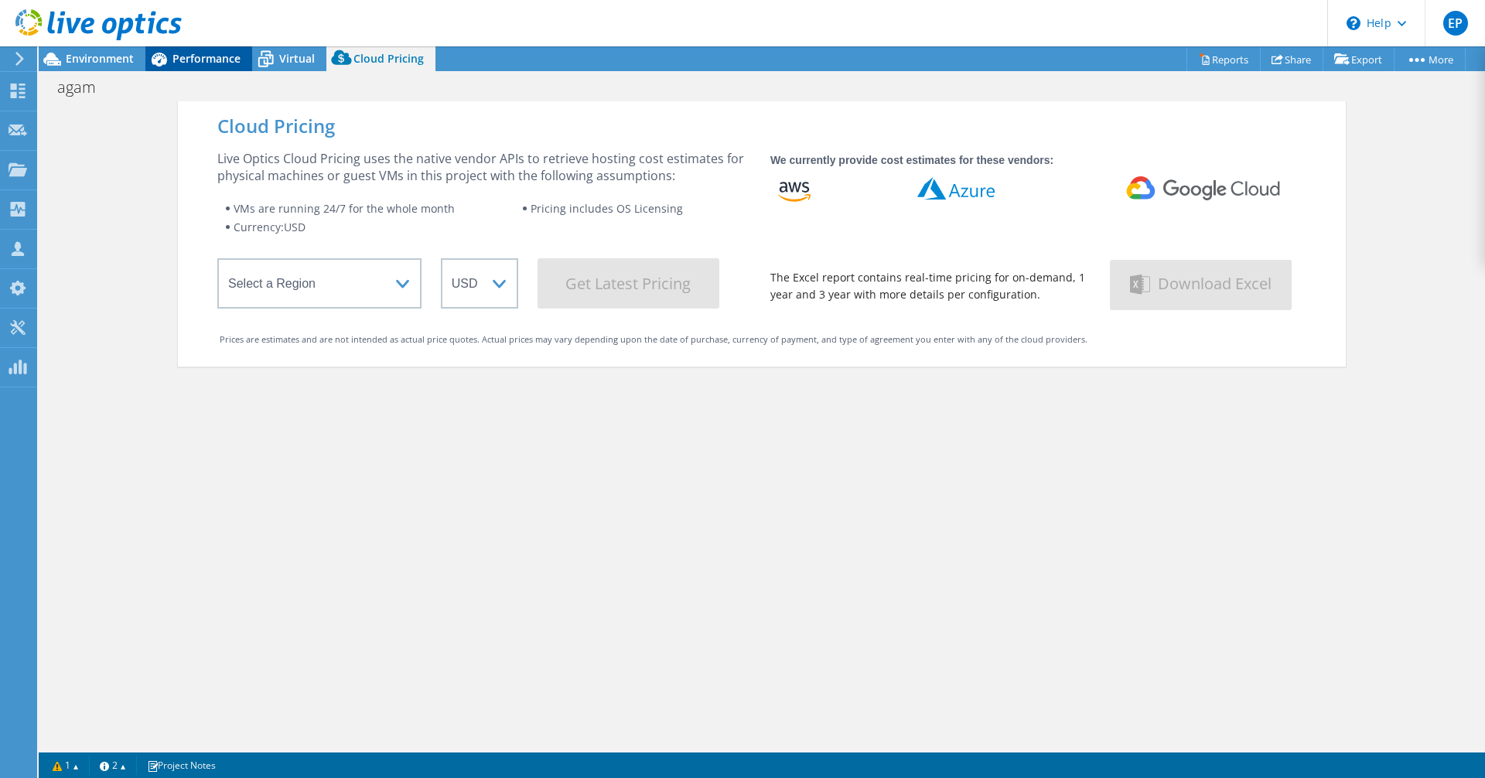
click at [234, 54] on span "Performance" at bounding box center [207, 58] width 68 height 15
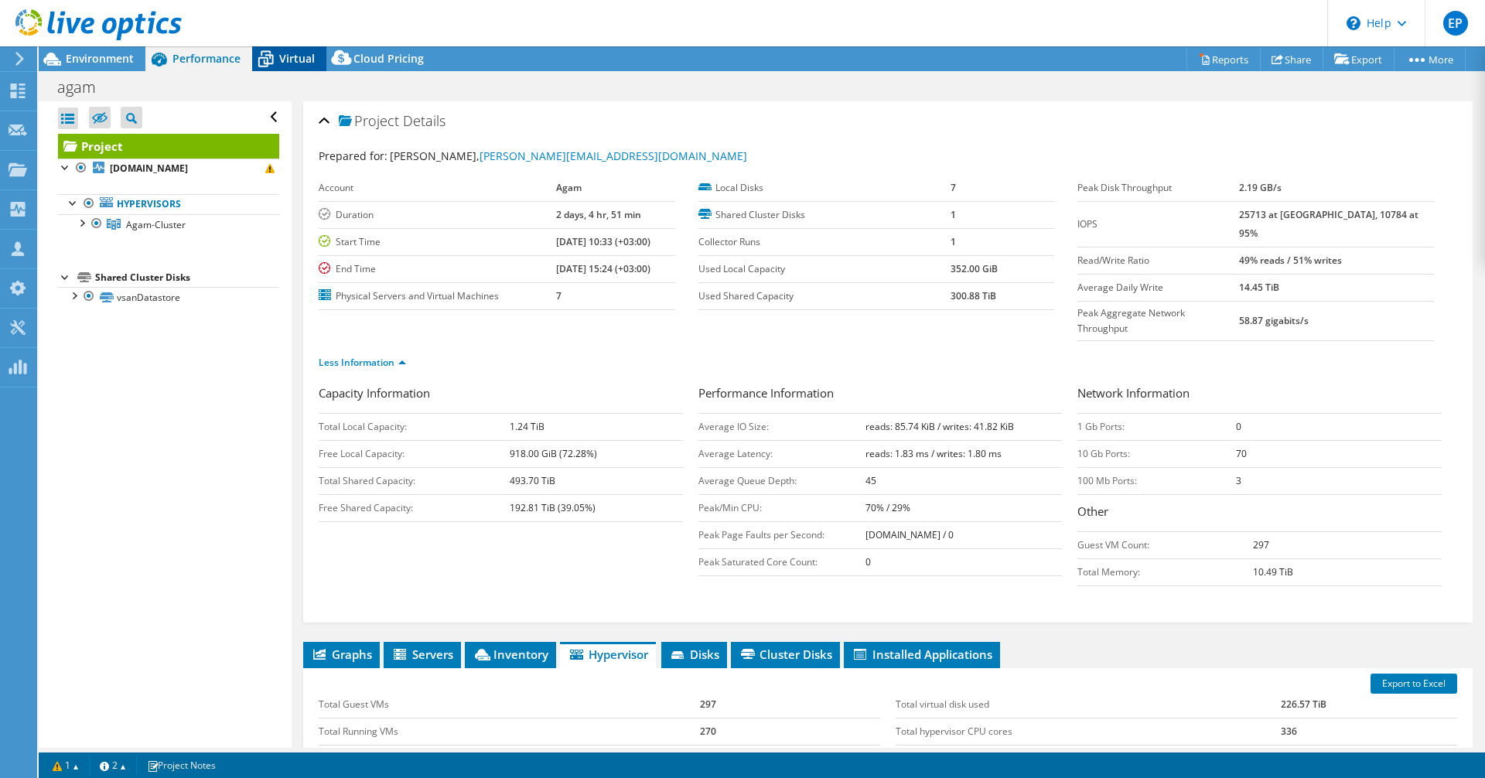
click at [305, 57] on span "Virtual" at bounding box center [297, 58] width 36 height 15
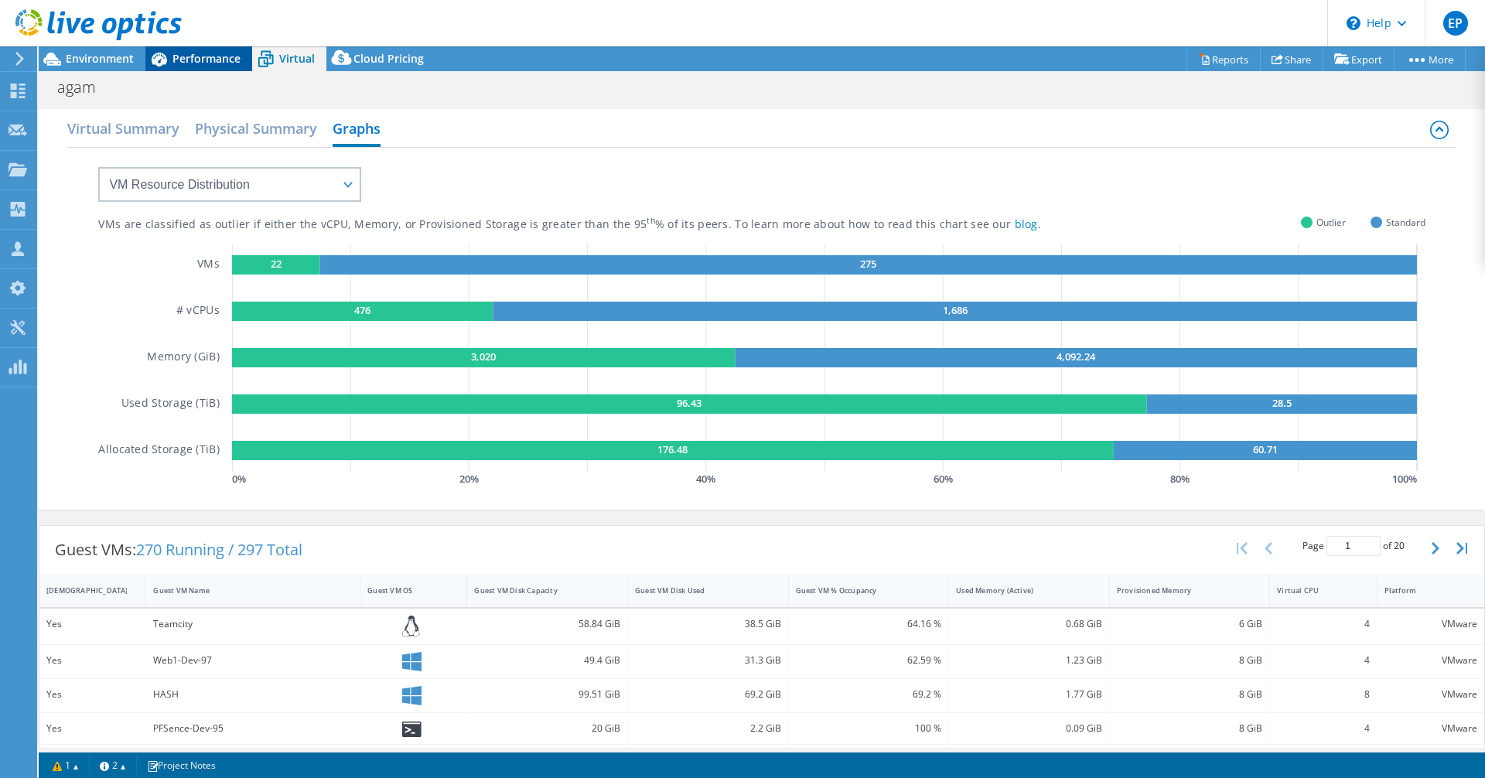
click at [212, 52] on span "Performance" at bounding box center [207, 58] width 68 height 15
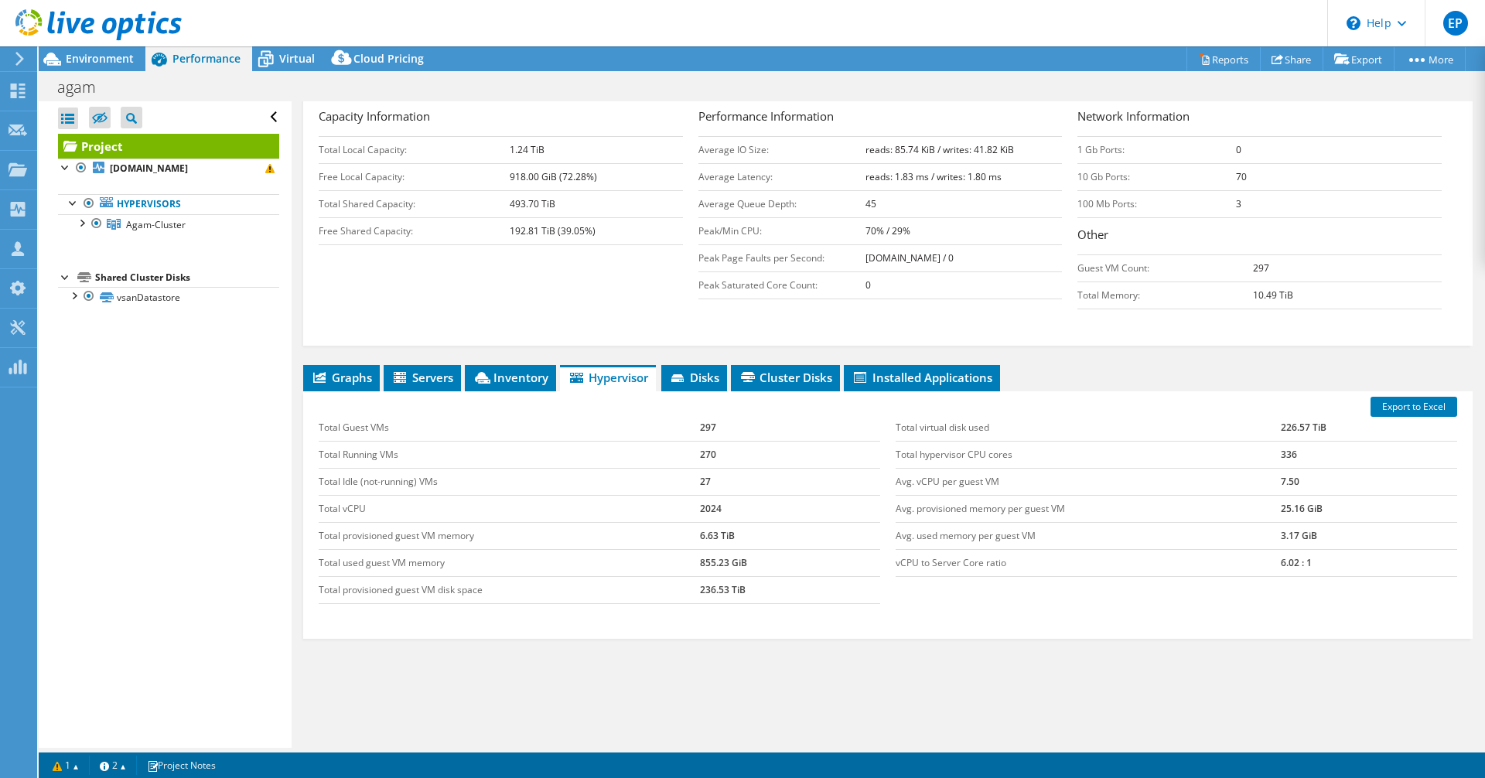
scroll to position [200, 0]
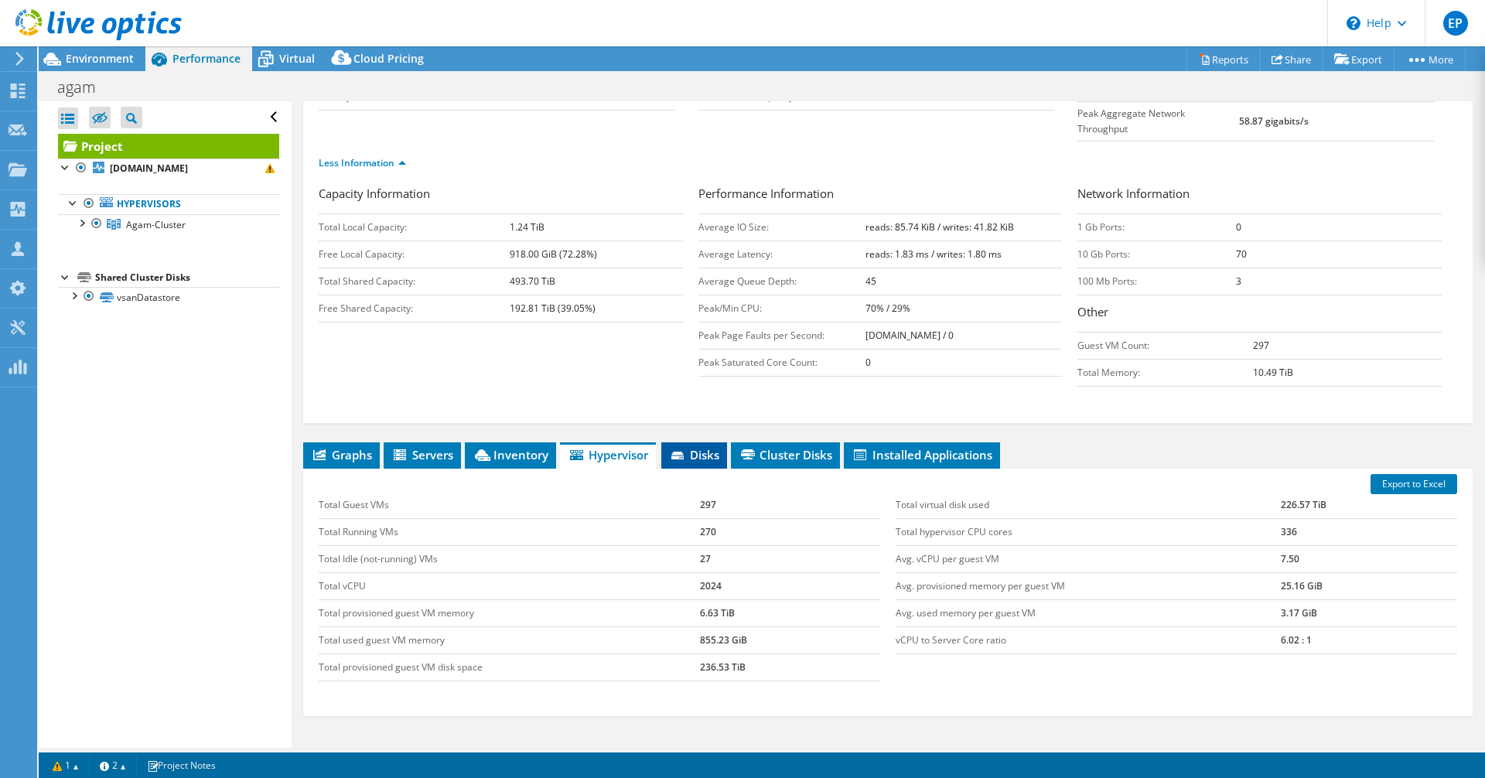
click at [684, 443] on li "Disks" at bounding box center [694, 456] width 66 height 26
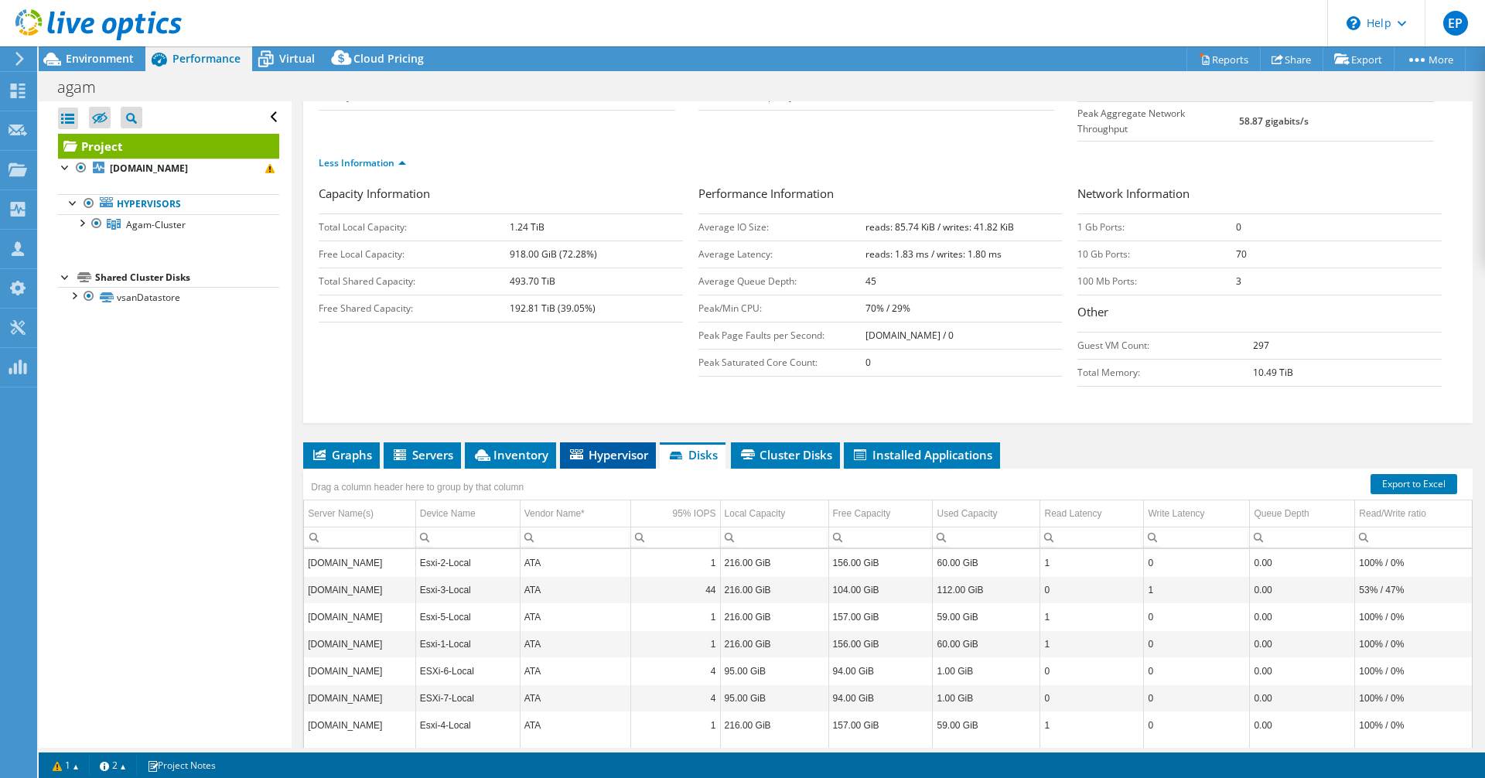
click at [629, 447] on span "Hypervisor" at bounding box center [608, 454] width 80 height 15
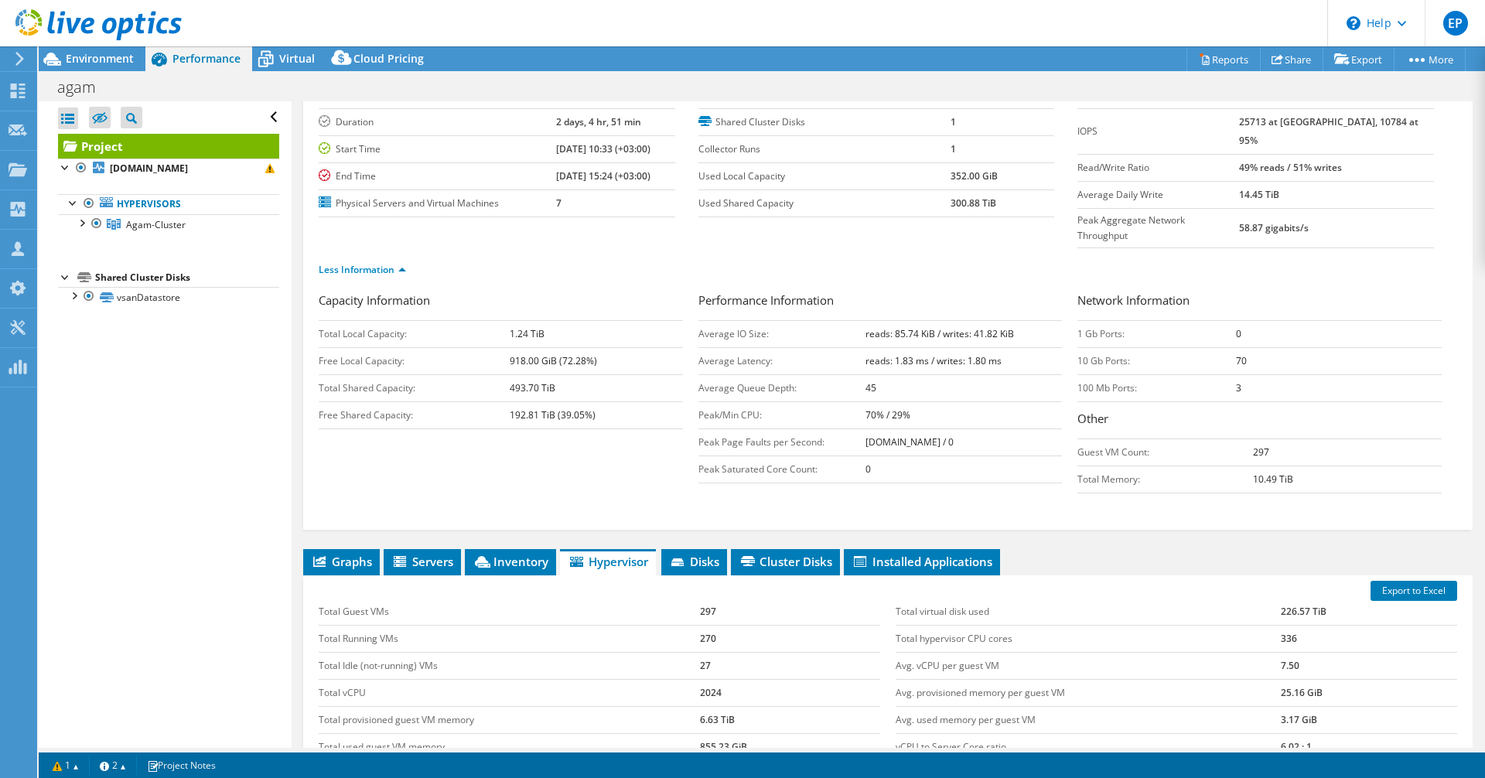
scroll to position [0, 0]
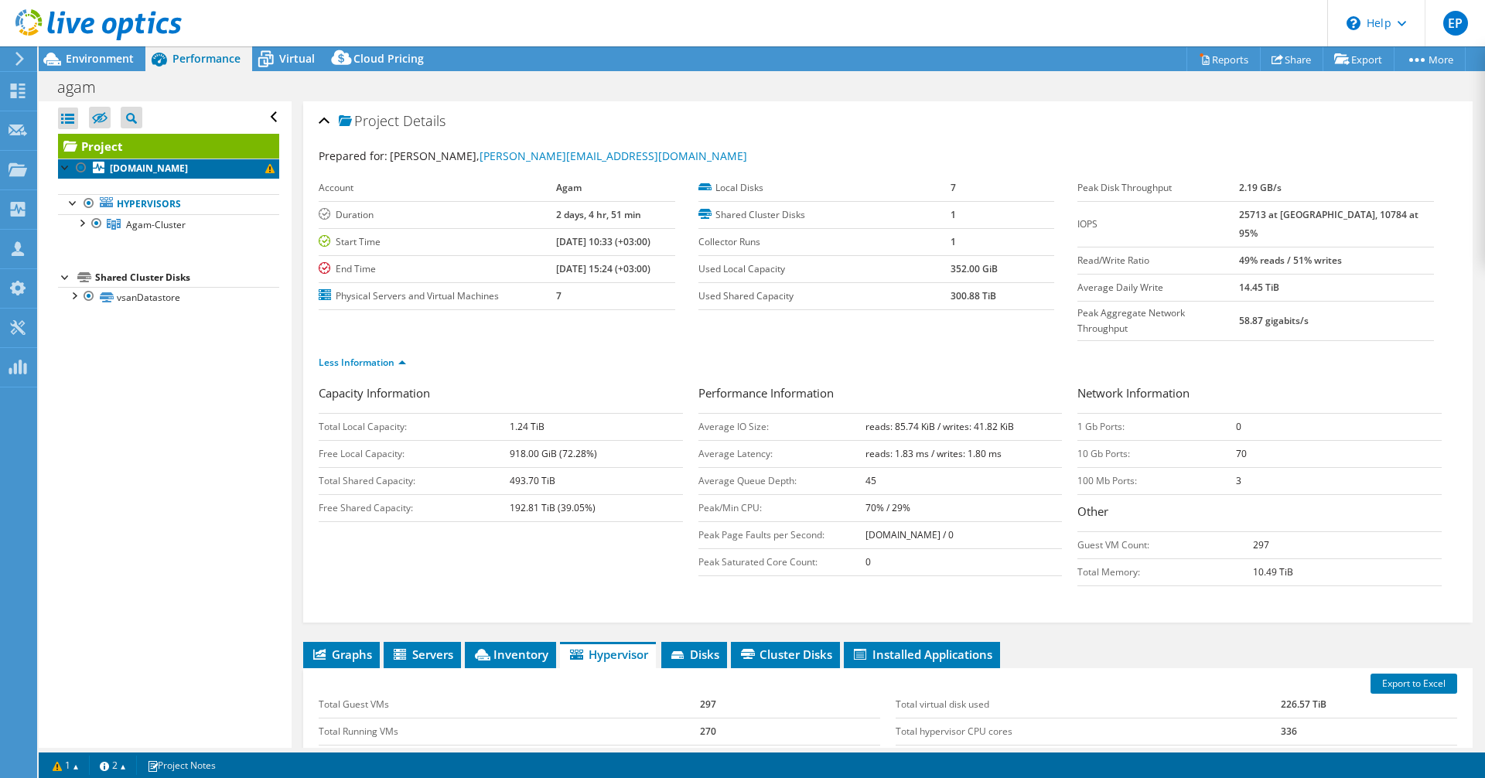
click at [134, 168] on b "[DOMAIN_NAME]" at bounding box center [149, 168] width 78 height 13
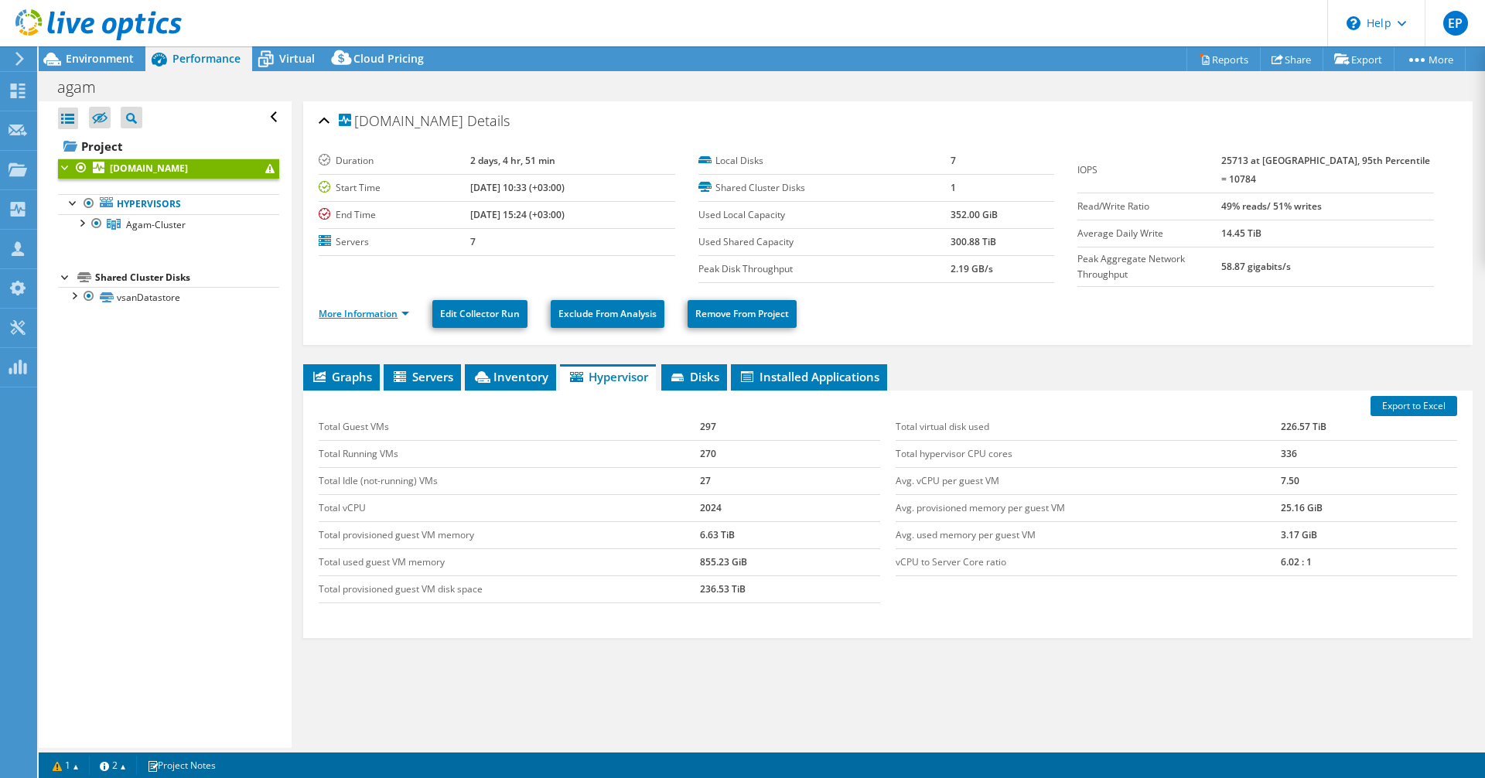
click at [391, 307] on link "More Information" at bounding box center [364, 313] width 91 height 13
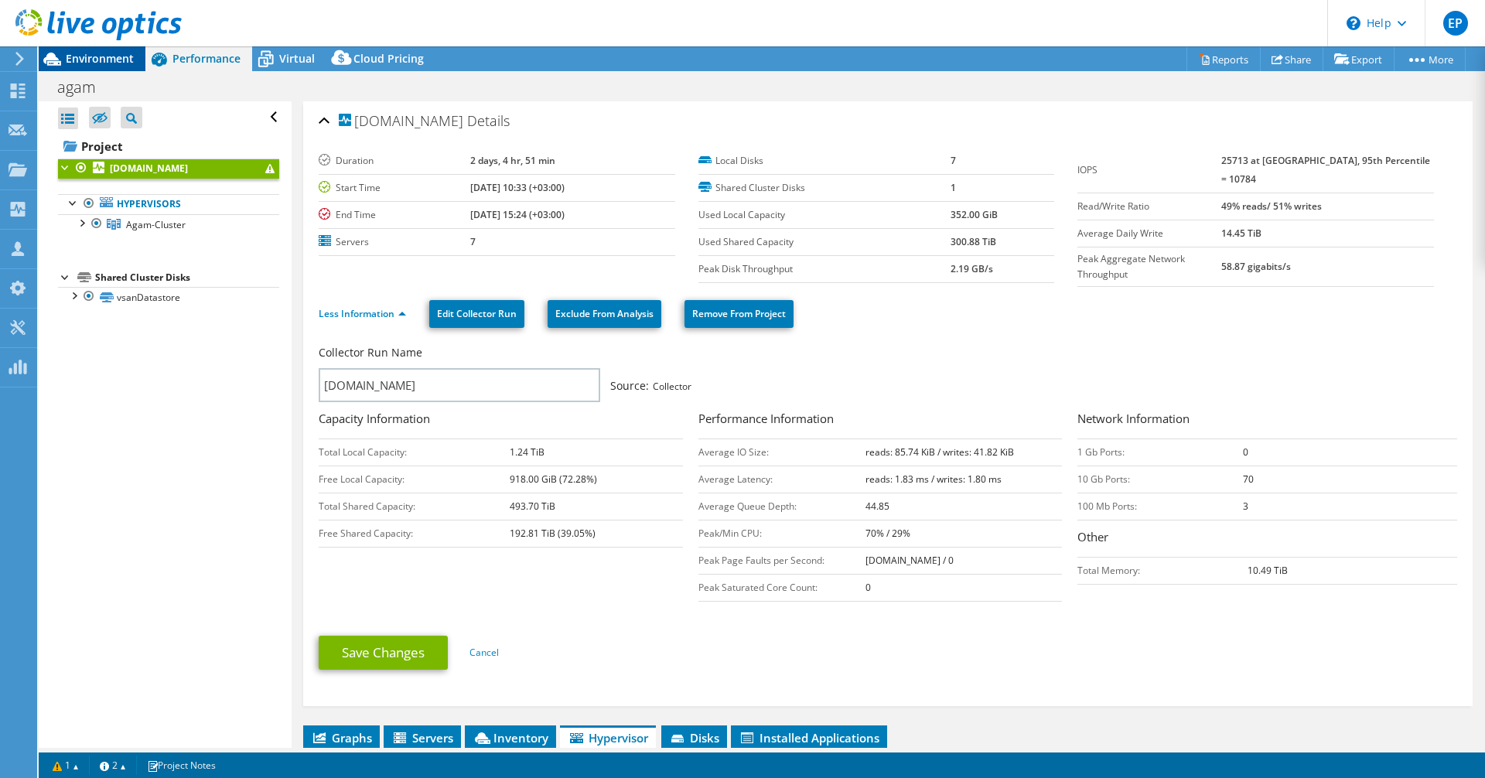
click at [83, 58] on span "Environment" at bounding box center [100, 58] width 68 height 15
